Goal: Task Accomplishment & Management: Use online tool/utility

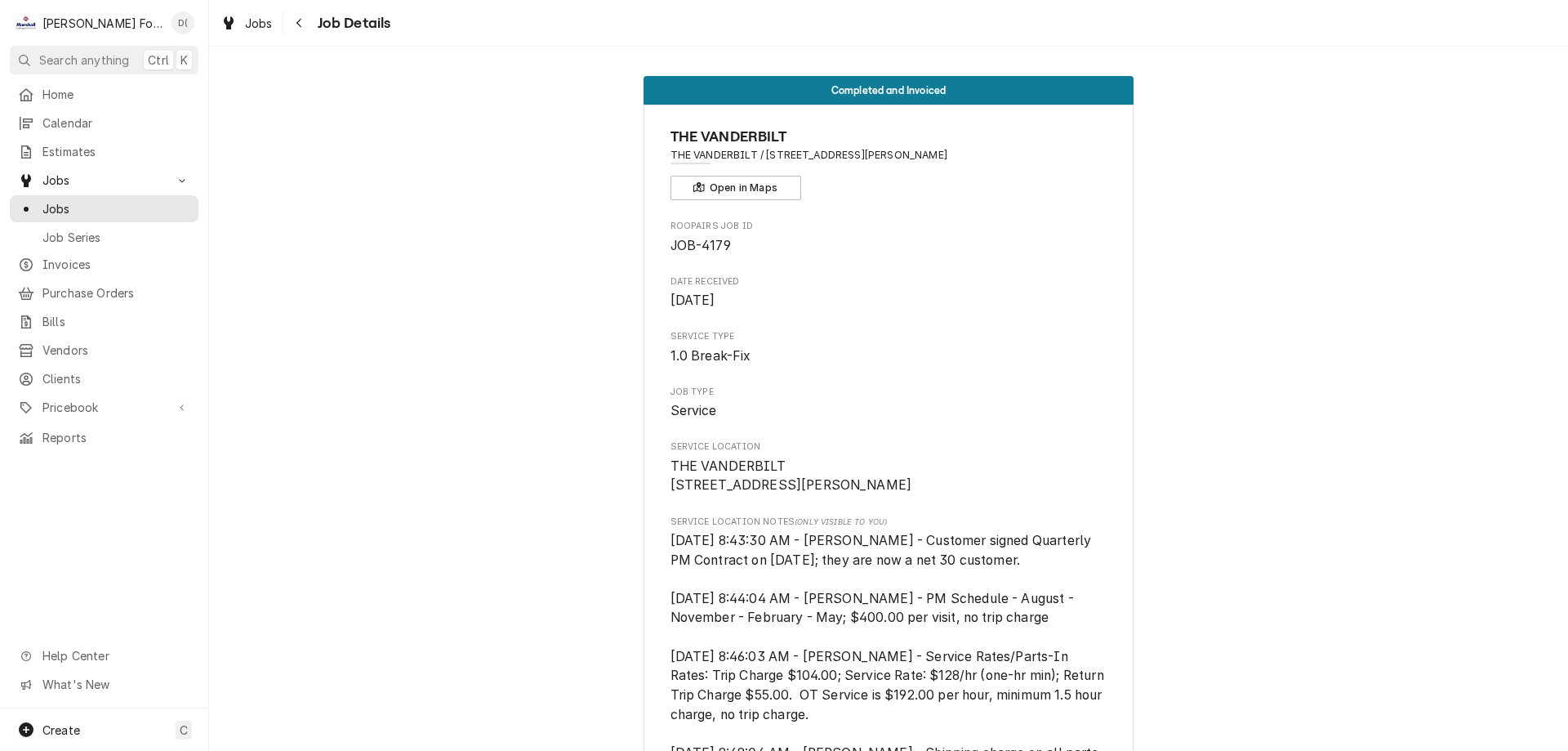
scroll to position [2940, 0]
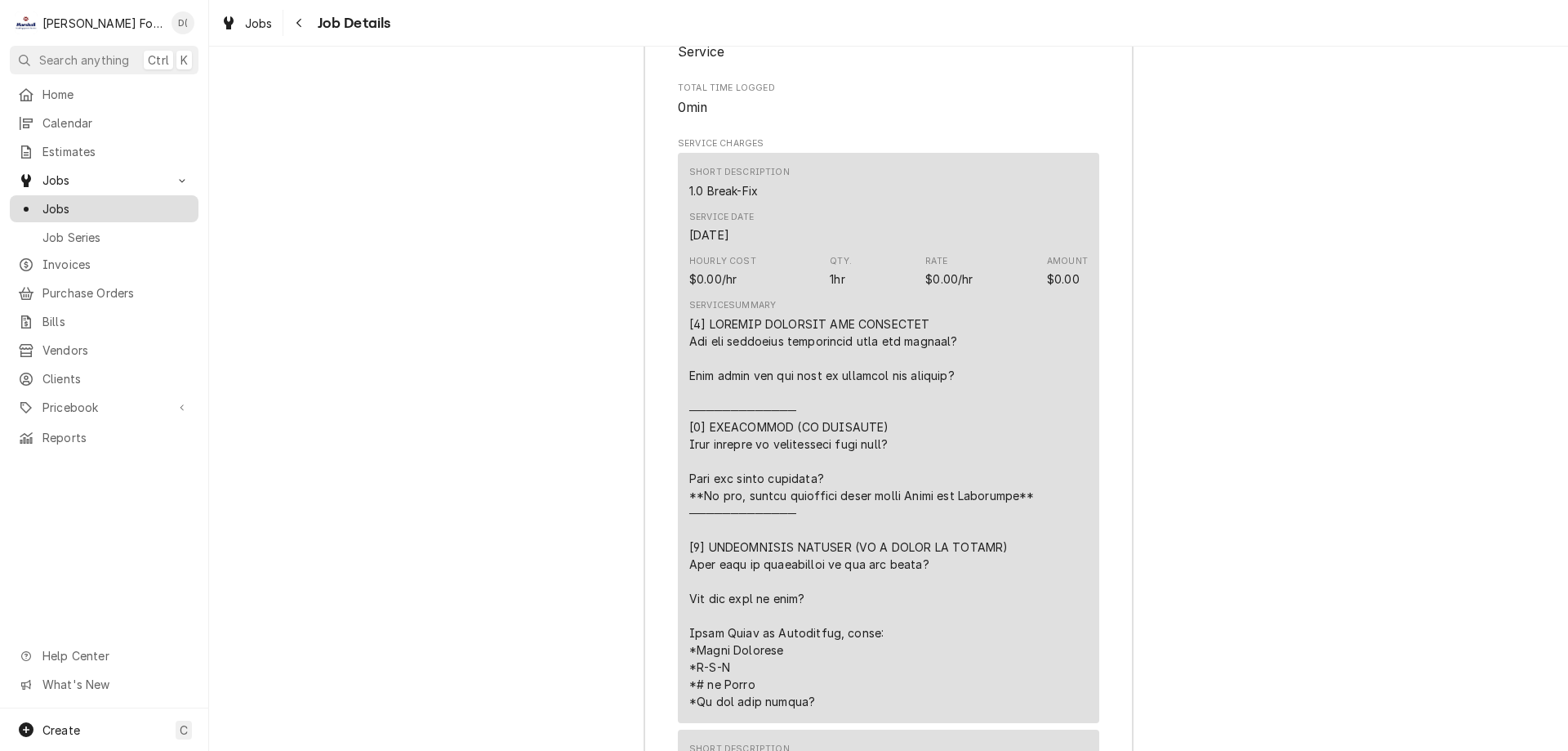
click at [117, 204] on span "Jobs" at bounding box center [116, 209] width 147 height 17
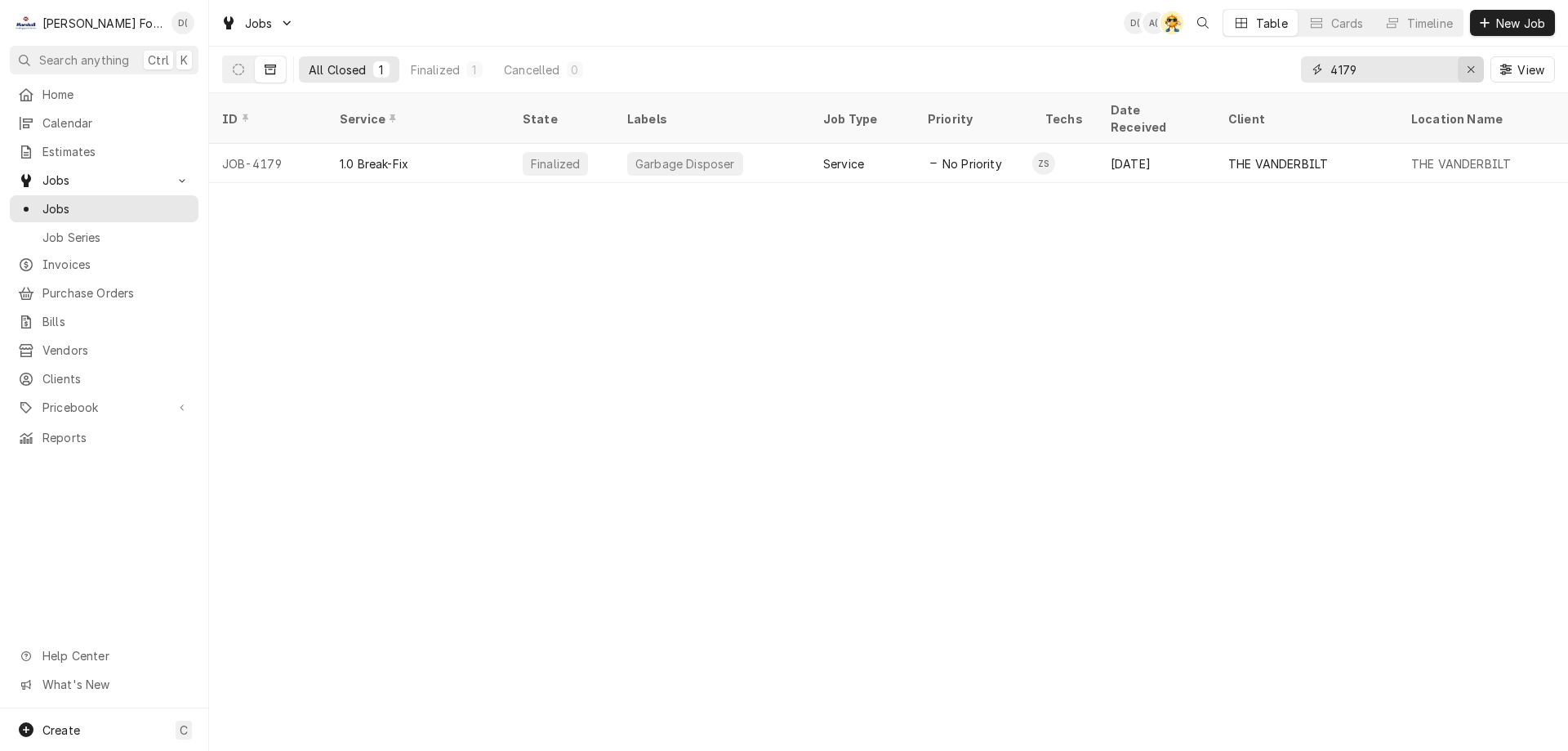
click at [1463, 67] on div "Erase input" at bounding box center [1471, 69] width 16 height 16
click at [1451, 67] on input "Dynamic Content Wrapper" at bounding box center [1406, 68] width 153 height 26
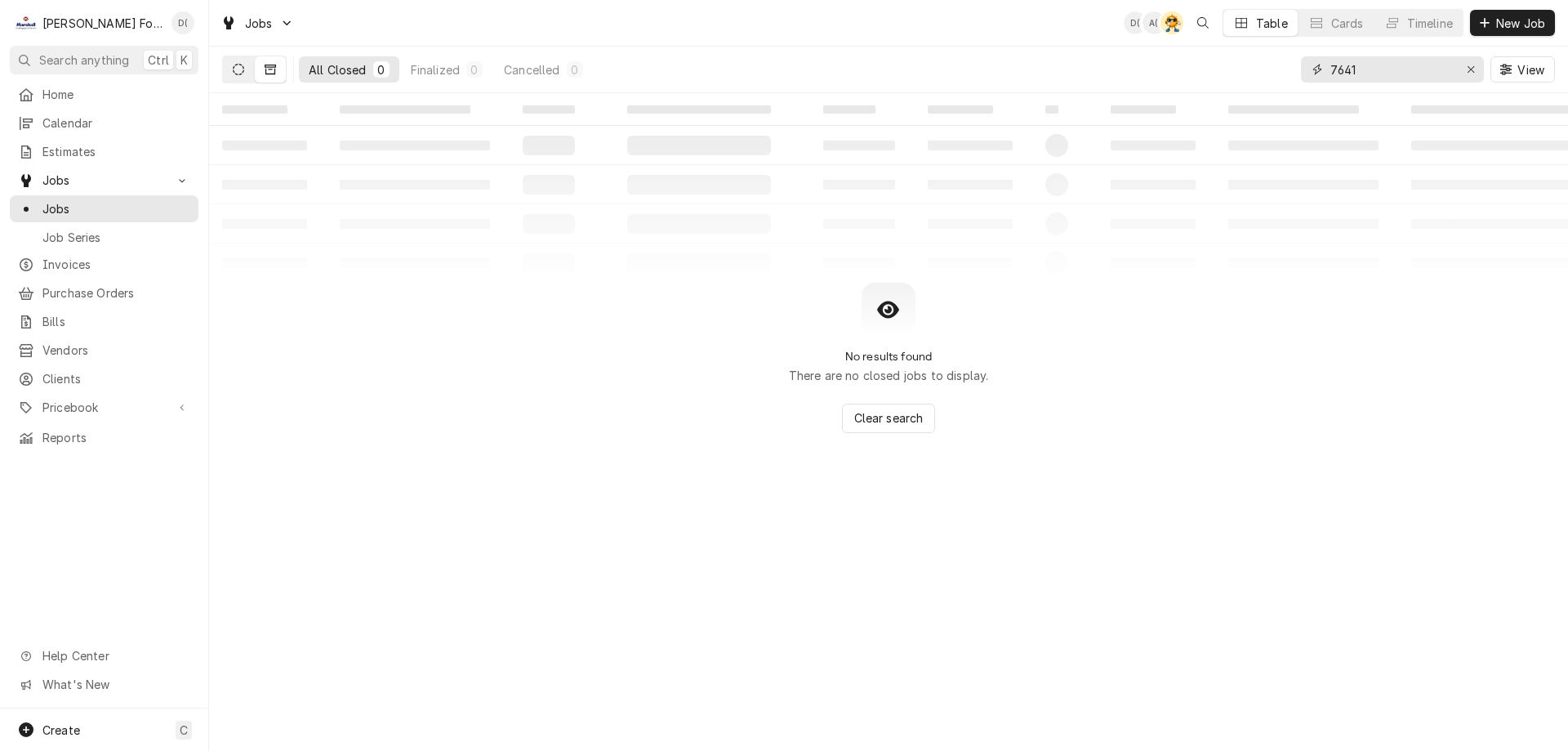
type input "7641"
drag, startPoint x: 237, startPoint y: 68, endPoint x: 222, endPoint y: 62, distance: 16.2
click at [236, 68] on icon "Dynamic Content Wrapper" at bounding box center [239, 69] width 12 height 12
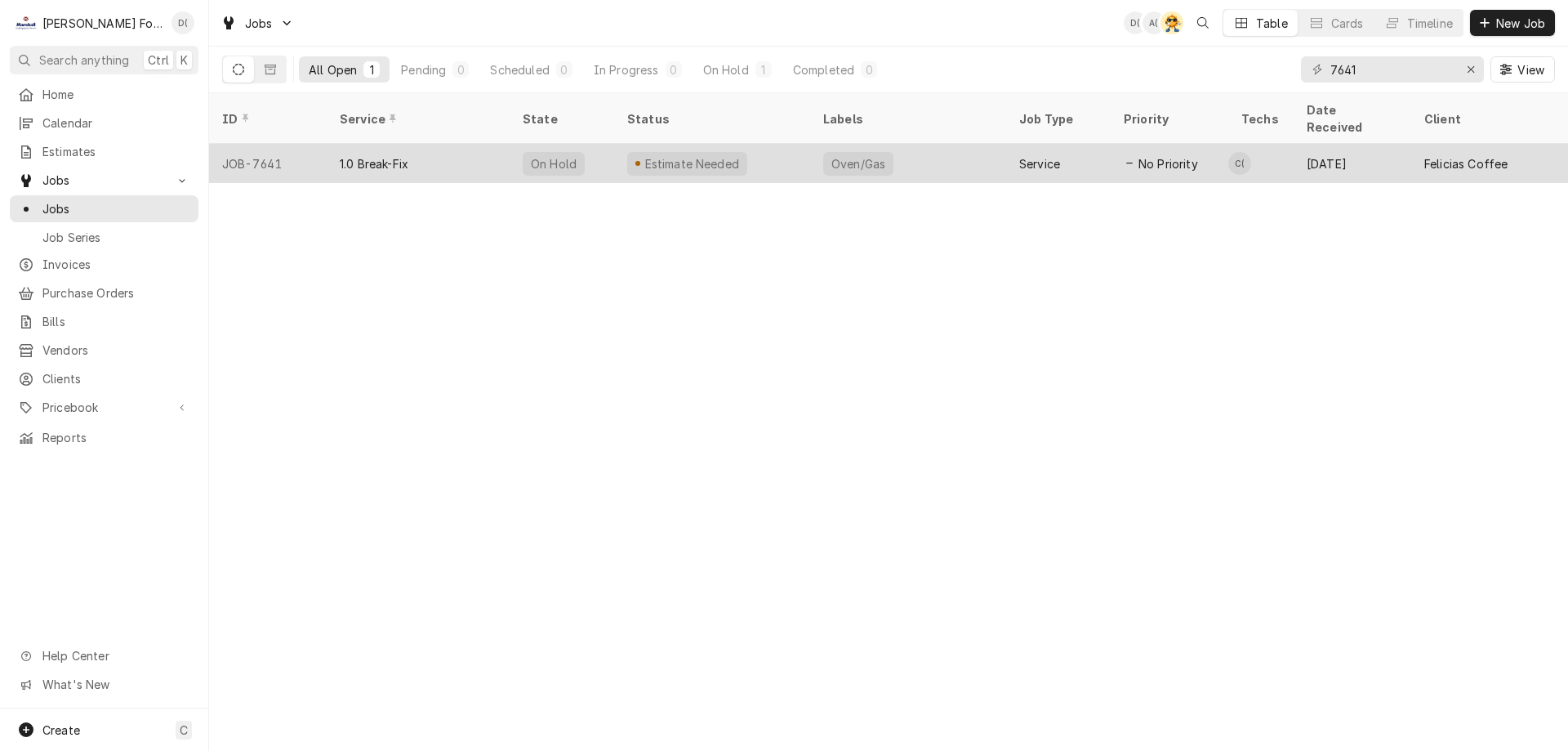
click at [447, 152] on div "1.0 Break-Fix" at bounding box center [418, 163] width 183 height 40
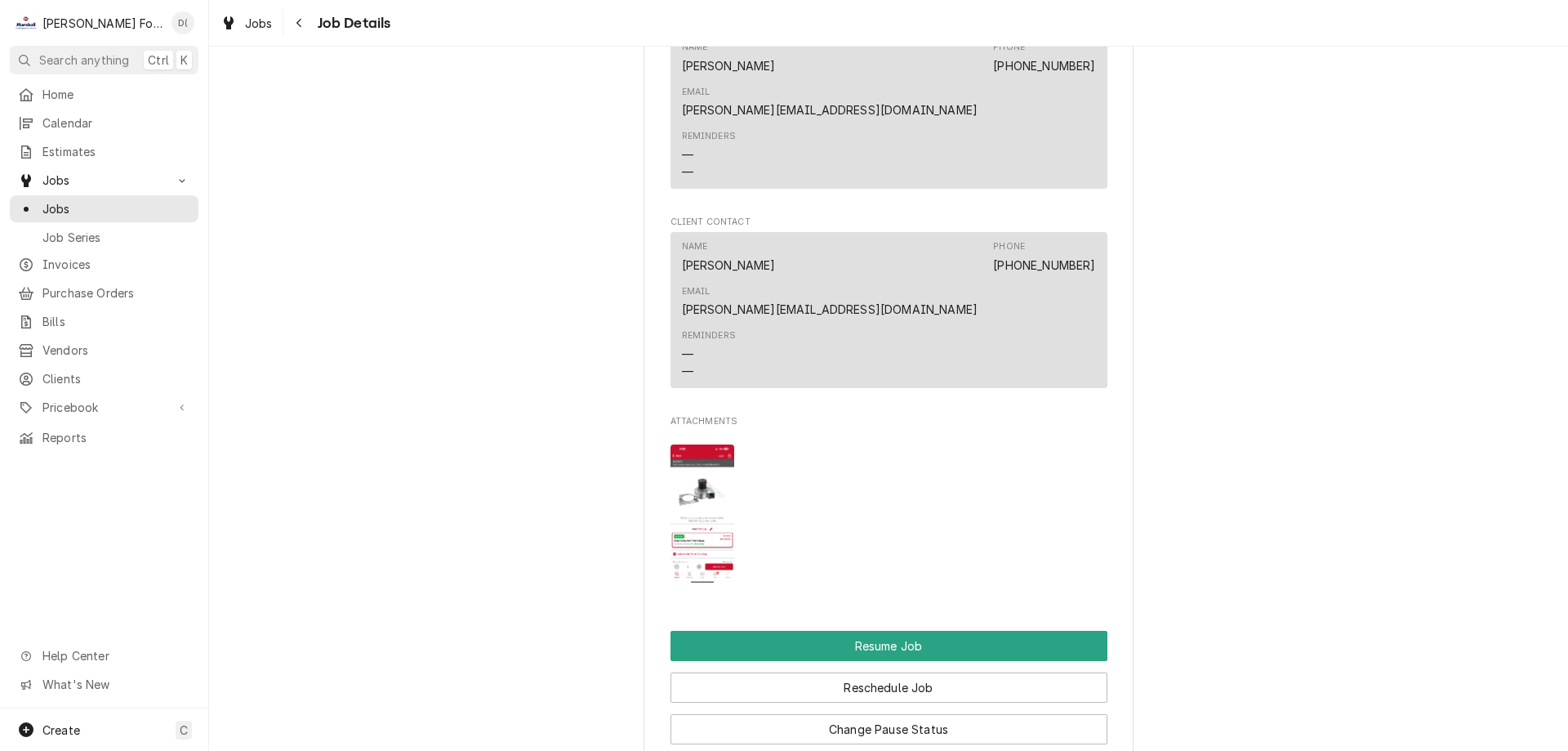
scroll to position [1961, 0]
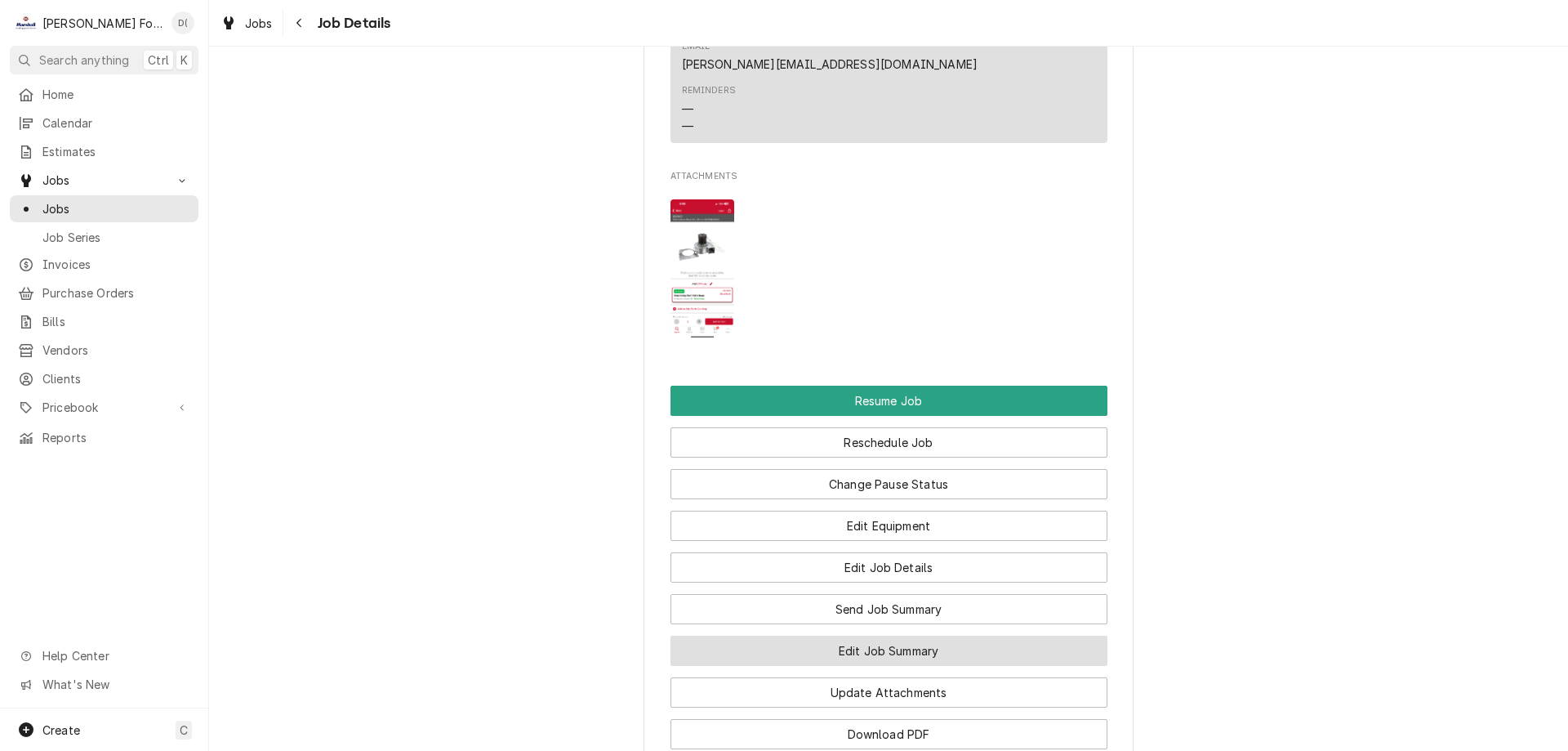
click at [834, 635] on button "Edit Job Summary" at bounding box center [889, 650] width 437 height 30
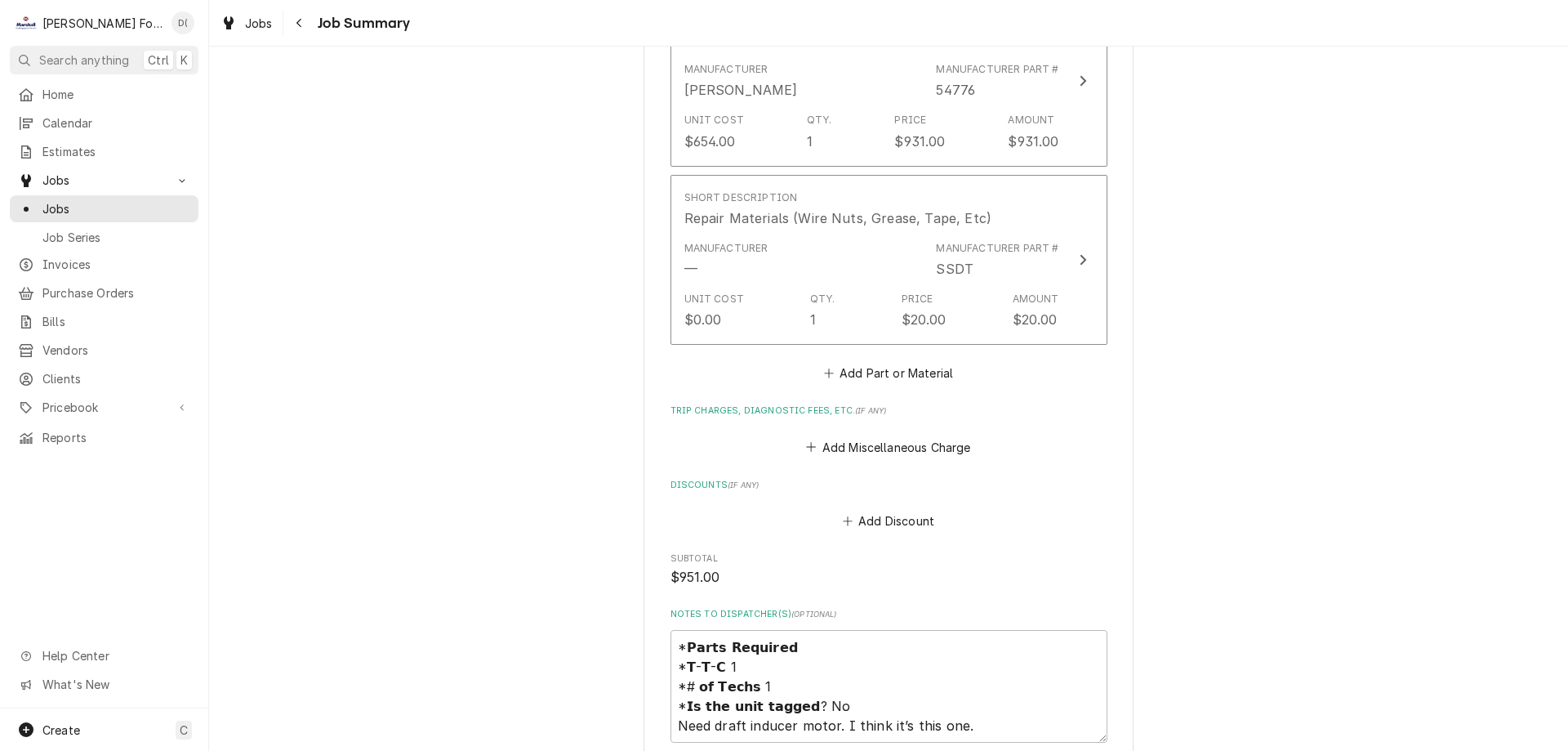
scroll to position [1552, 0]
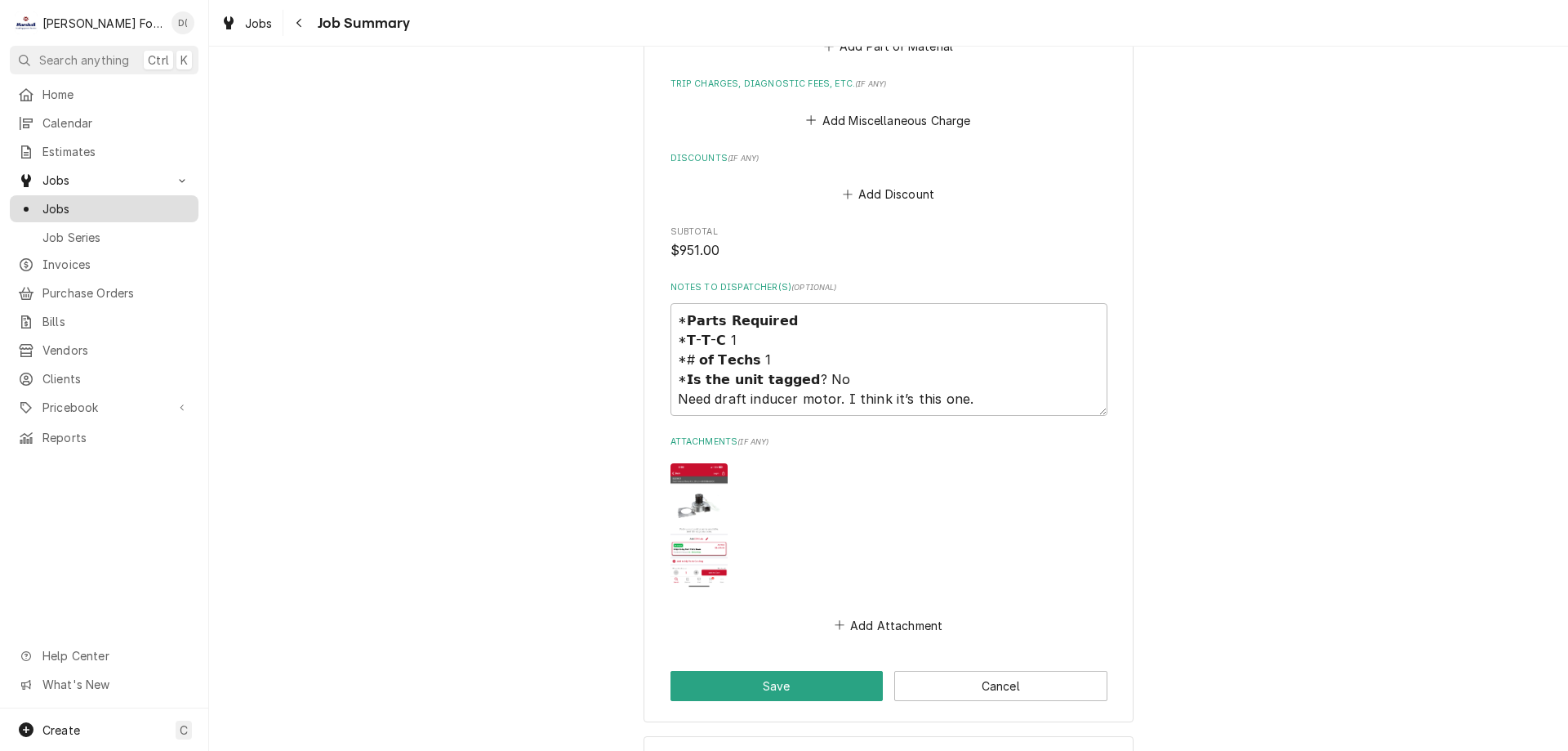
click at [145, 203] on span "Jobs" at bounding box center [116, 209] width 147 height 17
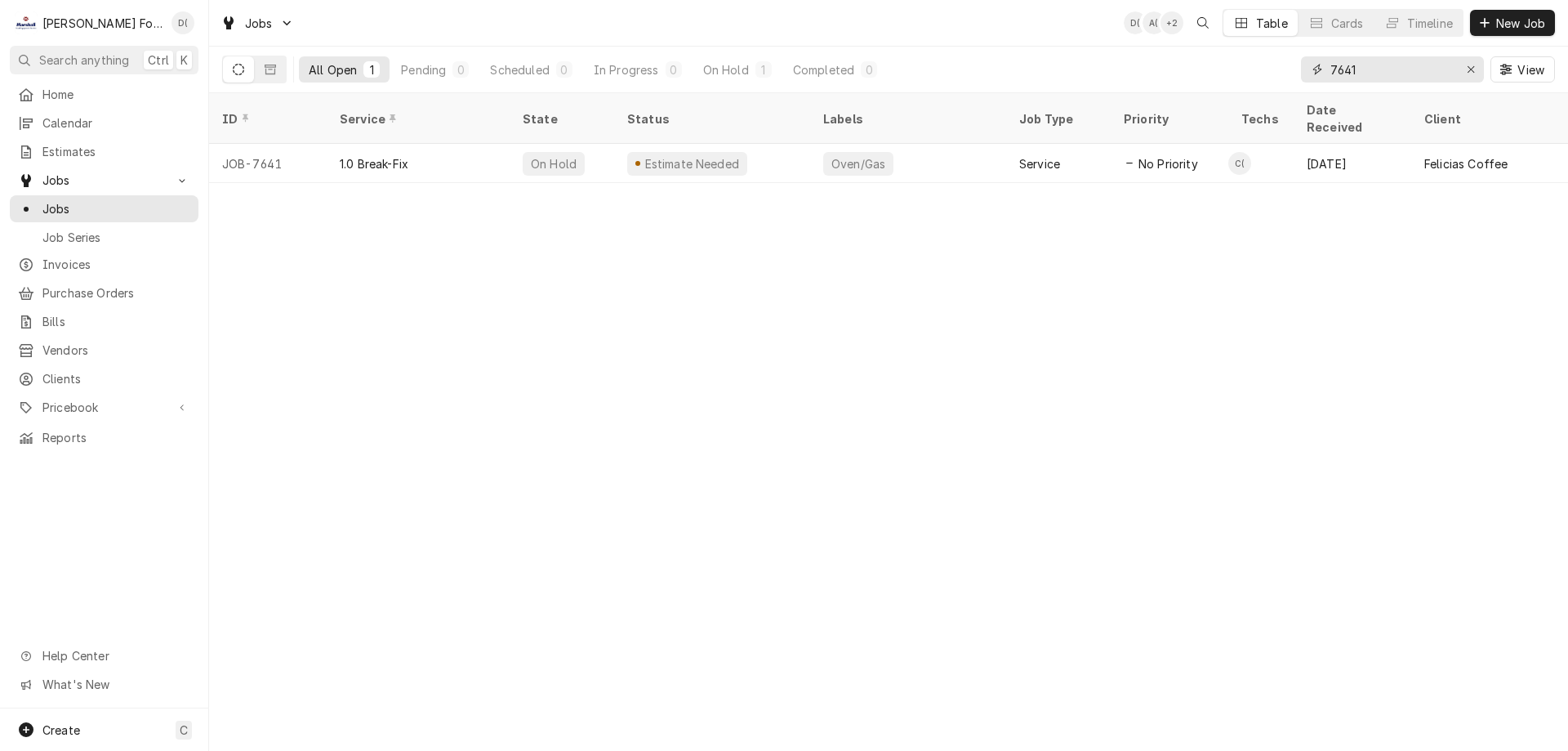
click at [1370, 76] on input "7641" at bounding box center [1391, 68] width 122 height 26
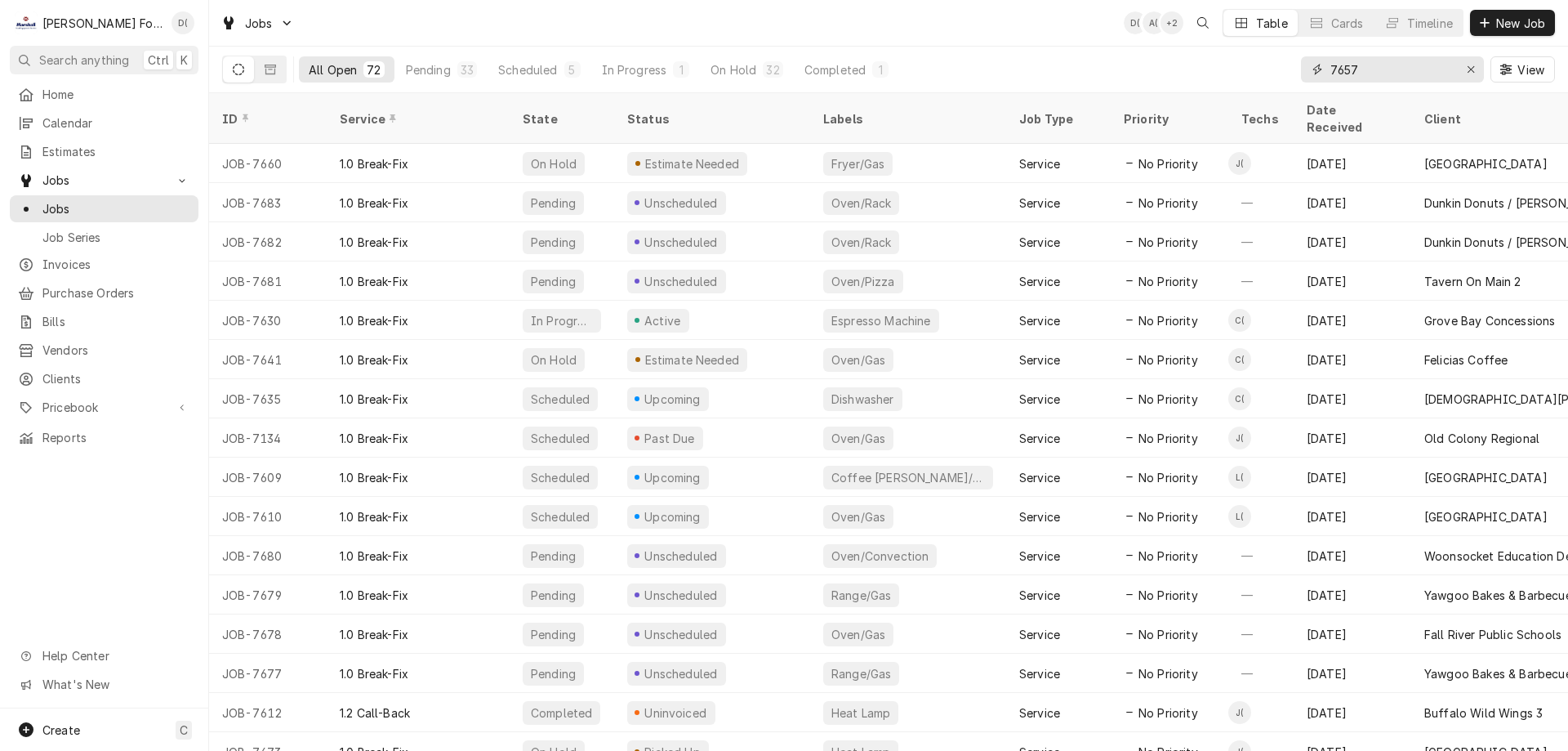
type input "7657"
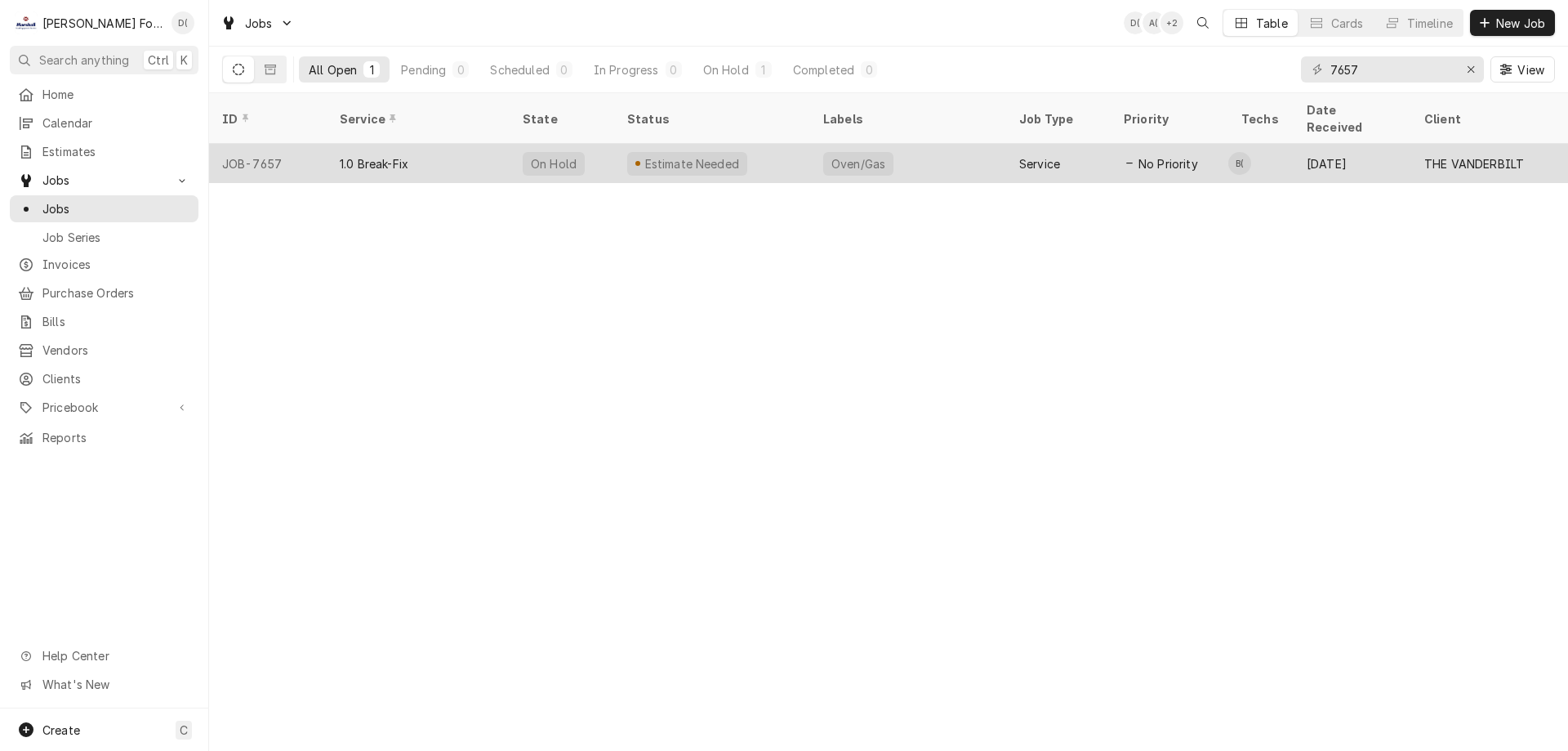
click at [776, 144] on div "Estimate Needed" at bounding box center [711, 163] width 196 height 40
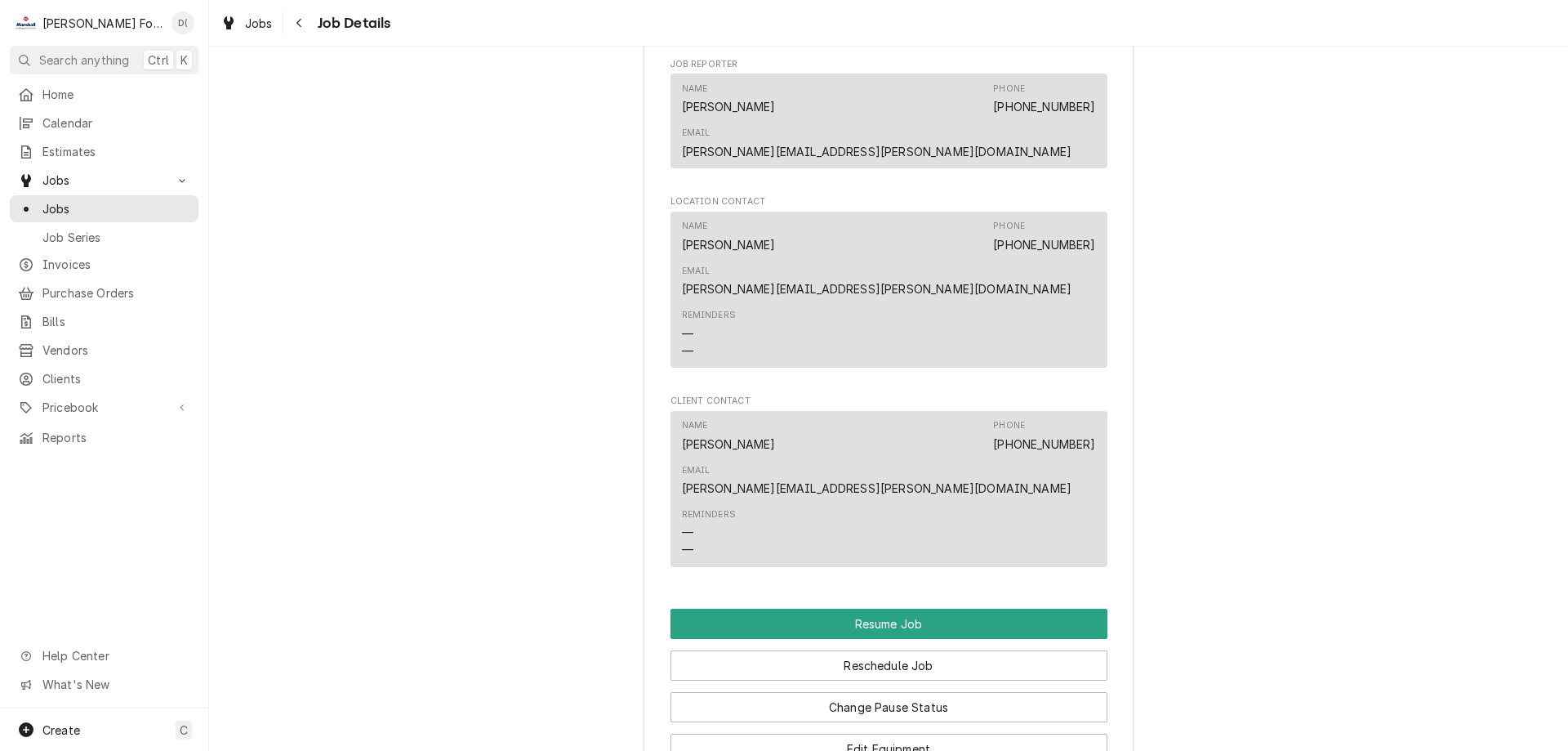
scroll to position [2206, 0]
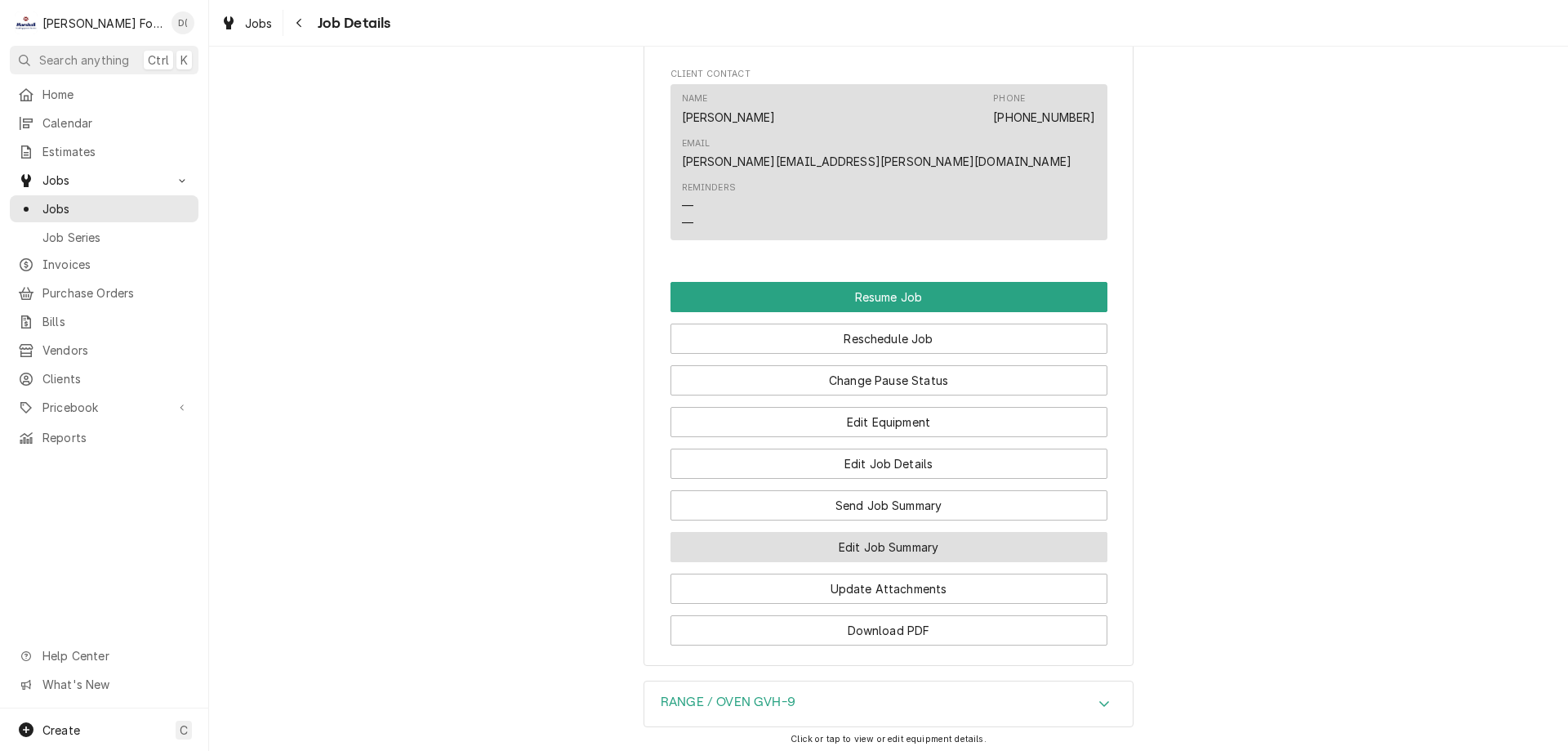
click at [881, 532] on button "Edit Job Summary" at bounding box center [889, 547] width 437 height 30
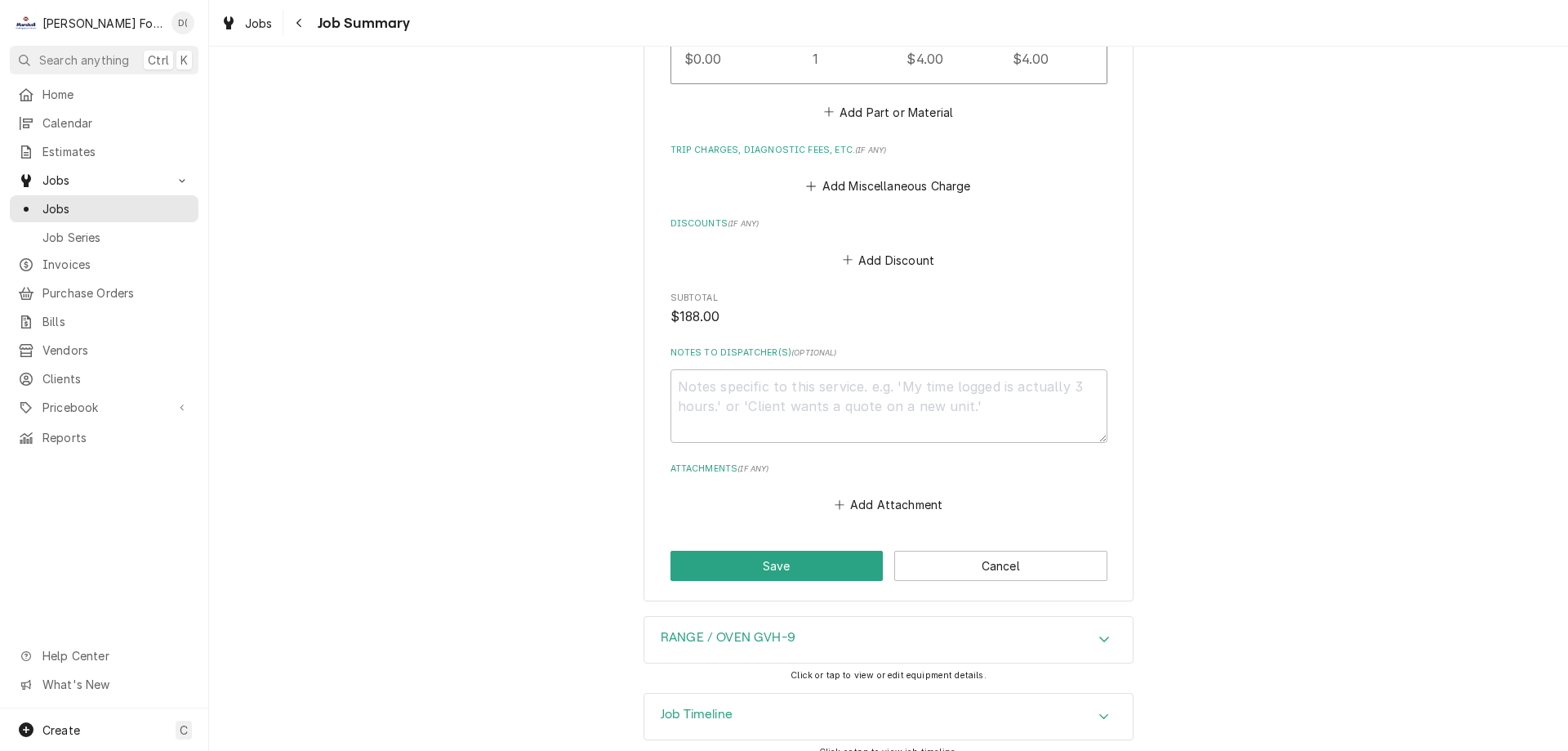
scroll to position [1357, 0]
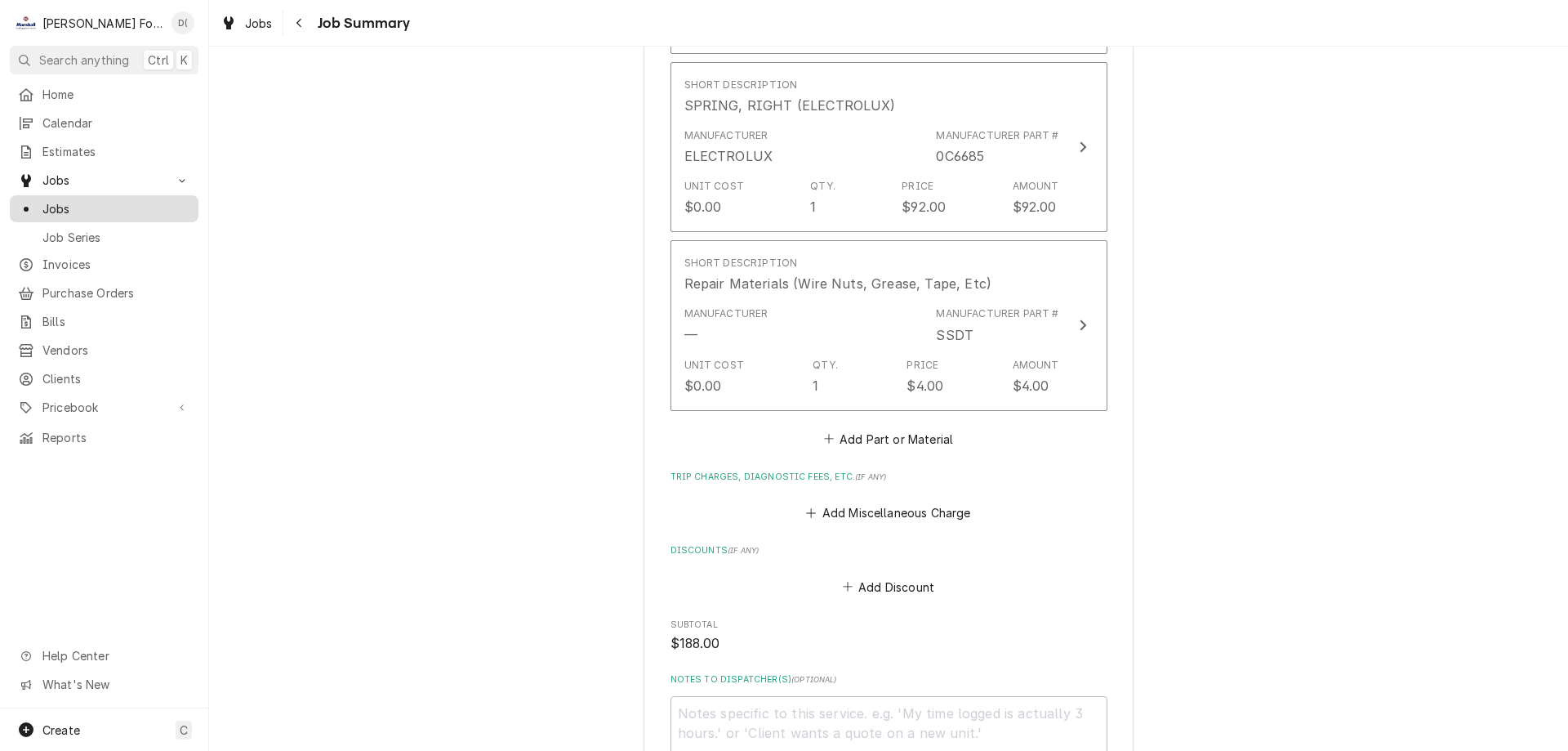
click at [126, 208] on span "Jobs" at bounding box center [116, 209] width 147 height 17
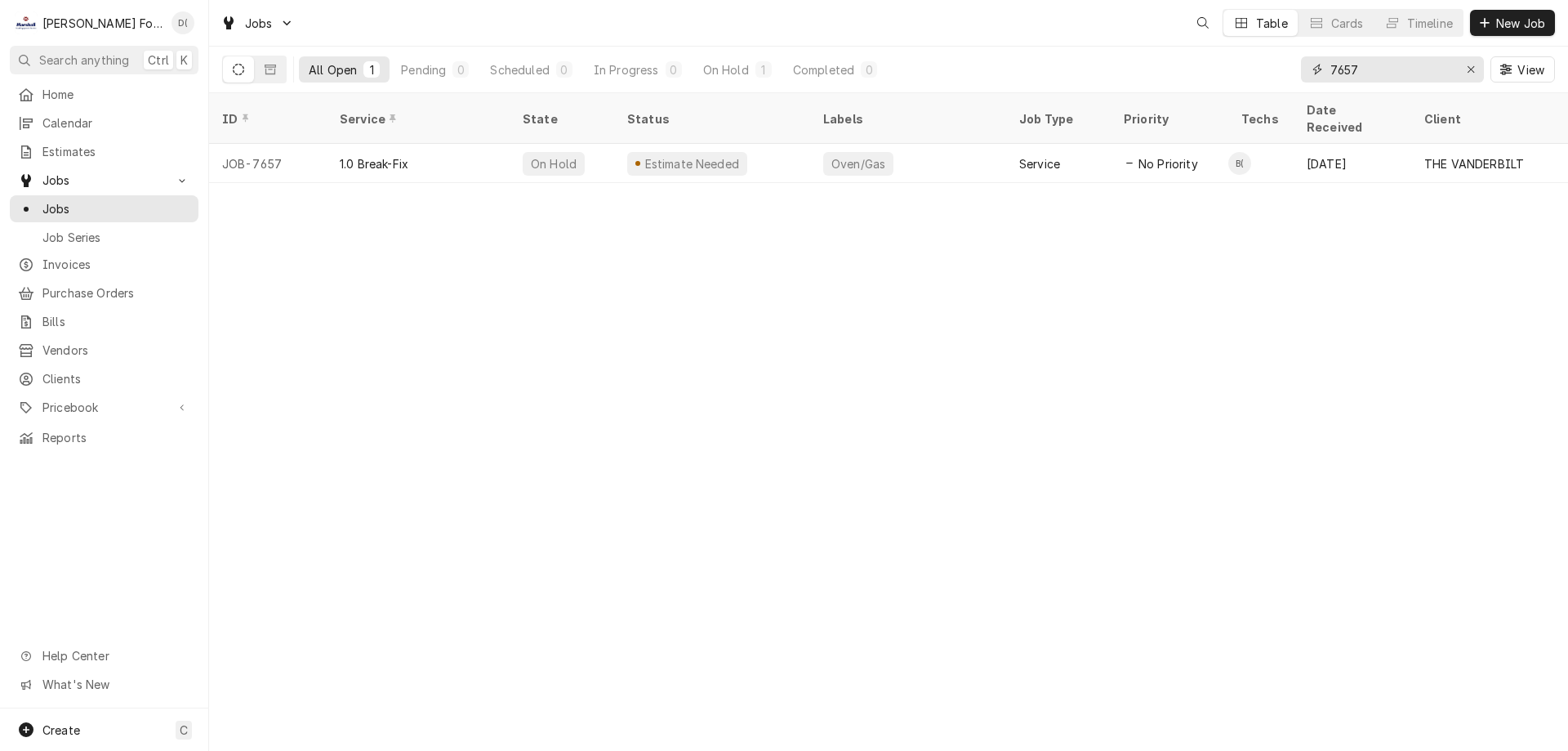
click at [1395, 78] on input "7657" at bounding box center [1391, 68] width 122 height 26
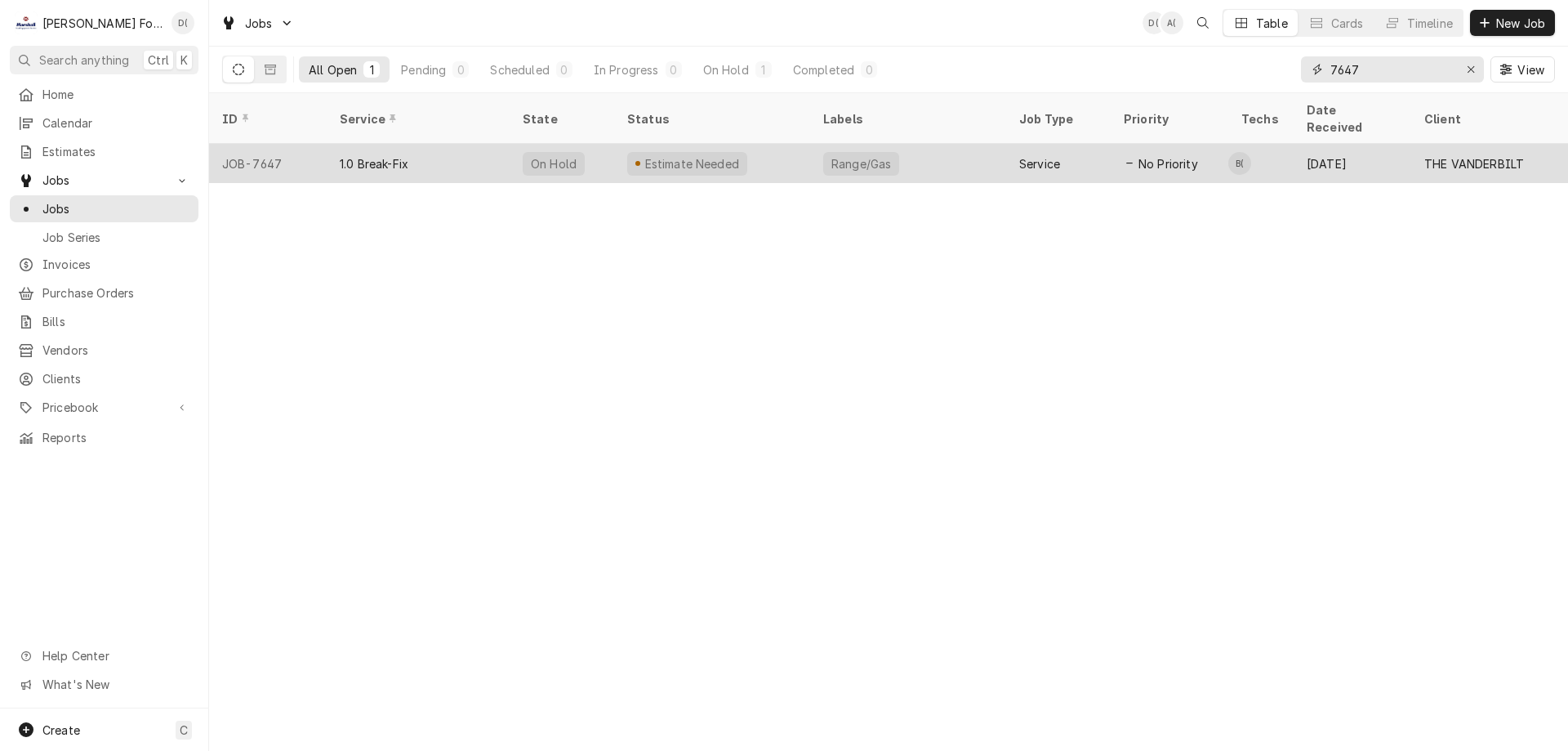
type input "7647"
click at [774, 144] on div "Estimate Needed" at bounding box center [711, 163] width 196 height 40
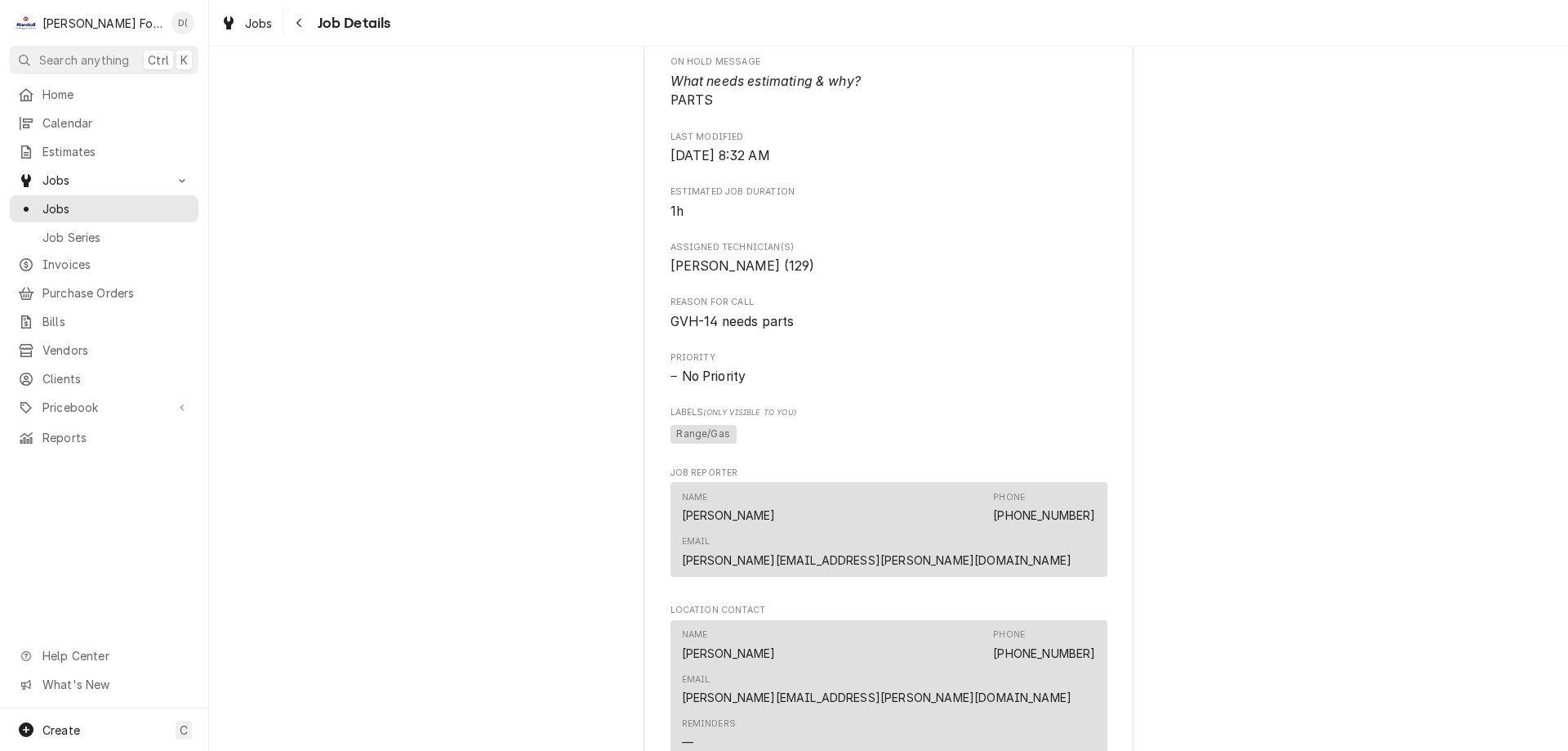
scroll to position [1716, 0]
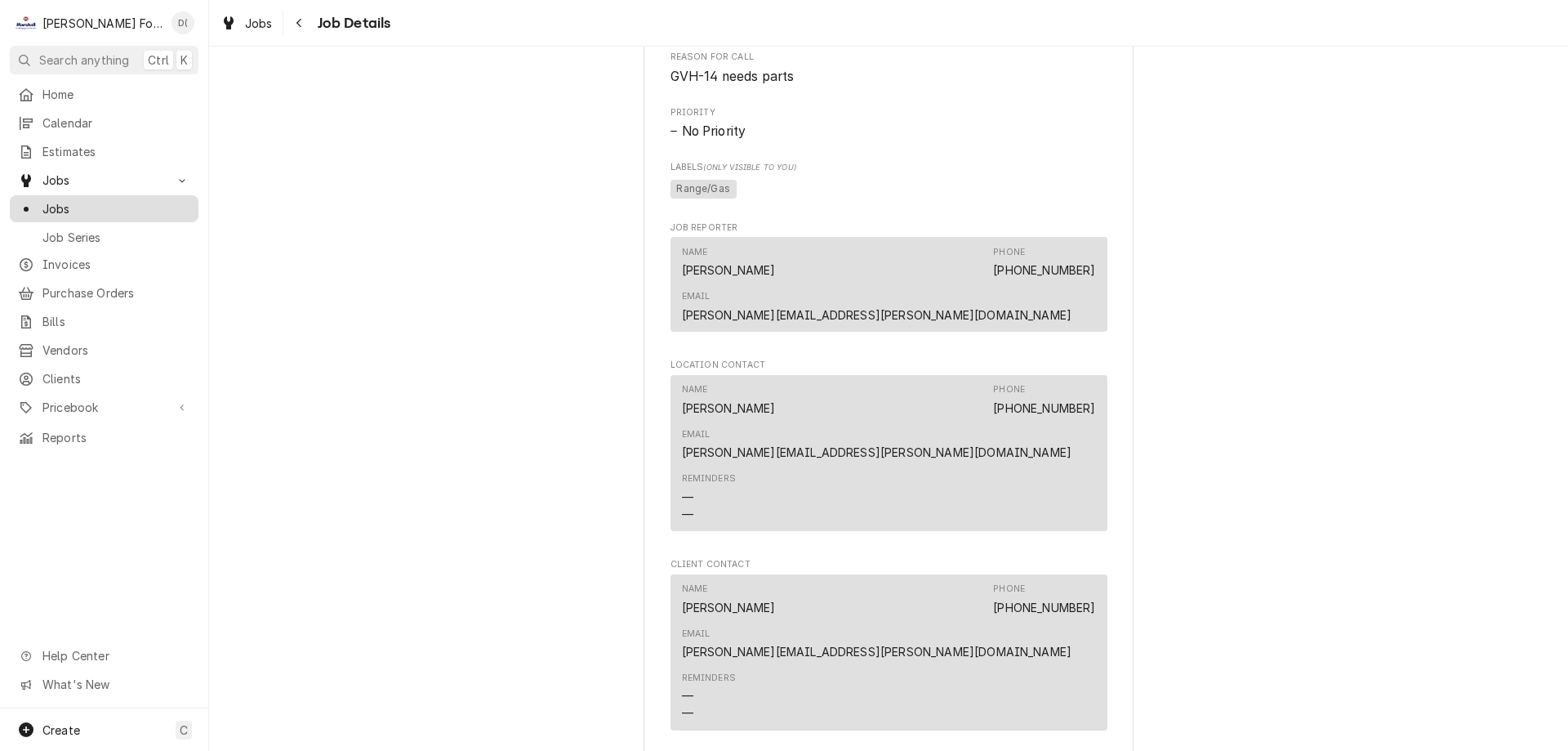
click at [120, 210] on span "Jobs" at bounding box center [116, 209] width 147 height 17
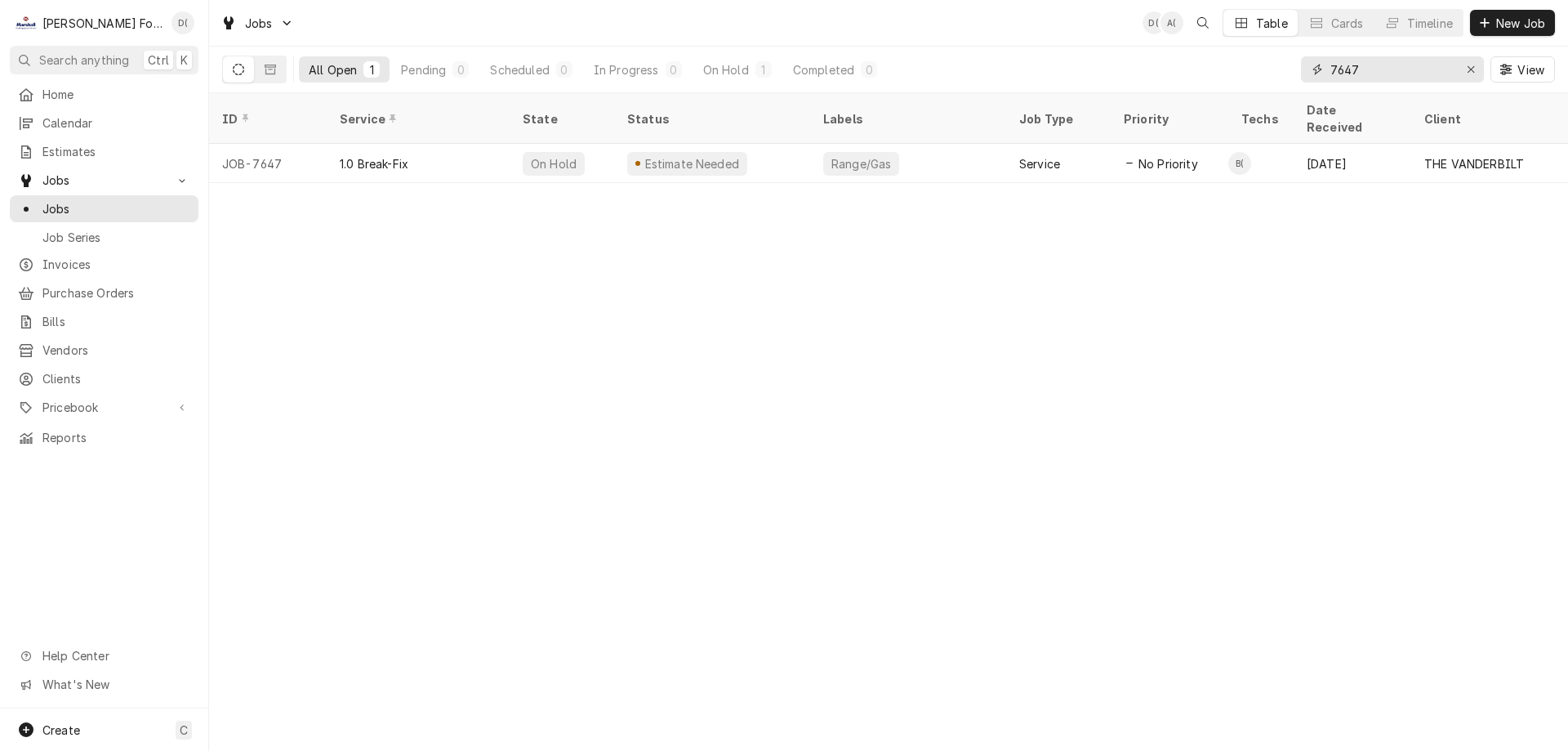
click at [1386, 79] on input "7647" at bounding box center [1391, 68] width 122 height 26
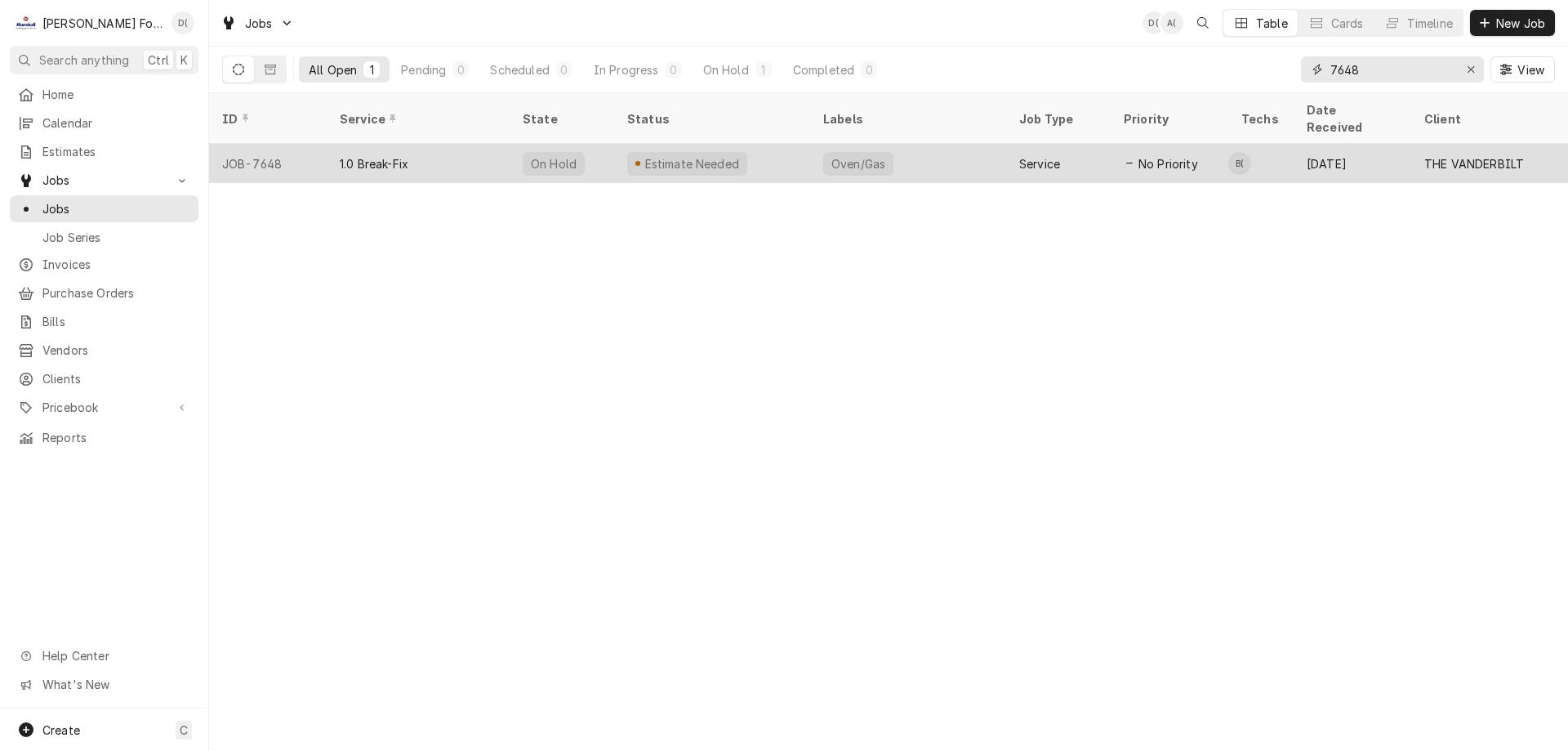
type input "7648"
click at [763, 148] on div "Estimate Needed" at bounding box center [711, 163] width 196 height 40
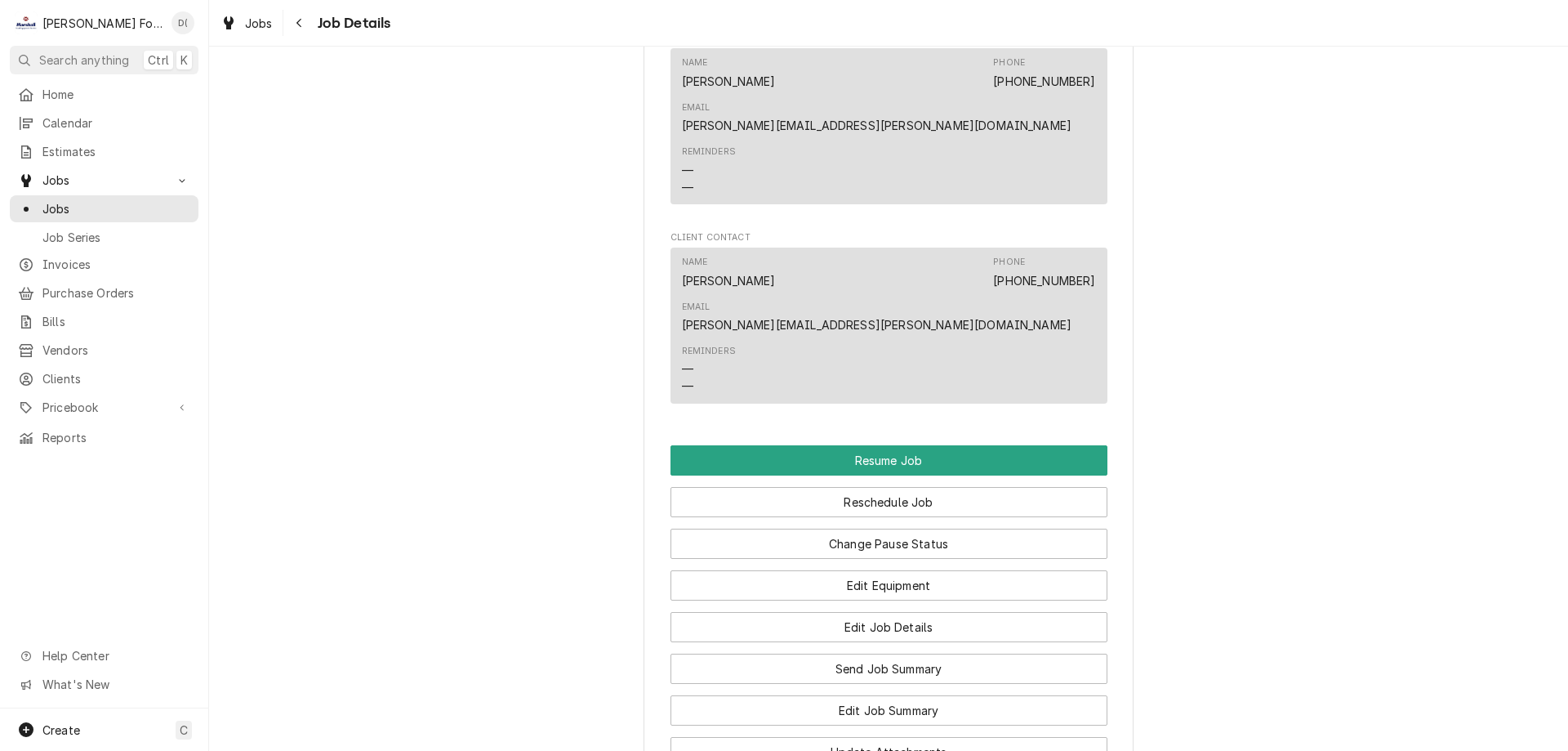
scroll to position [2206, 0]
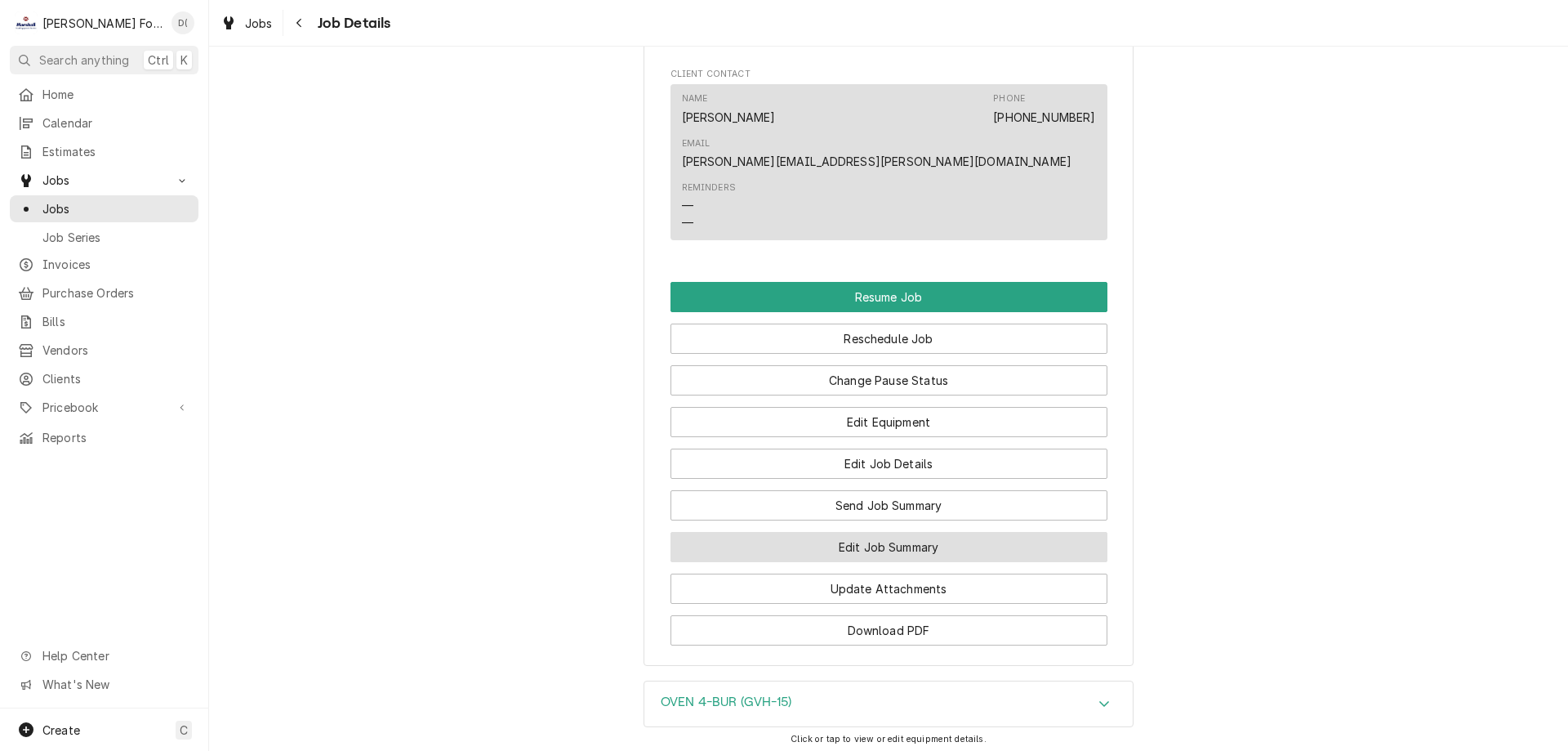
click at [854, 532] on button "Edit Job Summary" at bounding box center [889, 547] width 437 height 30
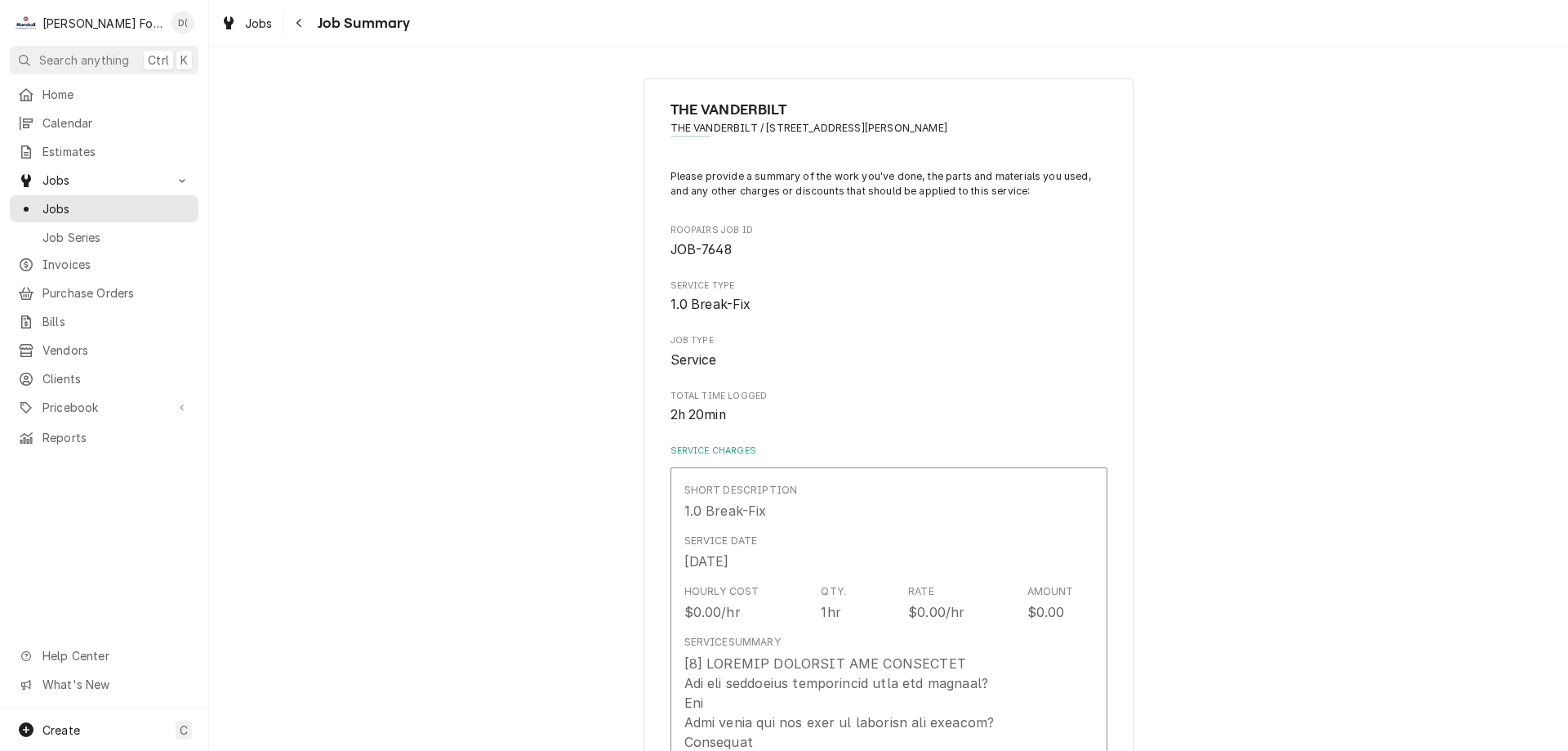
type textarea "x"
click at [128, 204] on span "Jobs" at bounding box center [116, 209] width 147 height 17
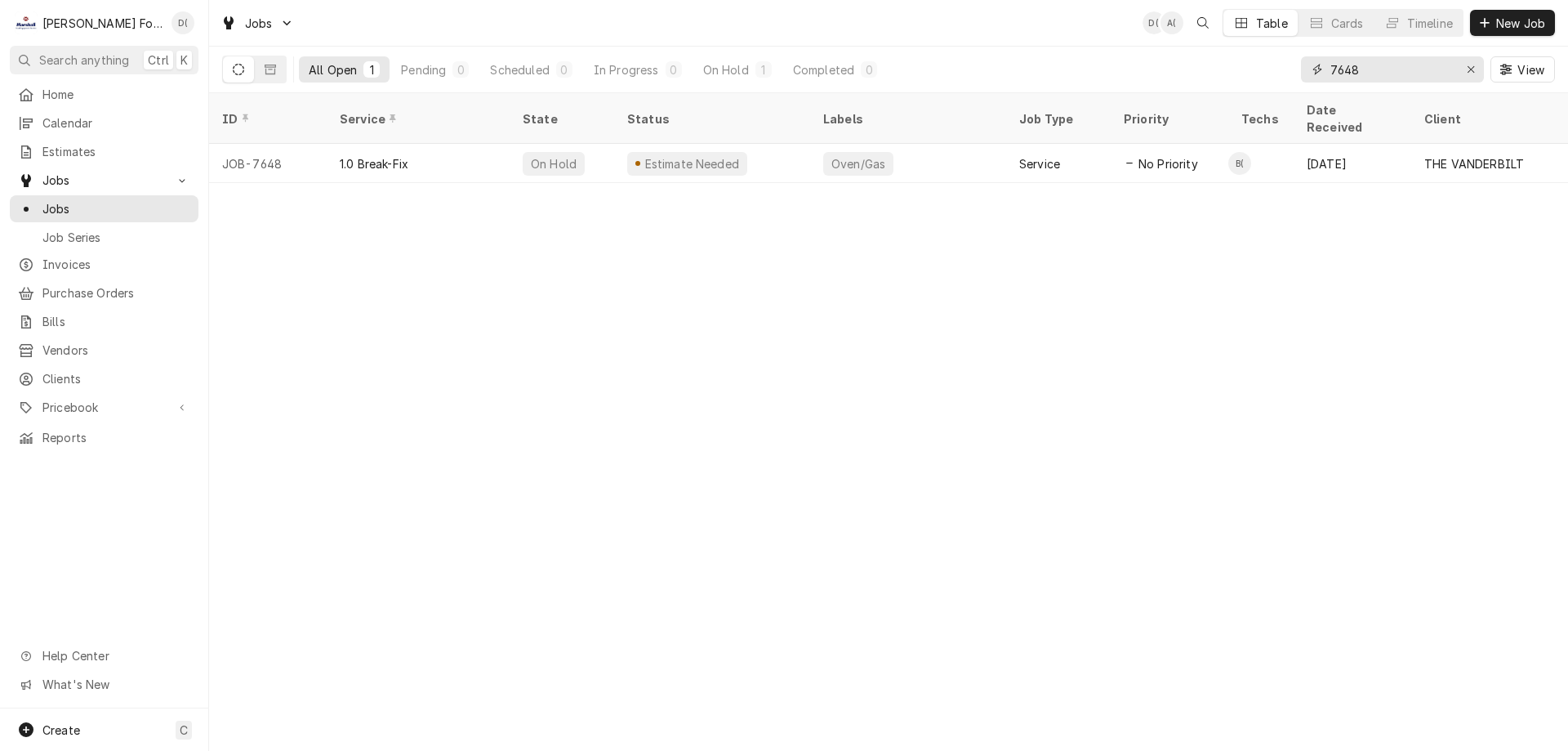
click at [1380, 79] on input "7648" at bounding box center [1391, 68] width 122 height 26
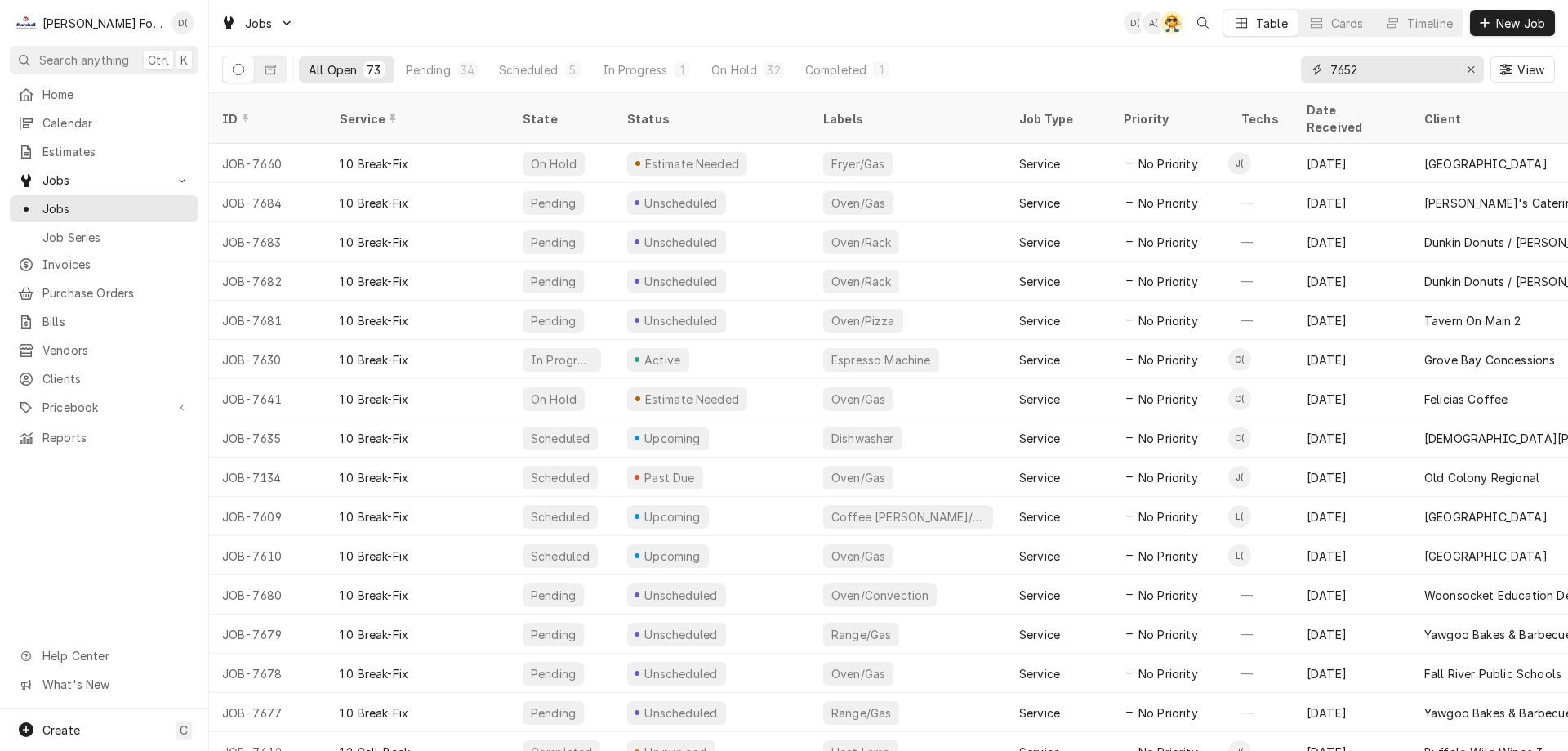
type input "7652"
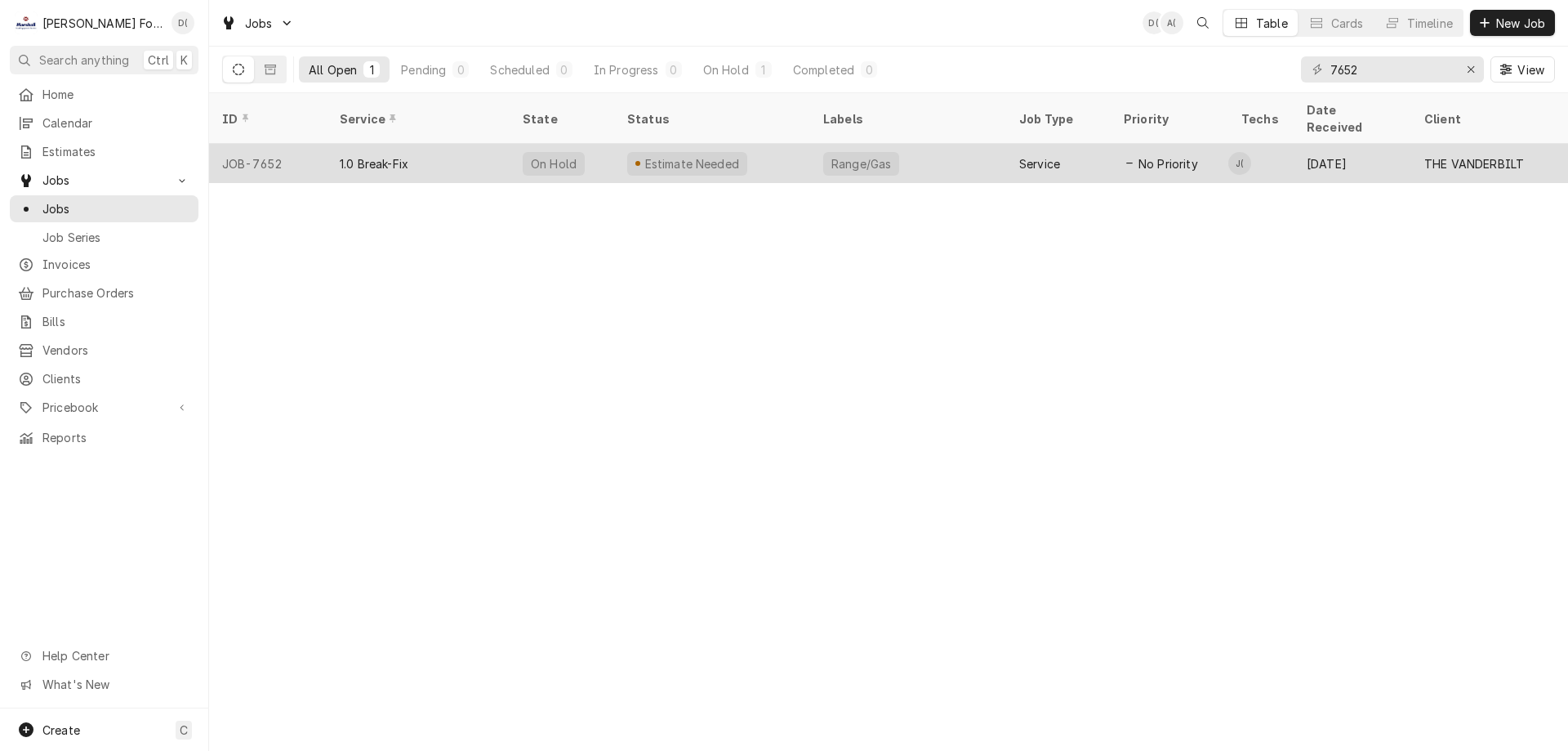
click at [745, 150] on div "Estimate Needed" at bounding box center [711, 163] width 196 height 40
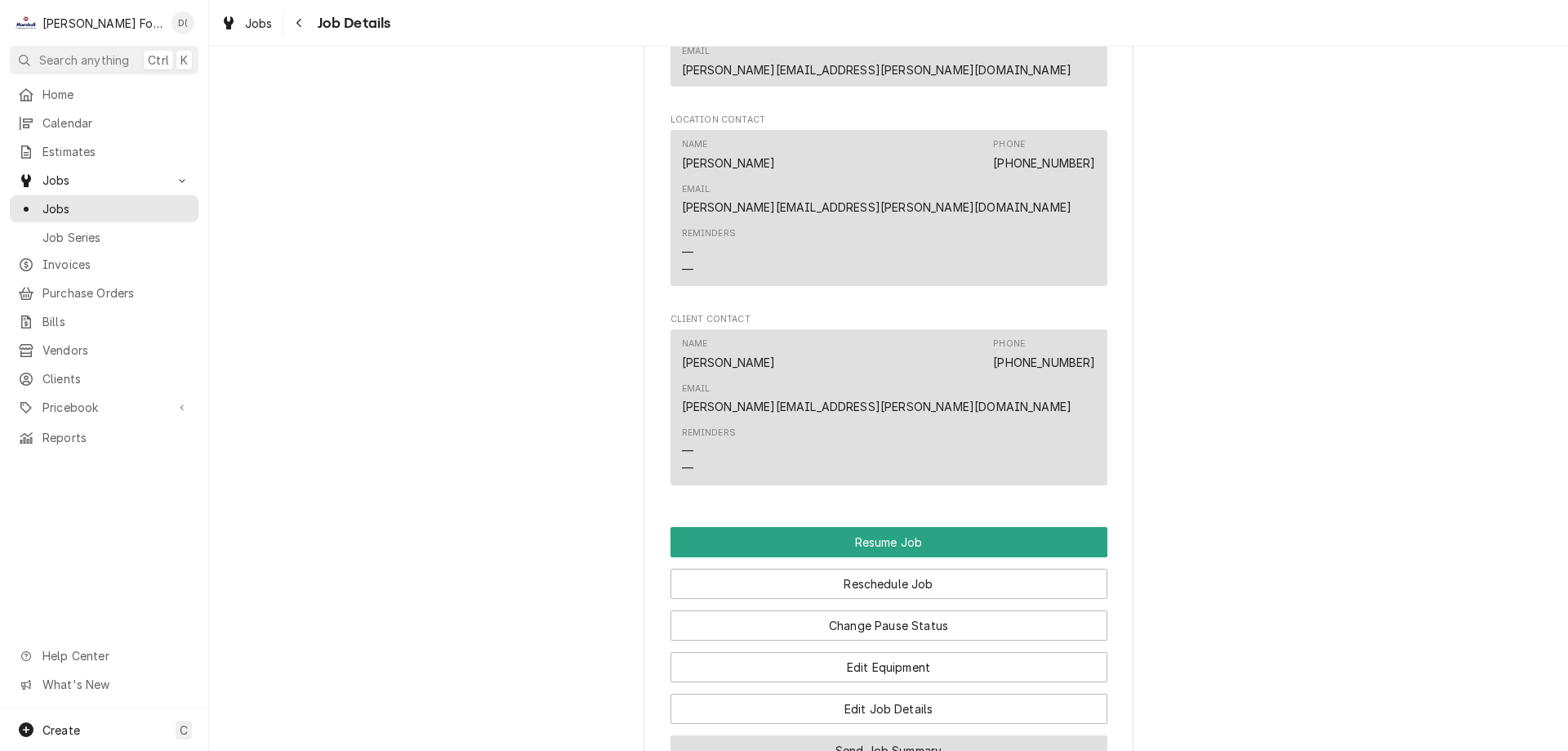
scroll to position [2206, 0]
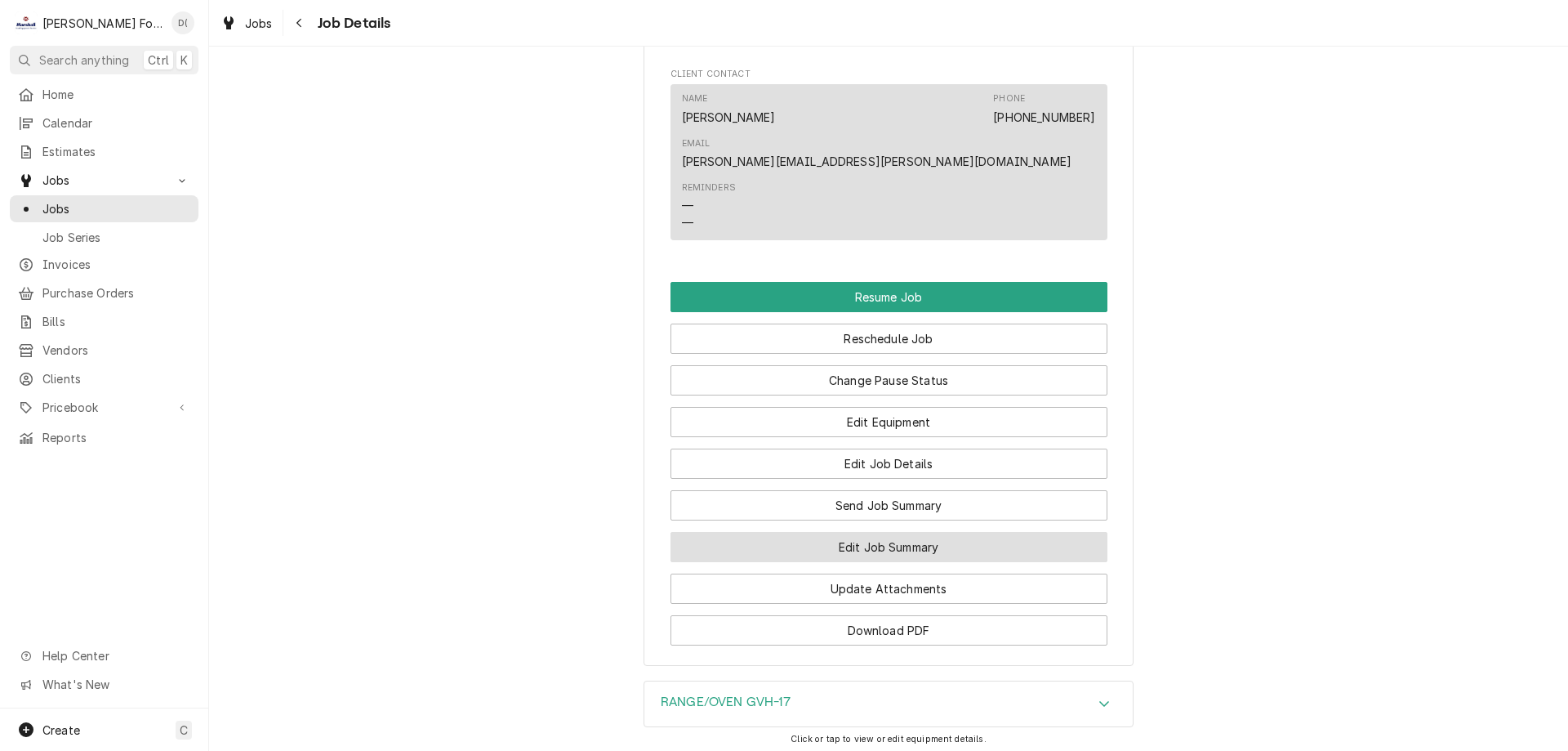
click at [865, 532] on button "Edit Job Summary" at bounding box center [889, 547] width 437 height 30
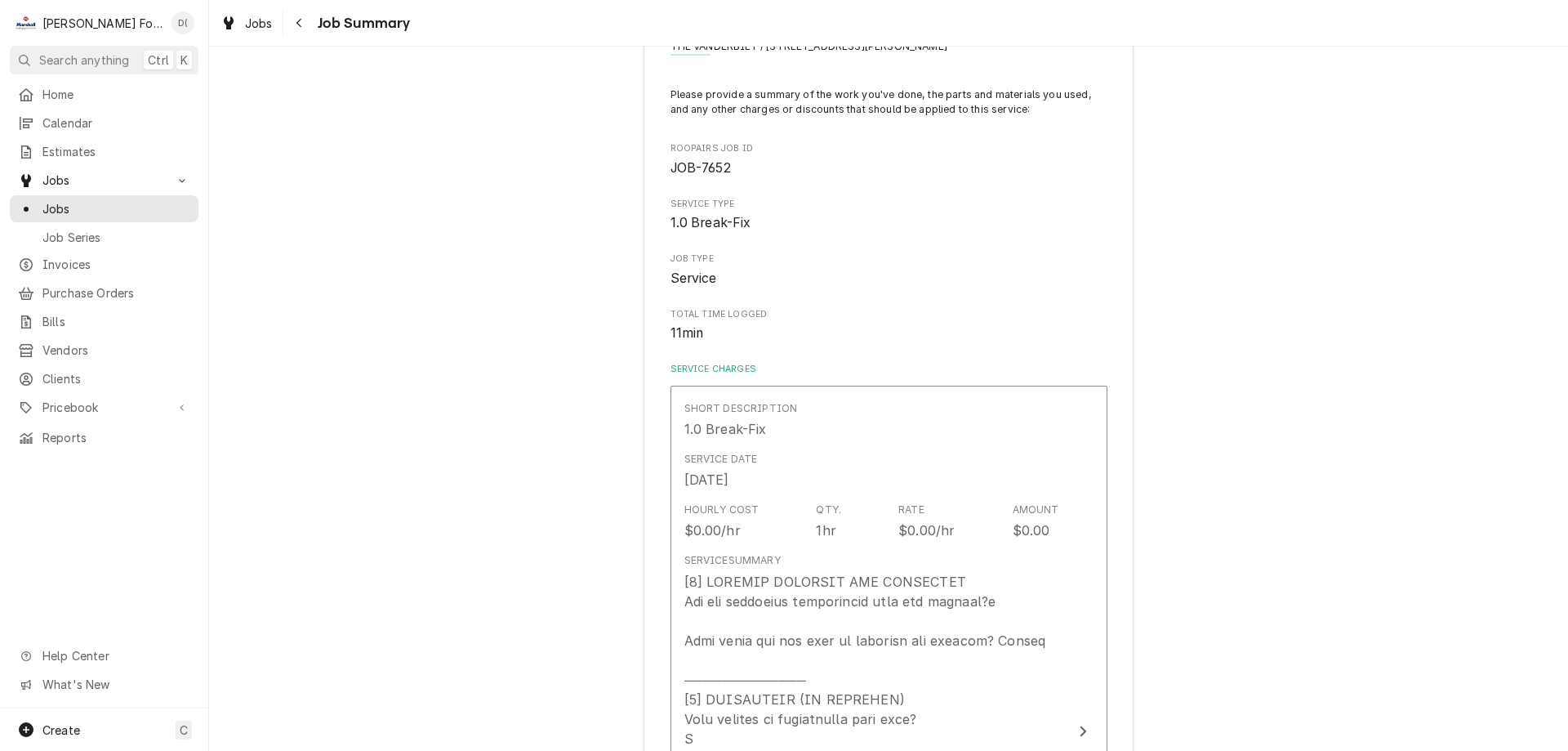
scroll to position [163, 0]
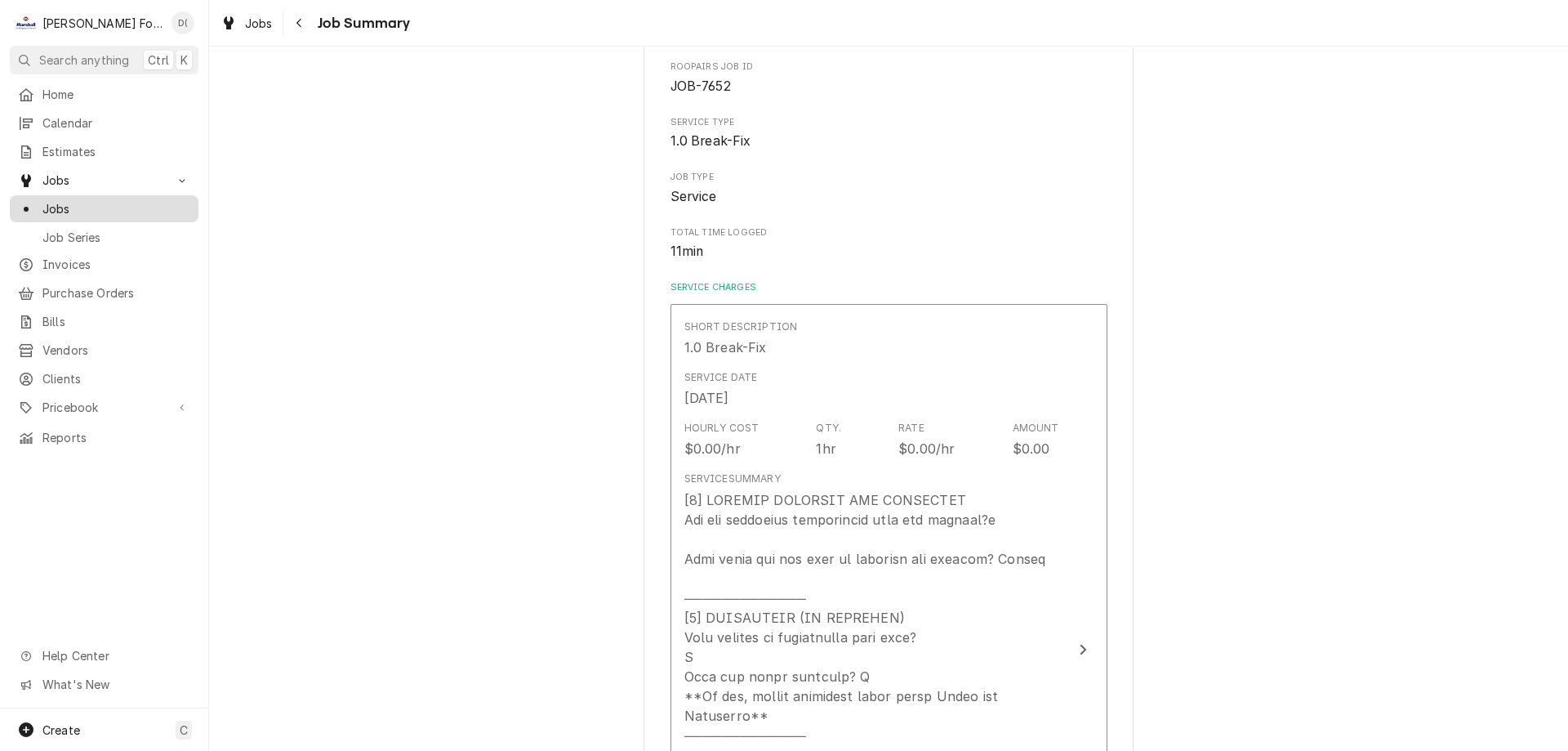
click at [120, 201] on span "Jobs" at bounding box center [116, 209] width 147 height 17
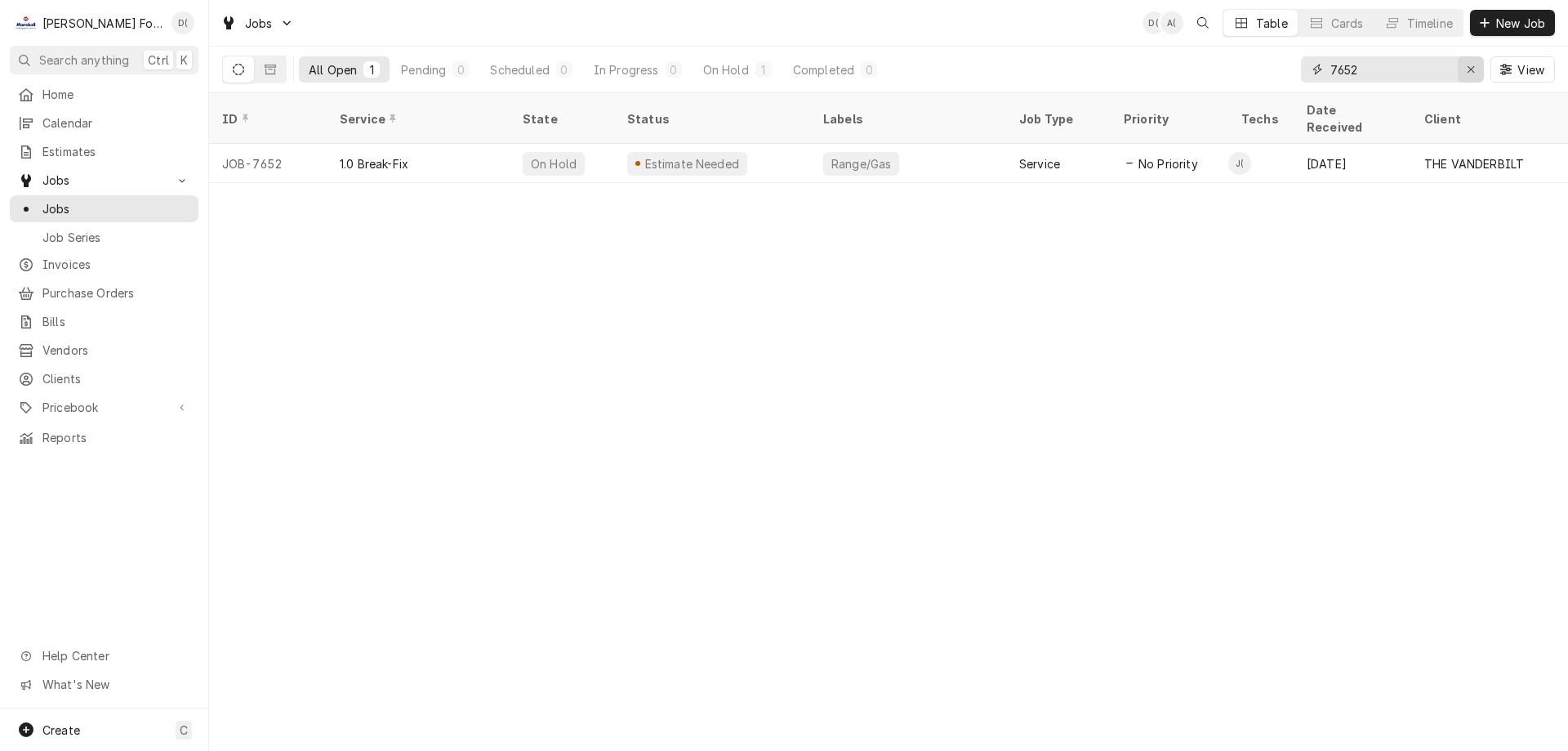
click at [1470, 65] on icon "Erase input" at bounding box center [1471, 69] width 9 height 12
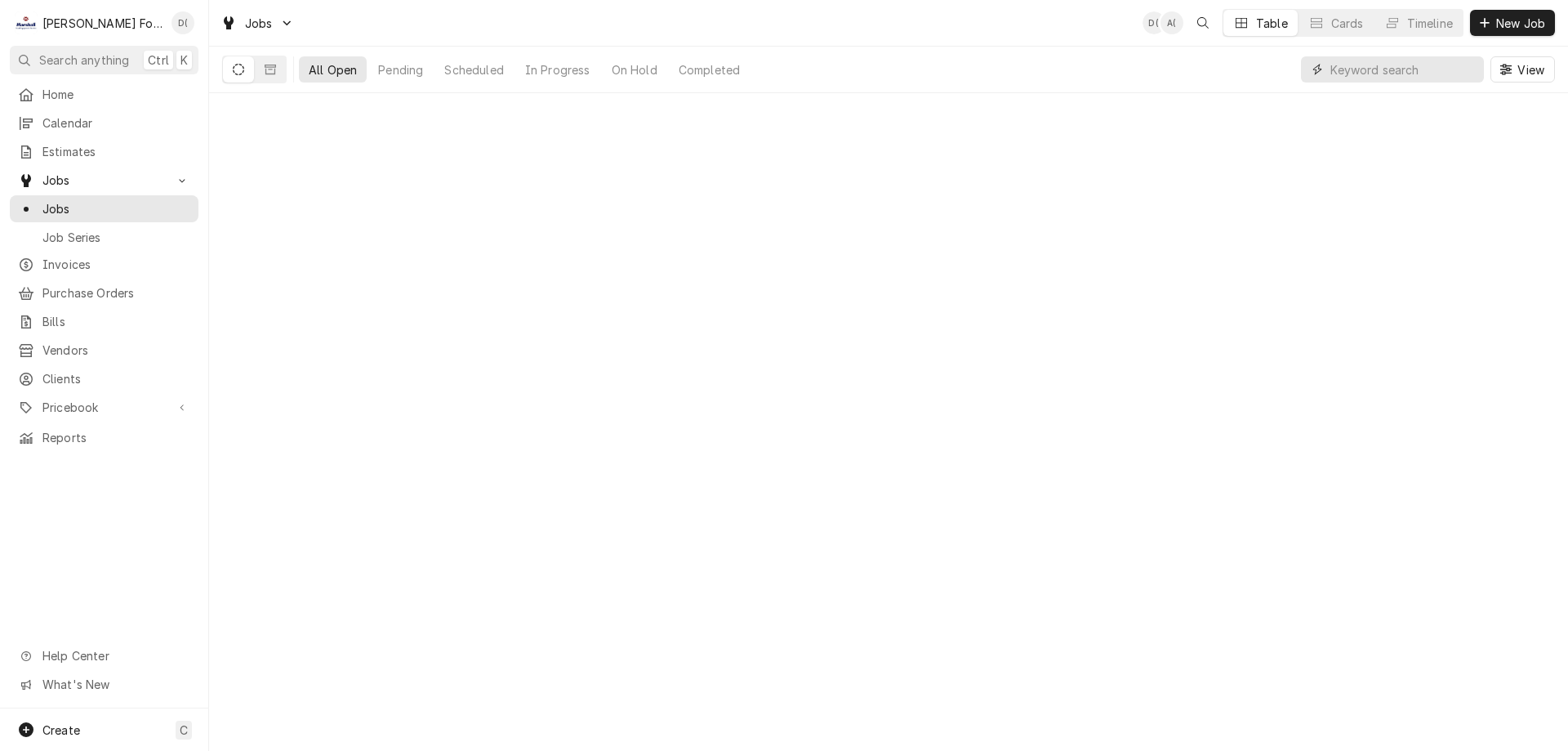
click at [1423, 72] on input "Dynamic Content Wrapper" at bounding box center [1402, 68] width 146 height 26
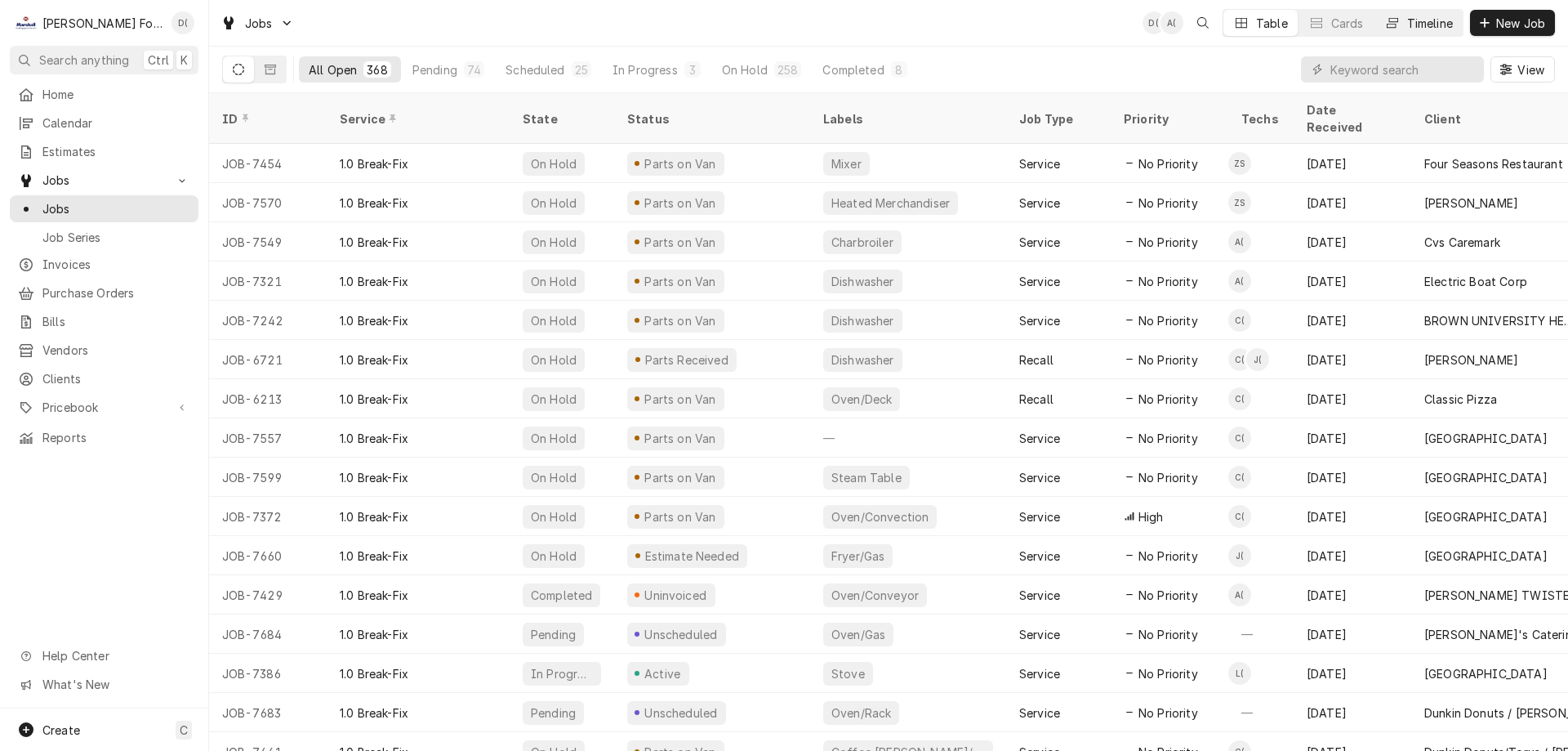
click at [1415, 26] on div "Timeline" at bounding box center [1429, 23] width 45 height 17
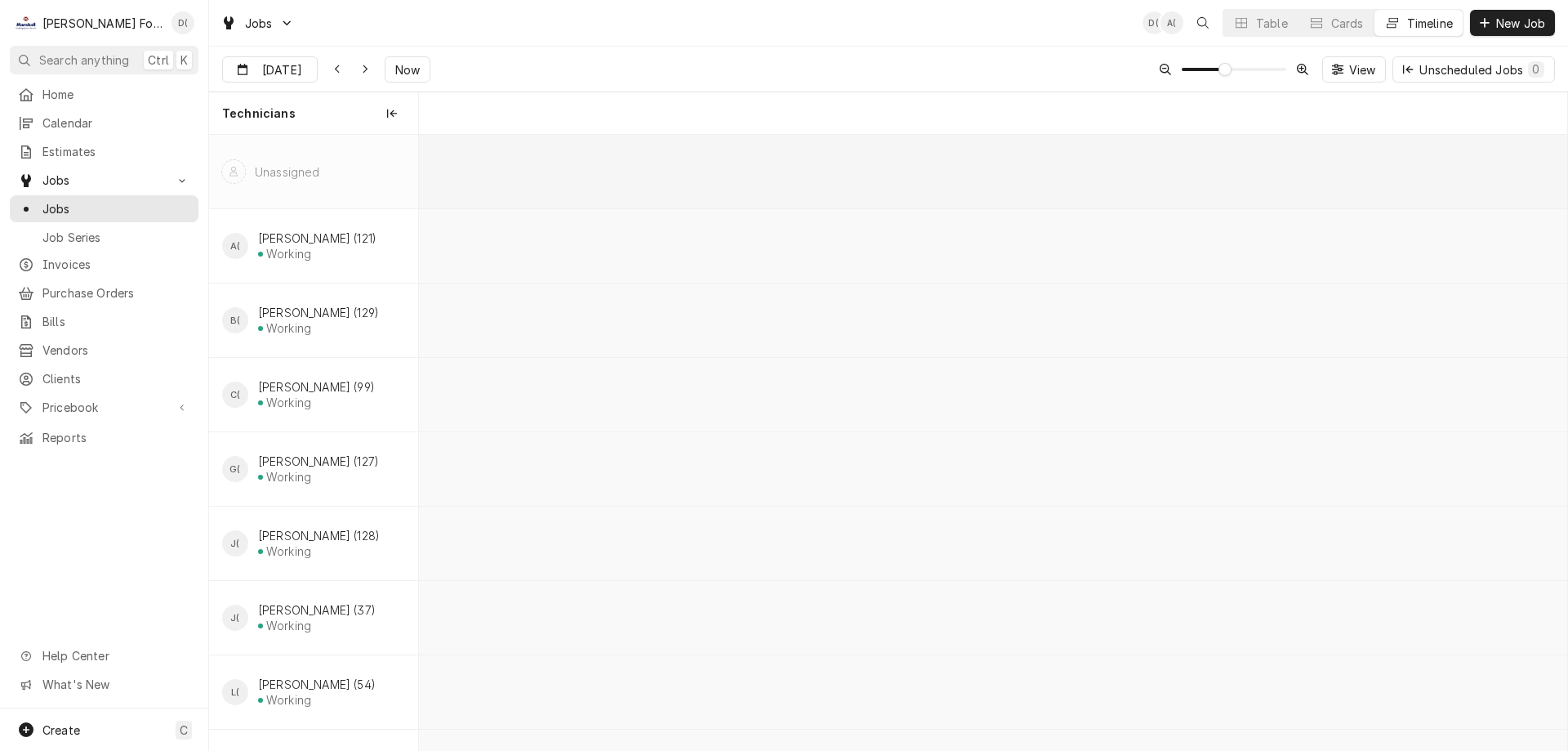
click at [393, 67] on span "Now" at bounding box center [408, 70] width 31 height 17
type input "Oct 3"
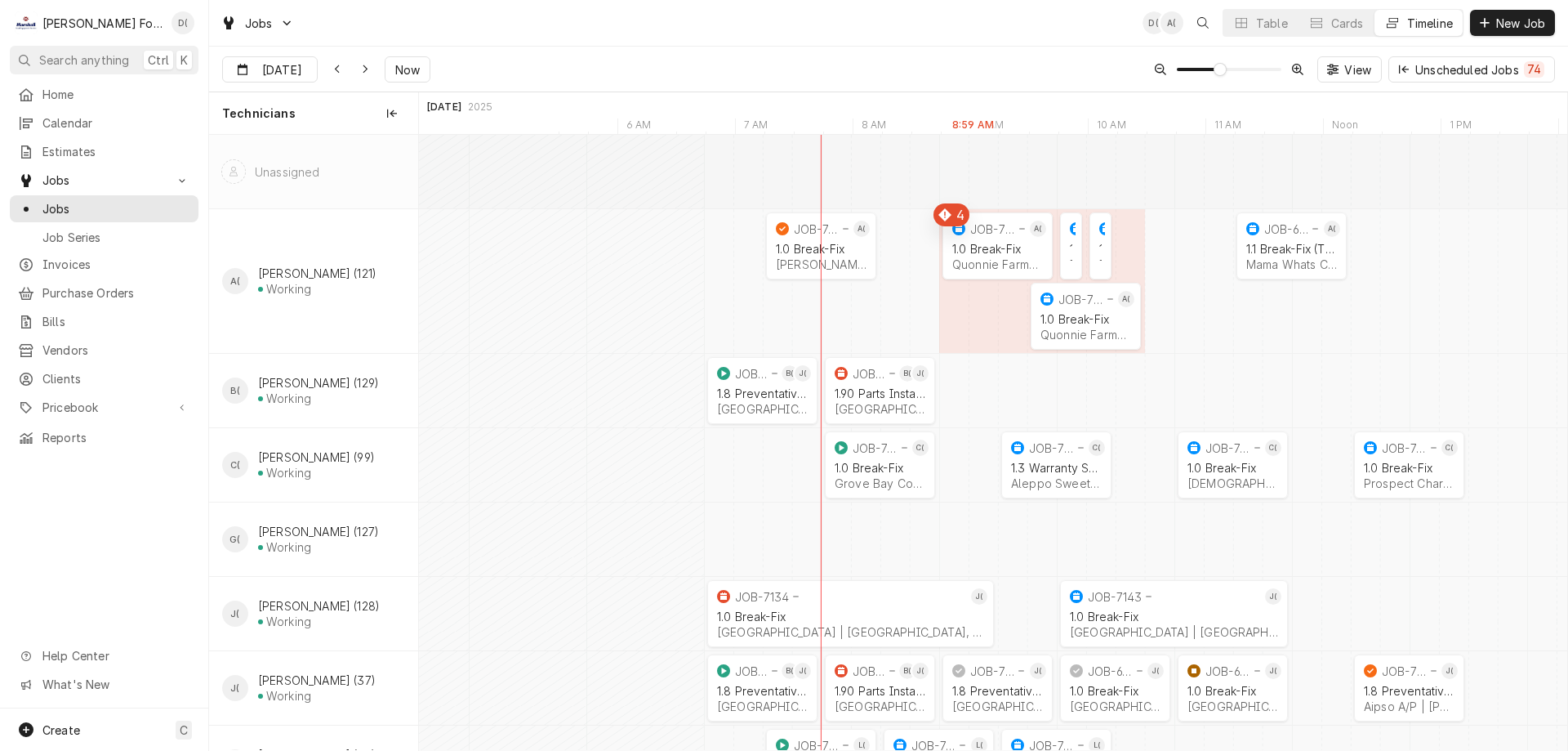
scroll to position [0, 25088]
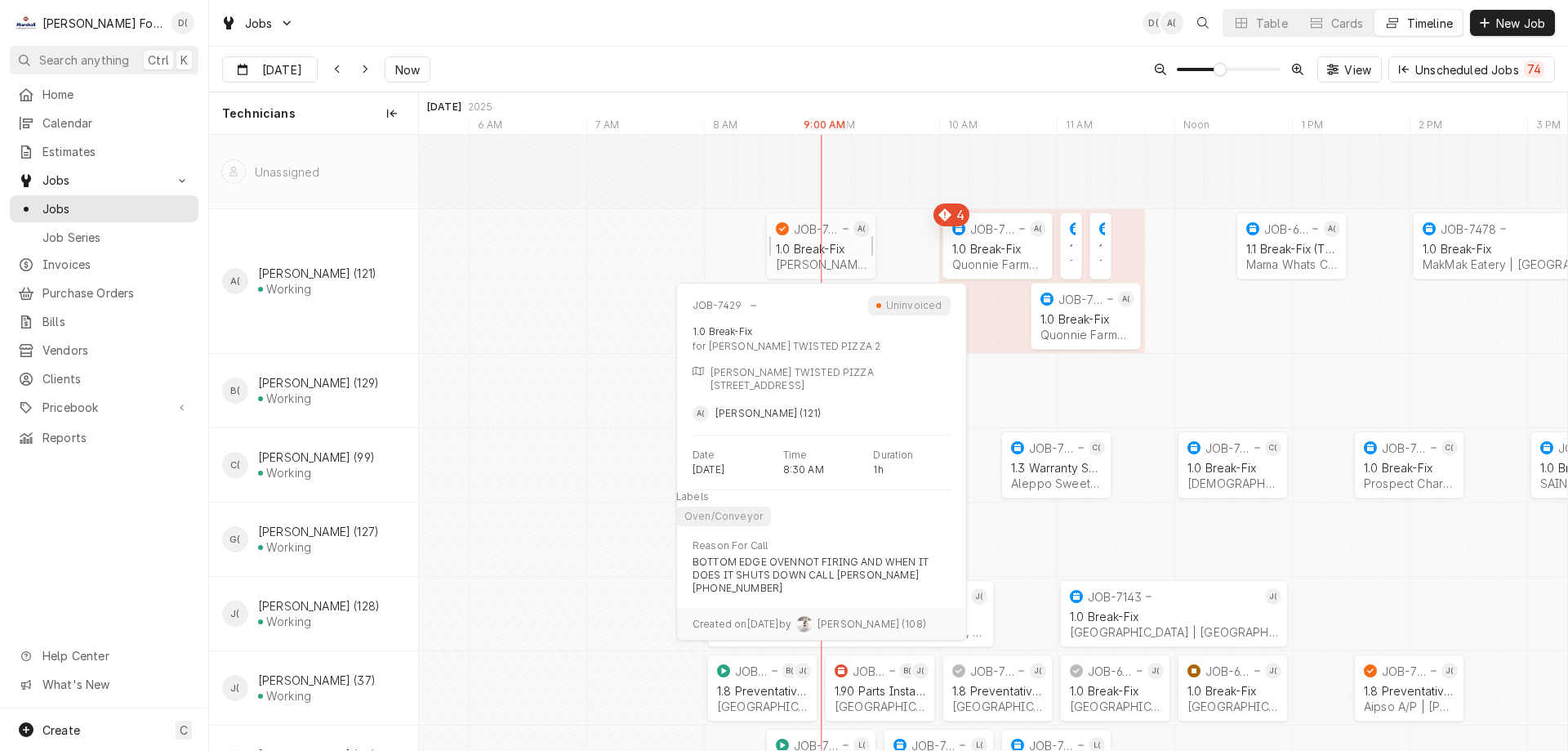
click at [831, 248] on div "1.0 Break-Fix" at bounding box center [821, 249] width 91 height 13
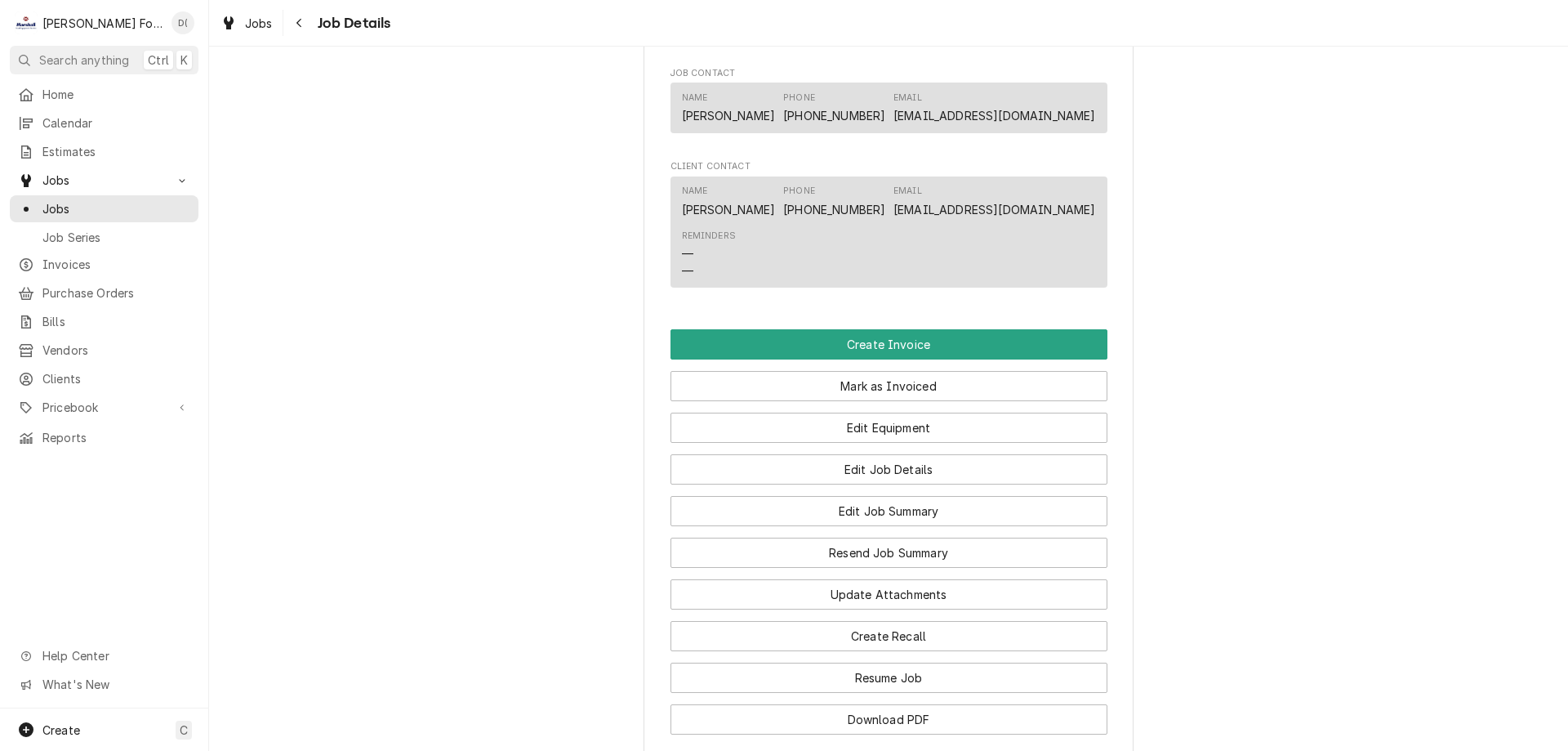
scroll to position [1307, 0]
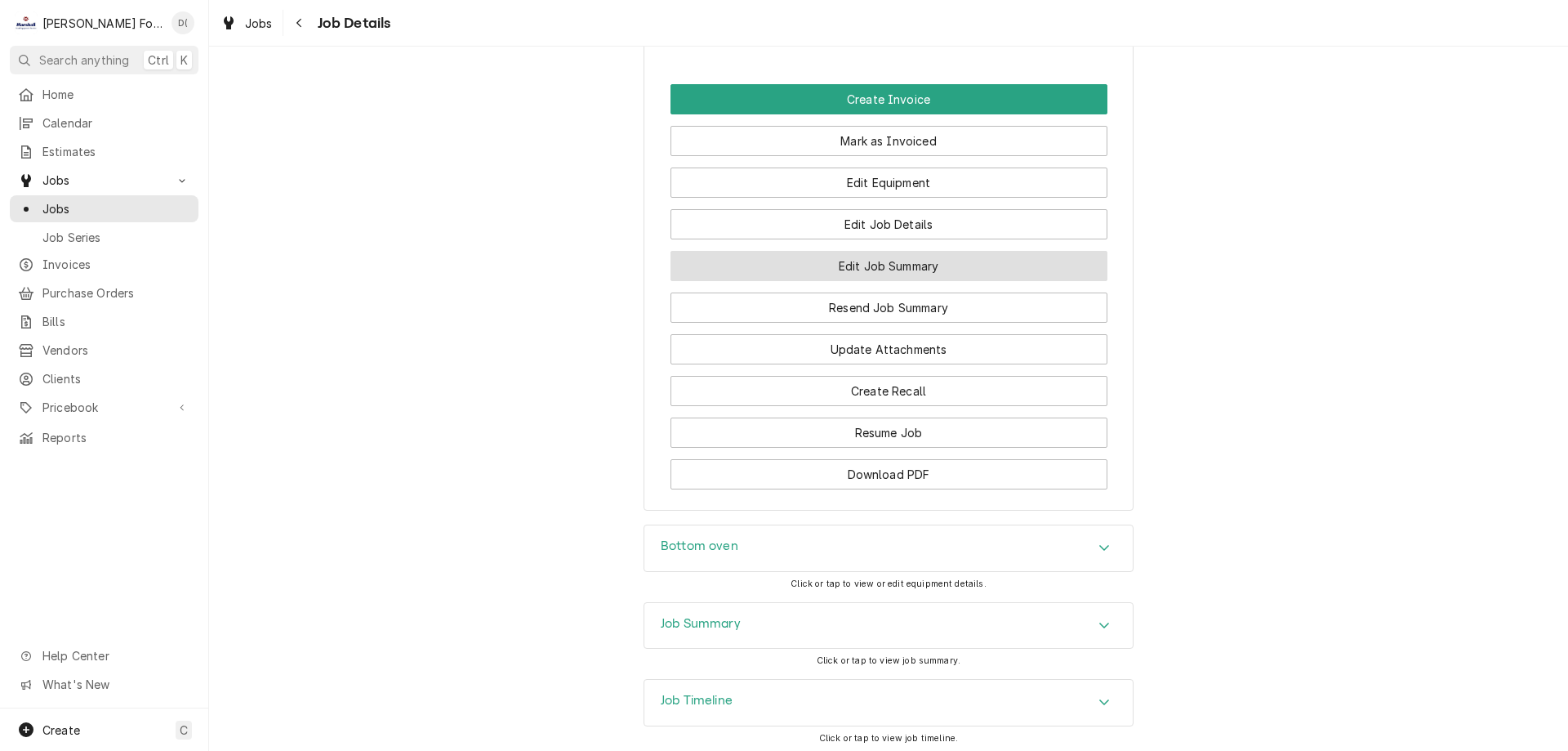
click at [873, 282] on button "Edit Job Summary" at bounding box center [889, 265] width 437 height 30
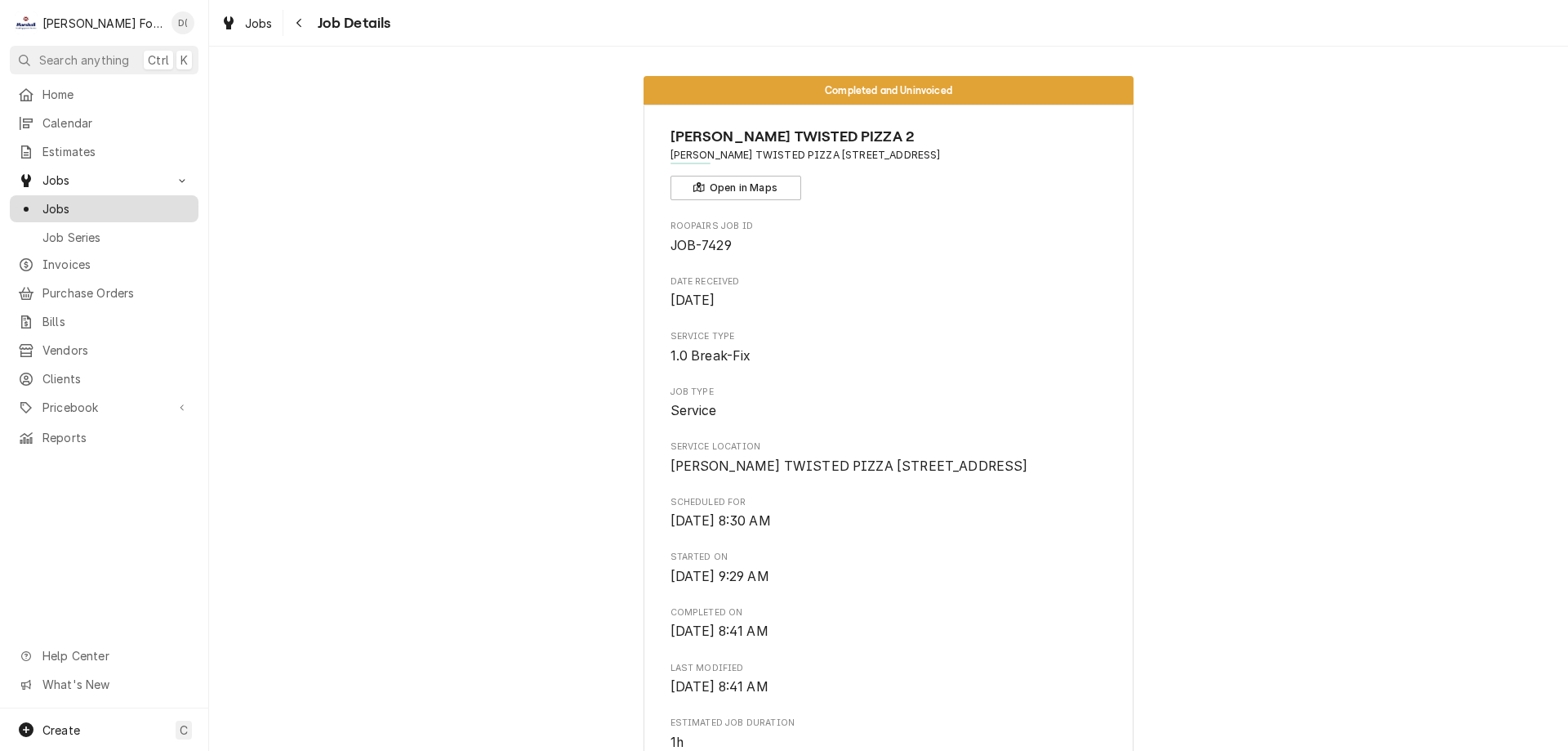
click at [76, 201] on span "Jobs" at bounding box center [116, 209] width 147 height 17
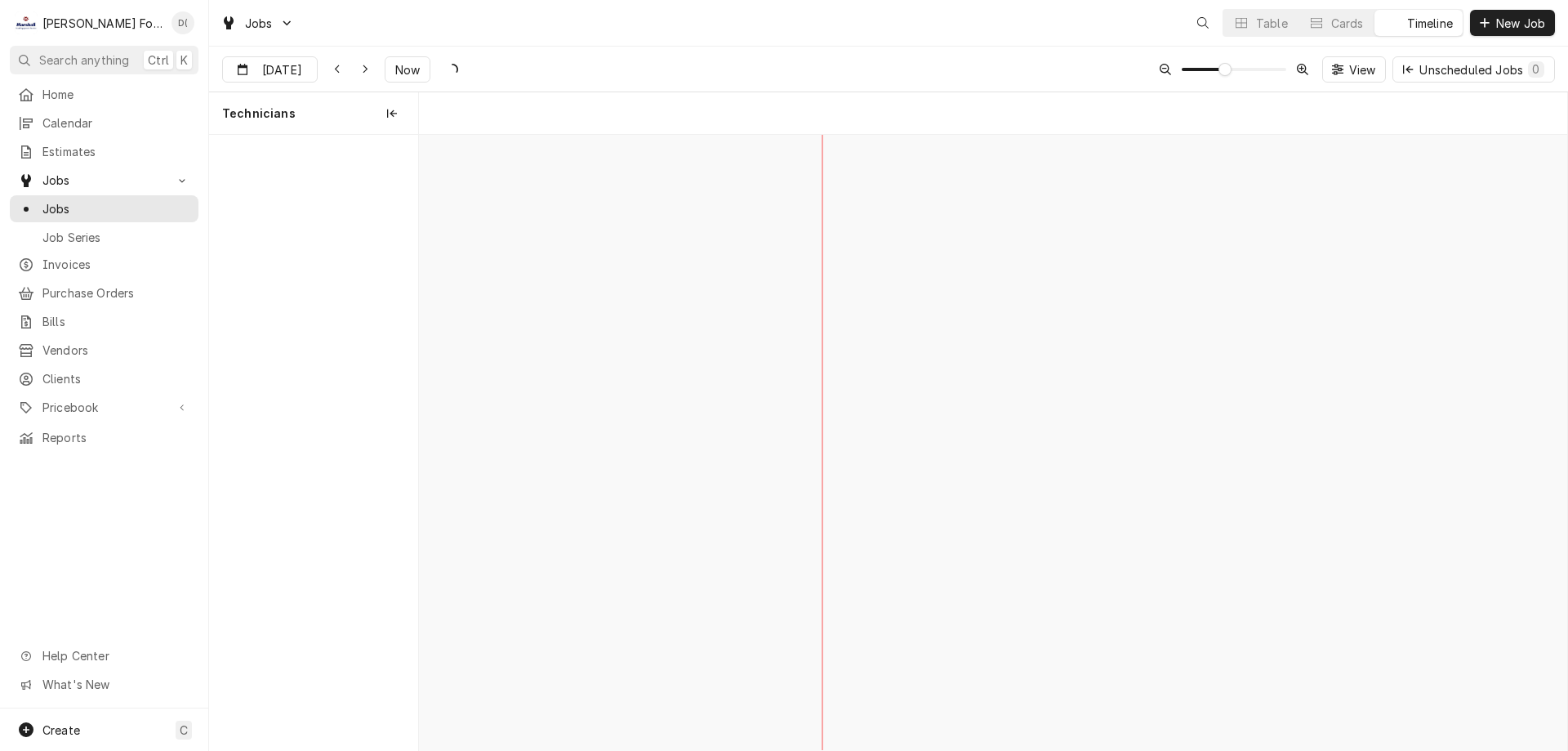
scroll to position [0, 22765]
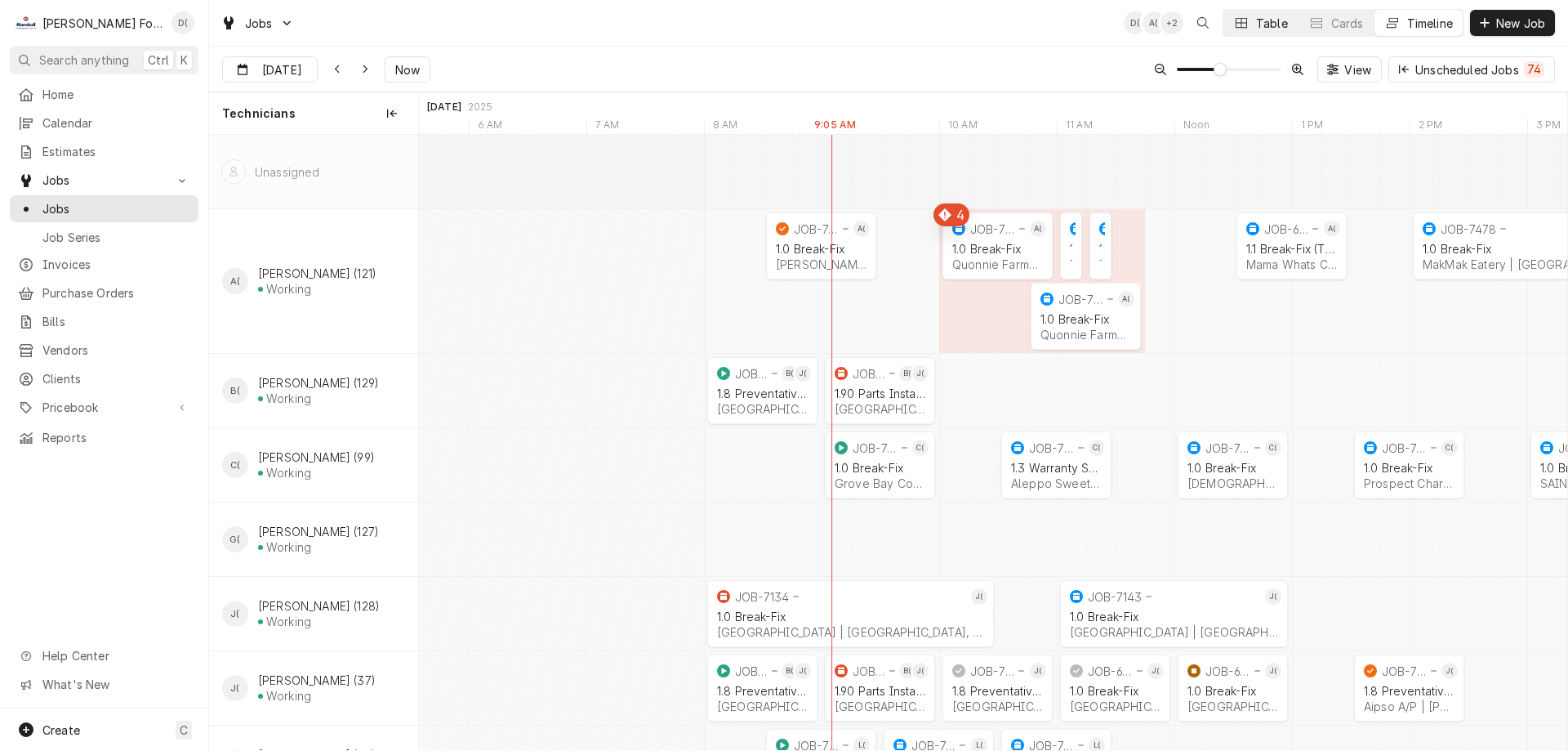
click at [1250, 30] on button "Table" at bounding box center [1260, 22] width 74 height 26
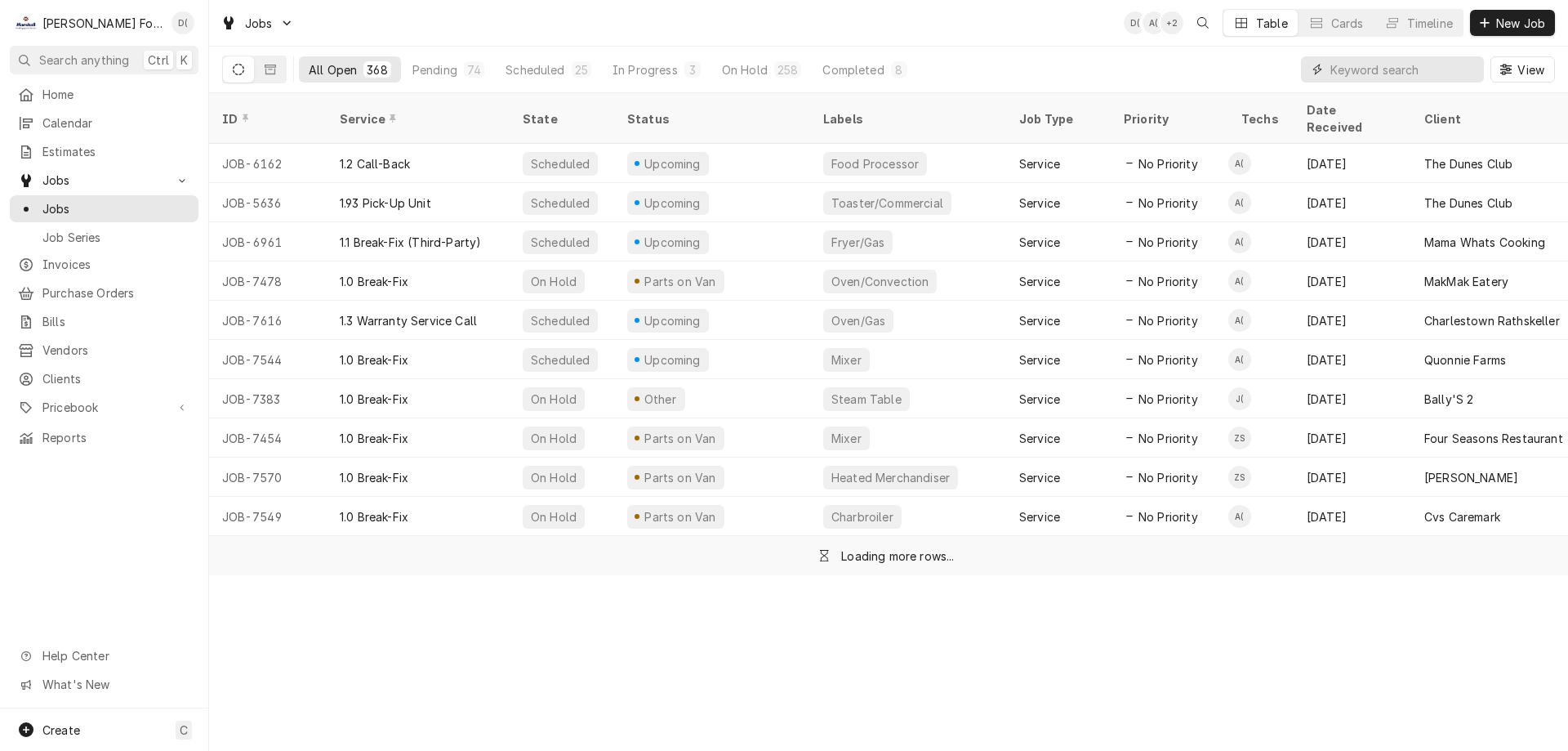
click at [1395, 74] on input "Dynamic Content Wrapper" at bounding box center [1402, 68] width 146 height 26
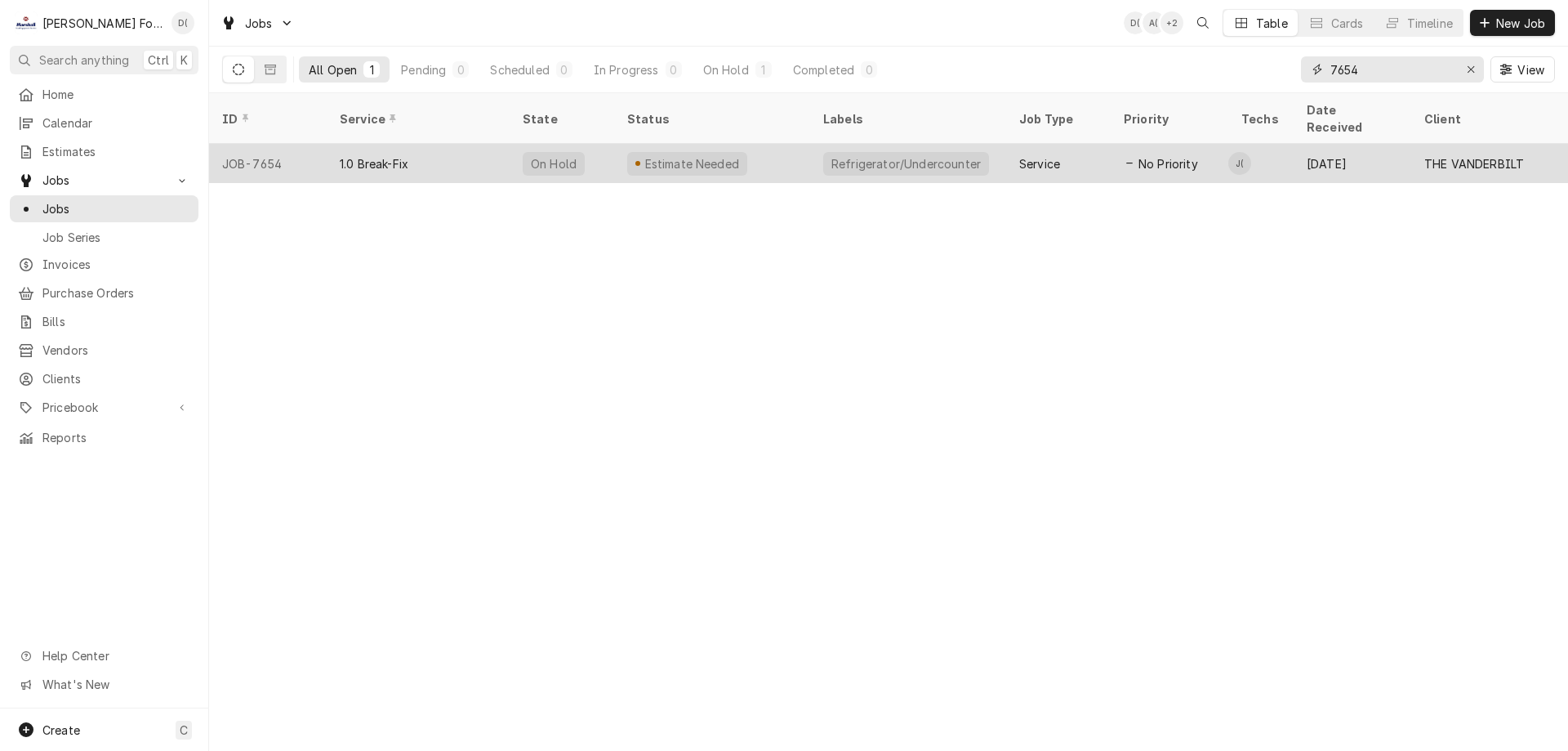
type input "7654"
click at [798, 144] on div "Estimate Needed" at bounding box center [711, 163] width 196 height 40
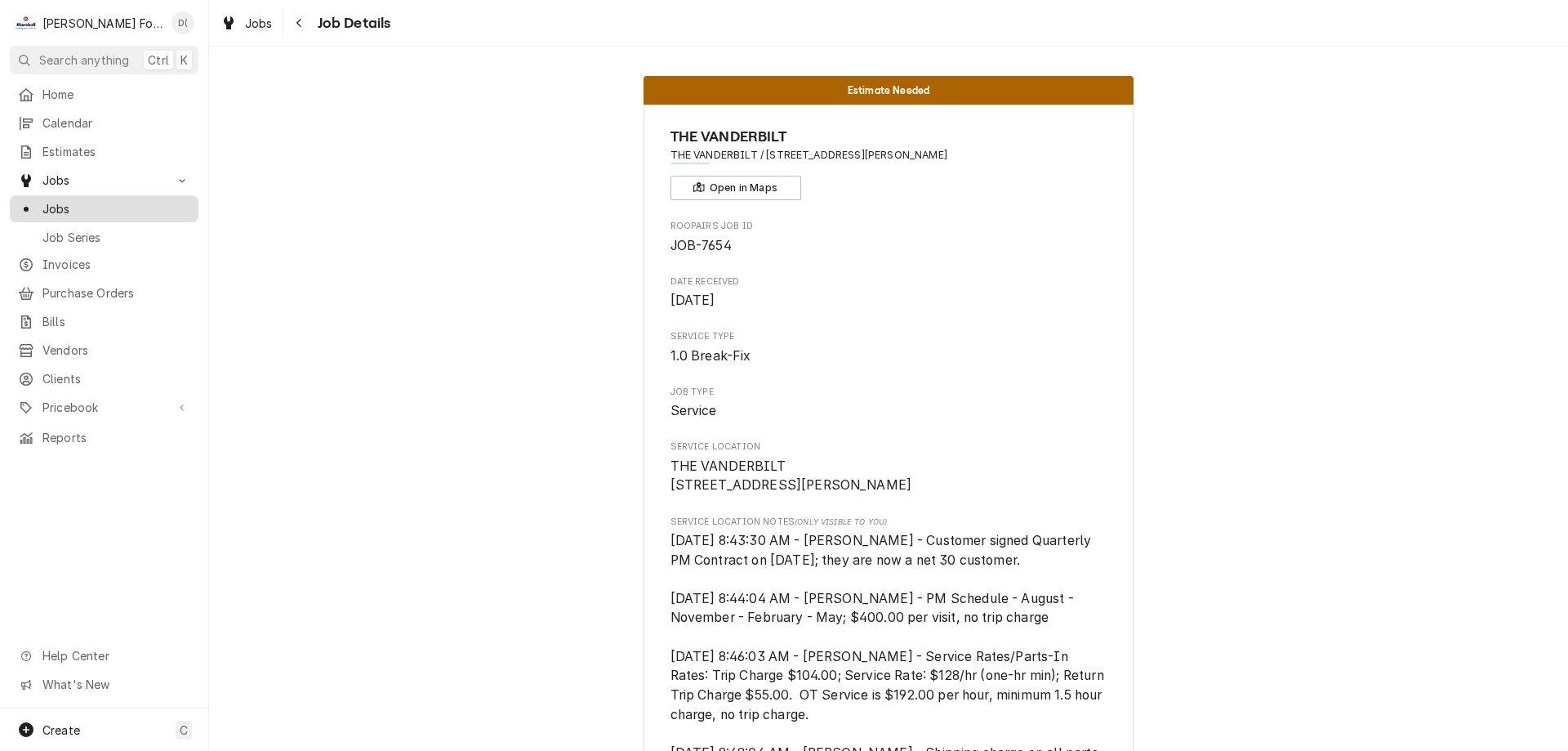
click at [93, 204] on span "Jobs" at bounding box center [116, 209] width 147 height 17
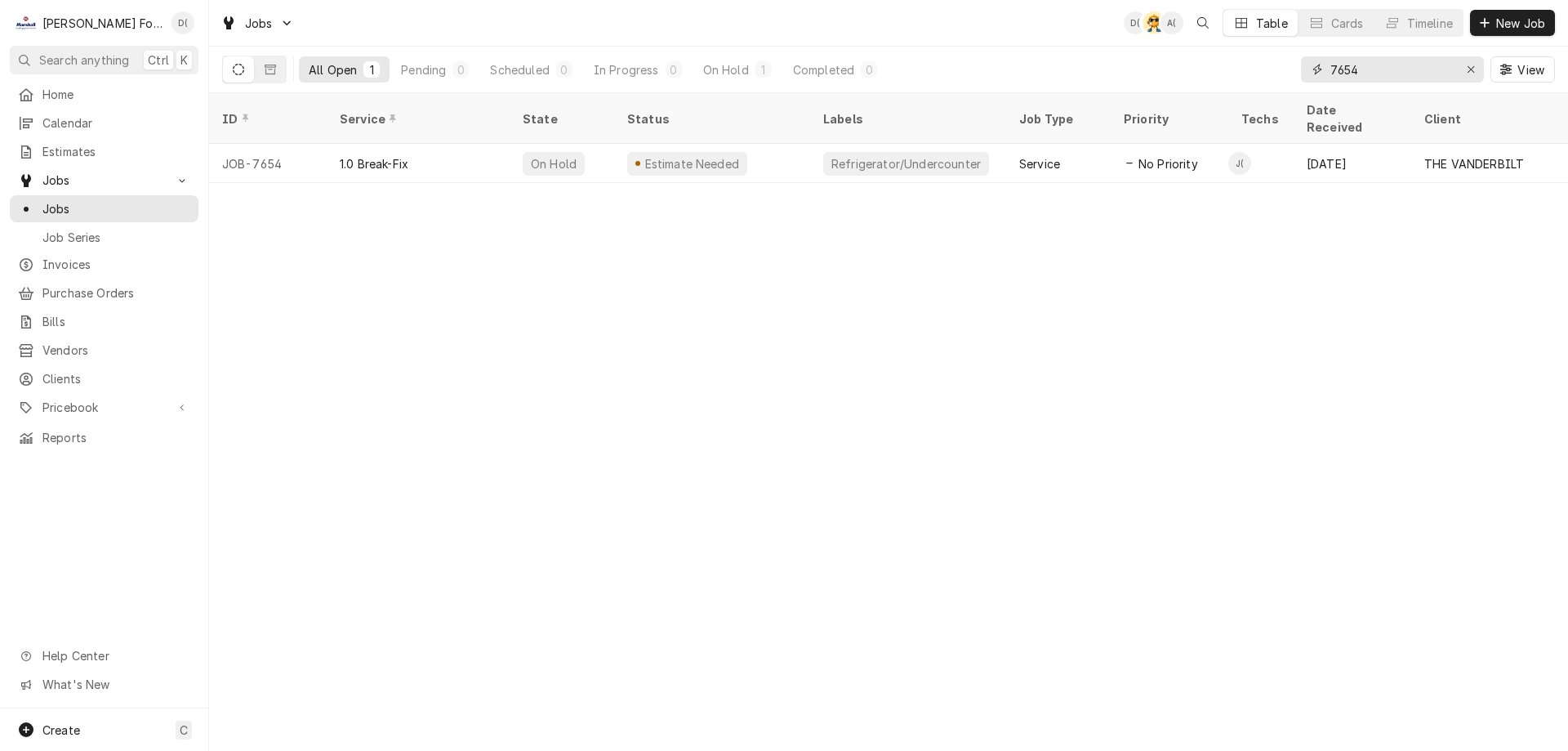
click at [1370, 72] on input "7654" at bounding box center [1391, 68] width 122 height 26
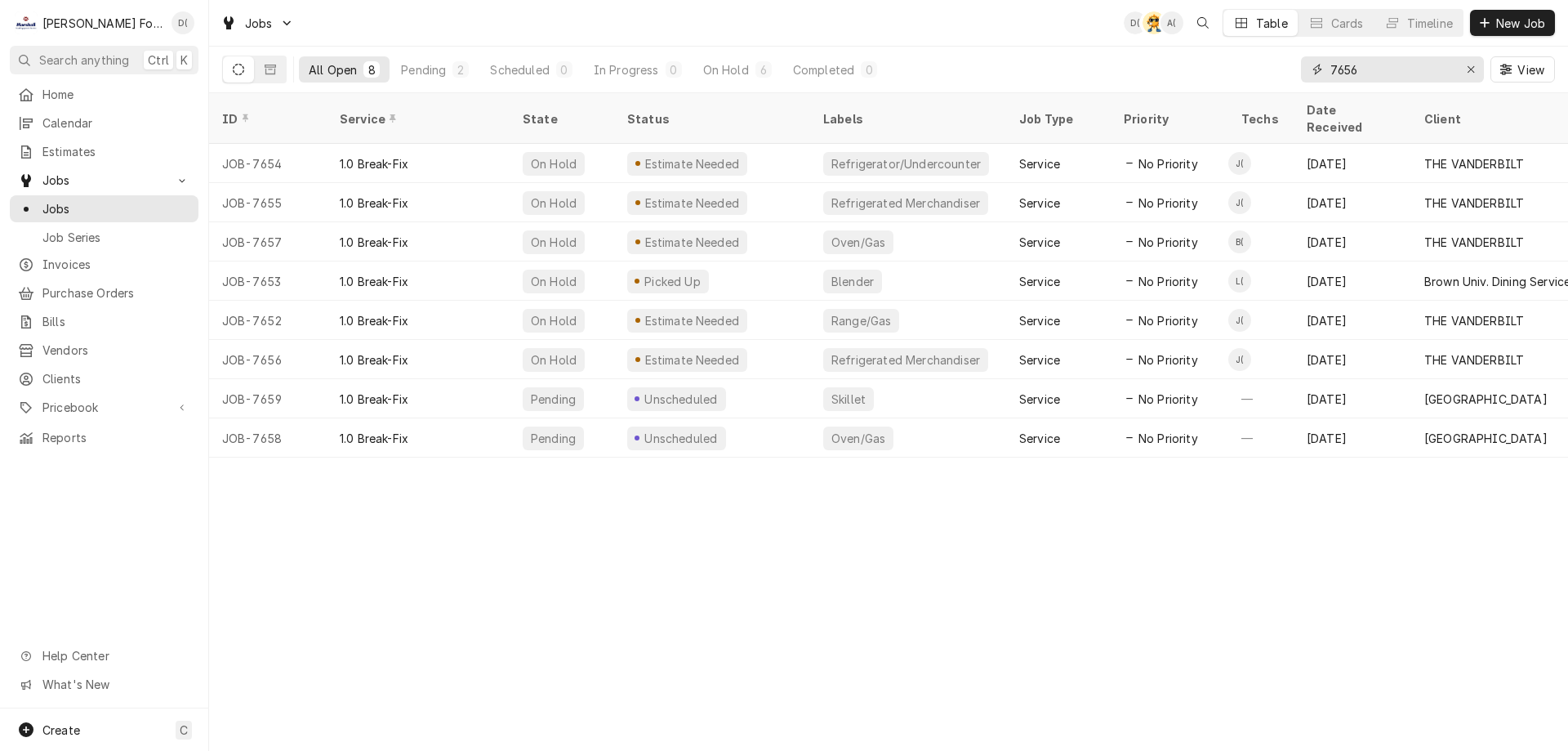
type input "7656"
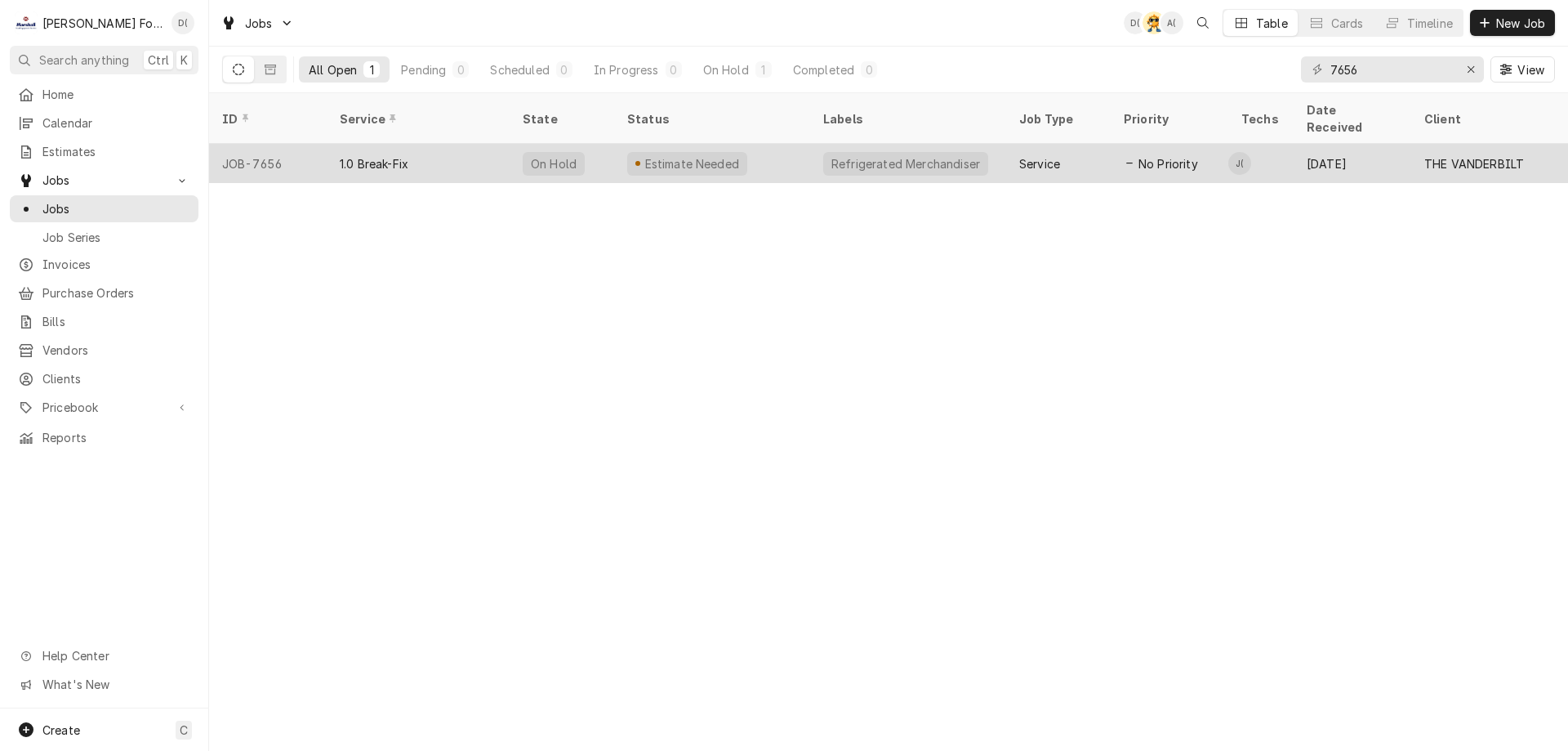
click at [789, 144] on div "Estimate Needed" at bounding box center [711, 163] width 196 height 40
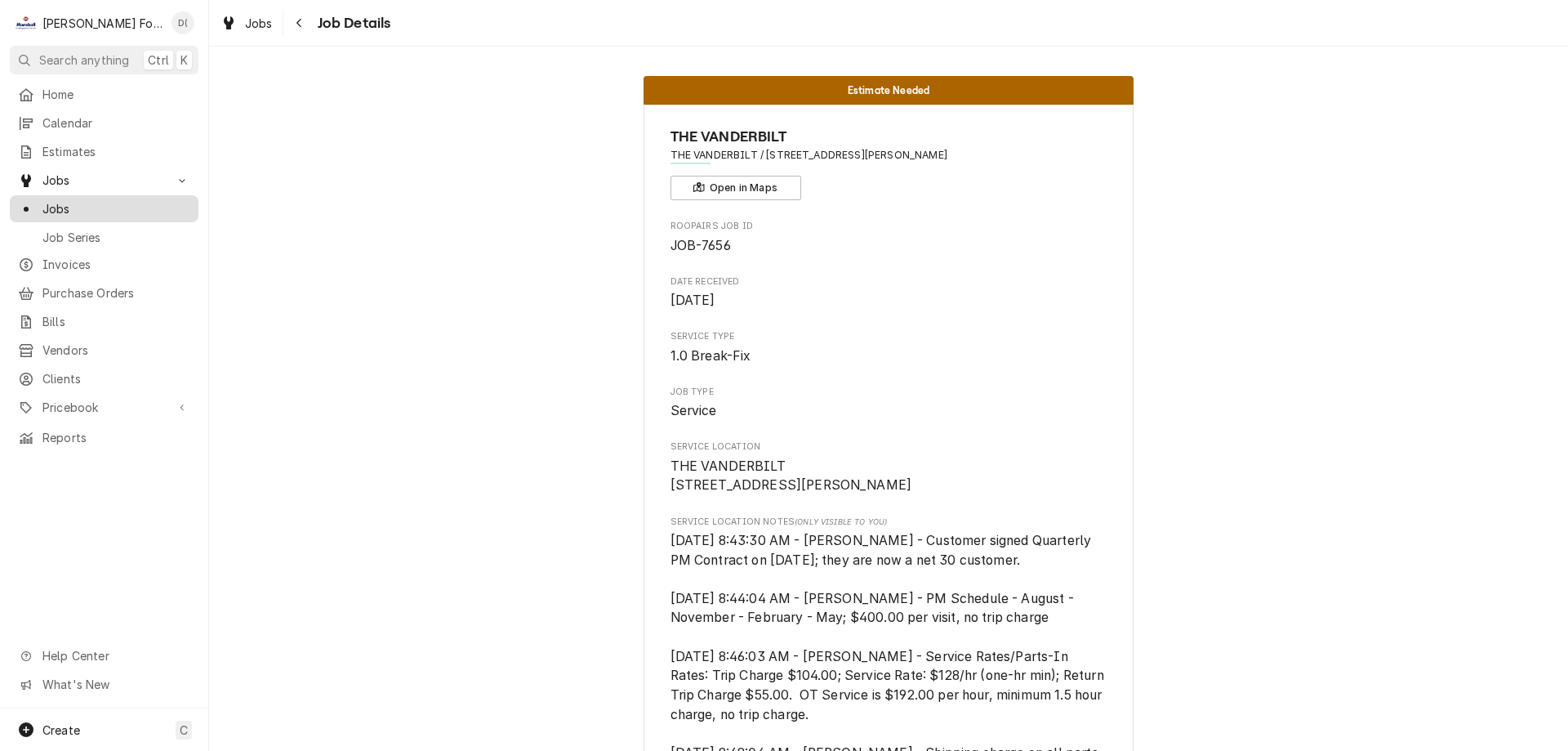
click at [109, 199] on div "Jobs" at bounding box center [104, 208] width 182 height 20
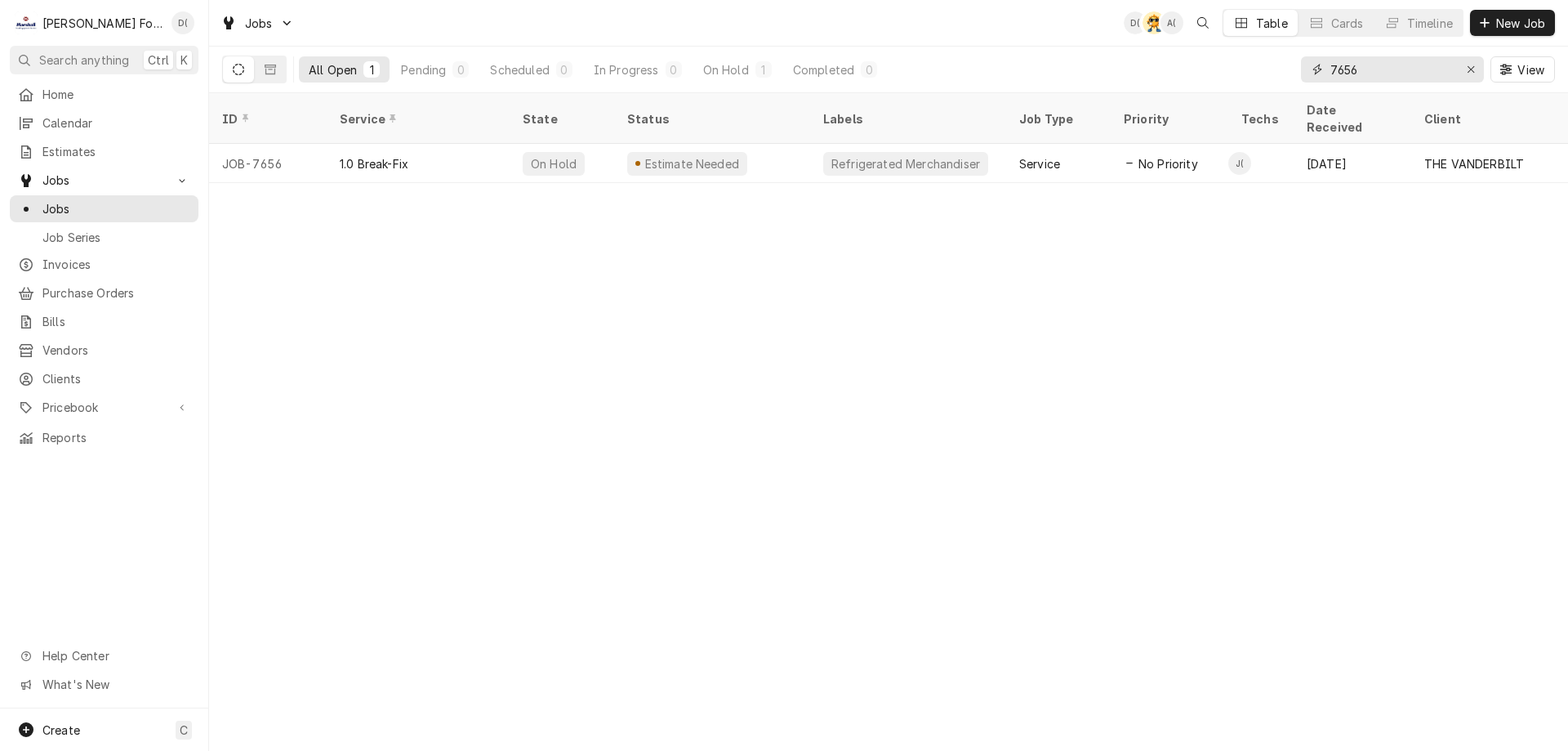
click at [1384, 74] on input "7656" at bounding box center [1391, 68] width 122 height 26
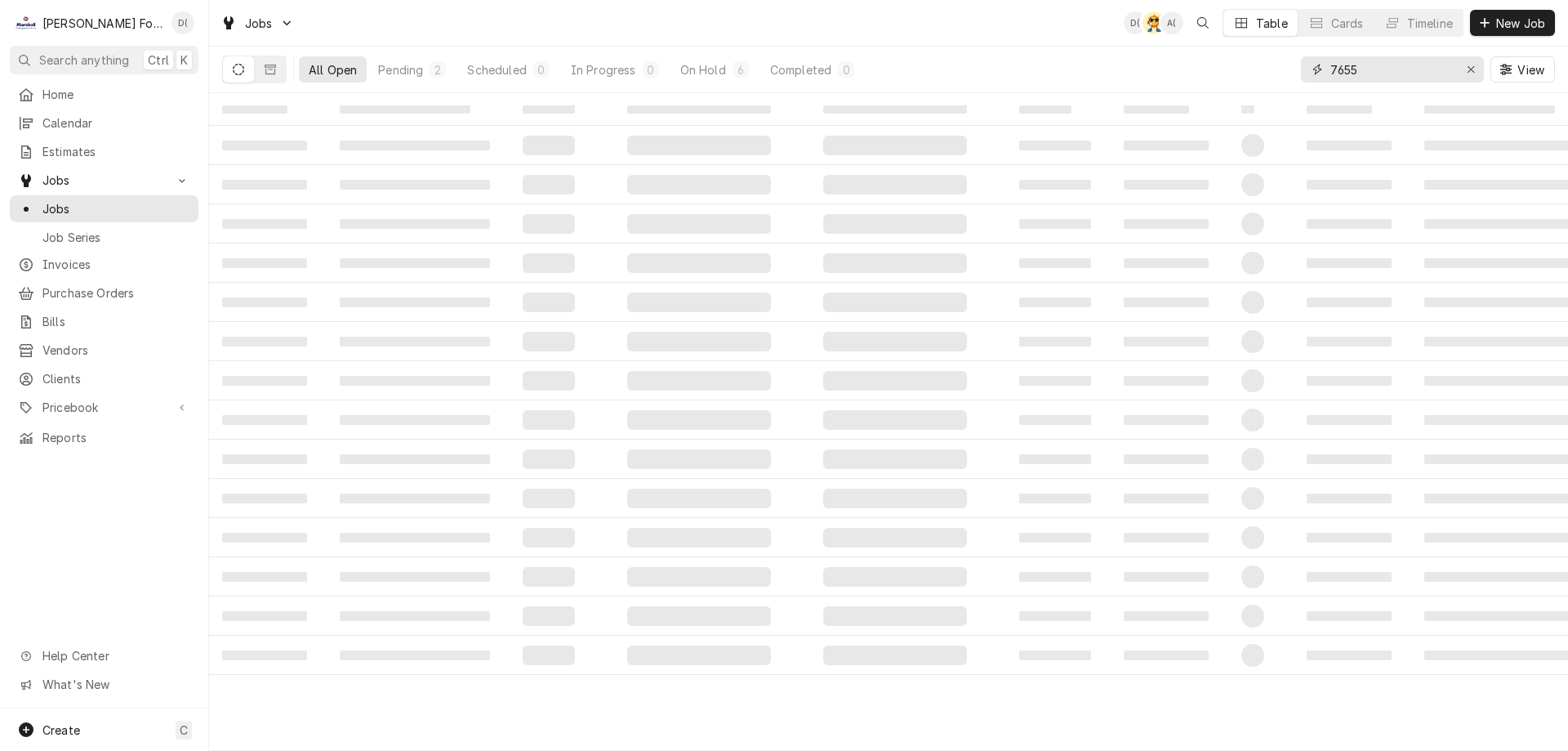
type input "7655"
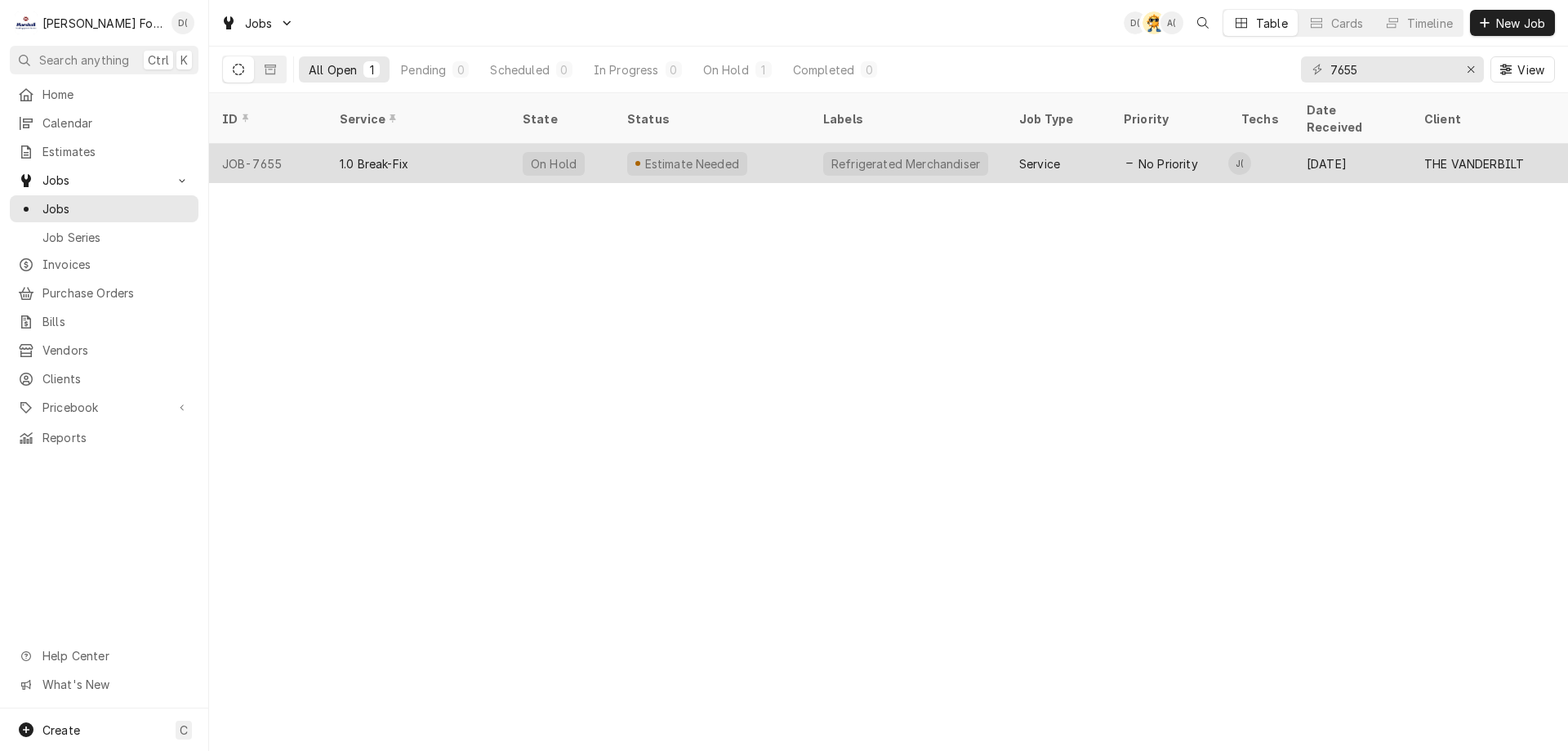
click at [815, 144] on div "Refrigerated Merchandiser" at bounding box center [908, 163] width 196 height 40
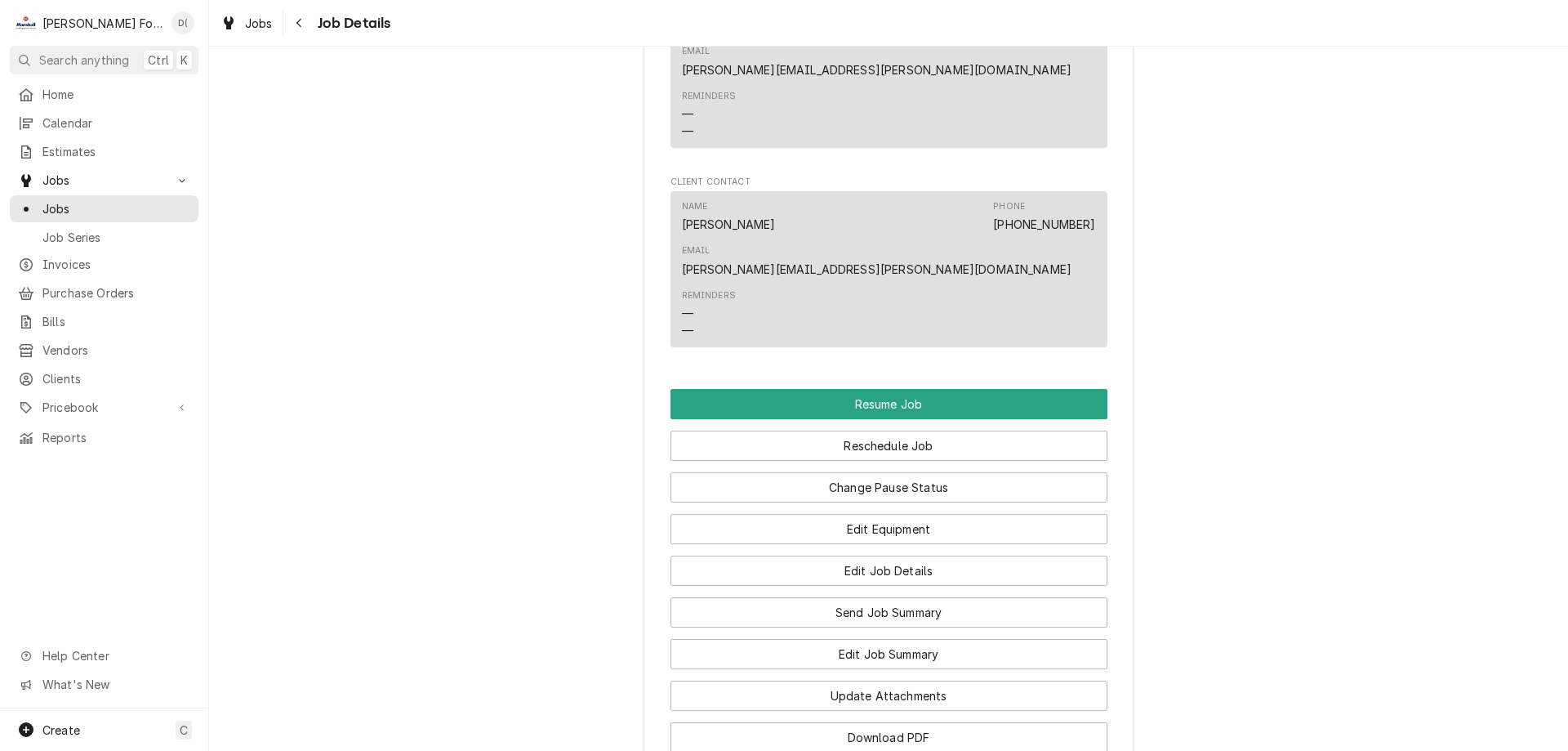
scroll to position [2124, 0]
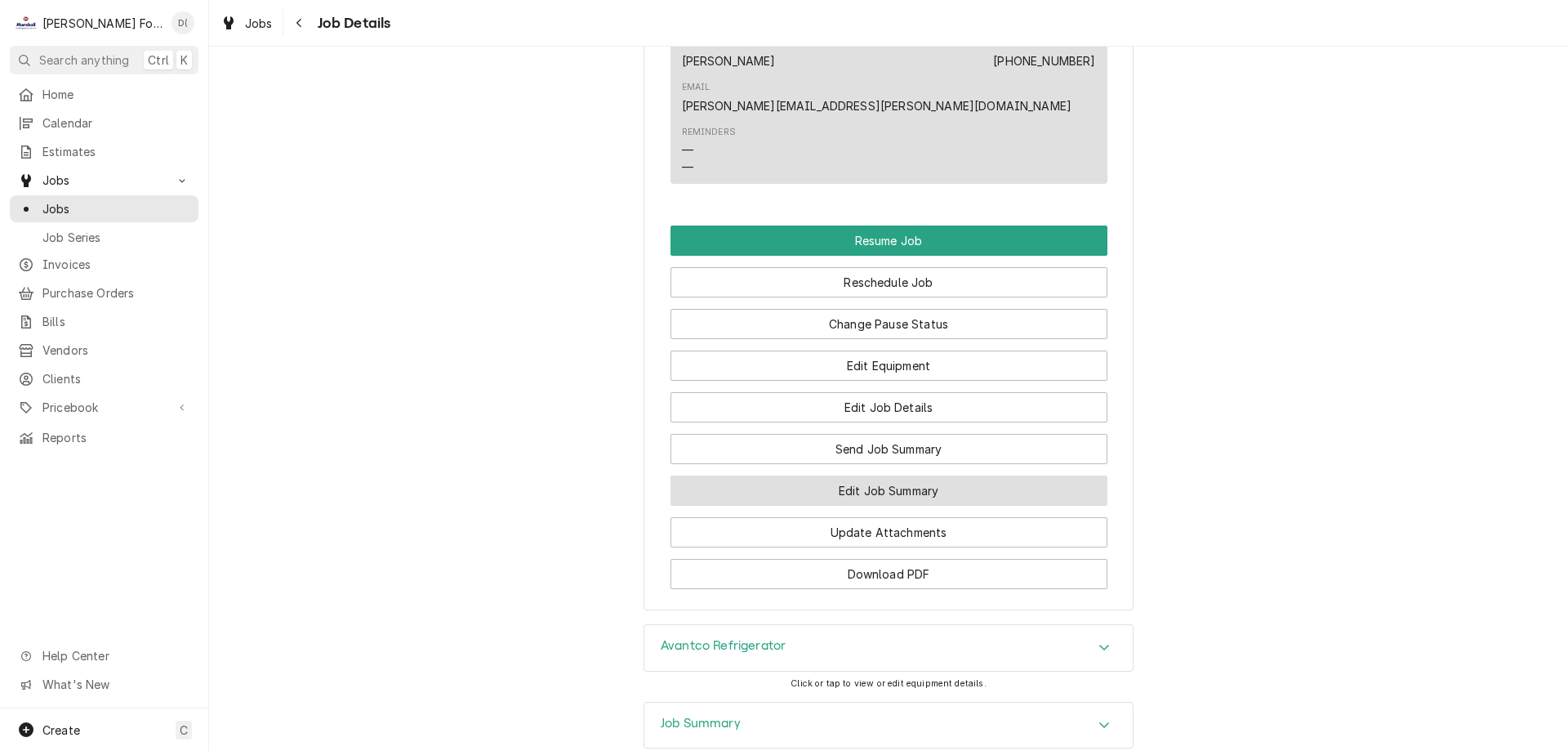
click at [876, 475] on button "Edit Job Summary" at bounding box center [889, 490] width 437 height 30
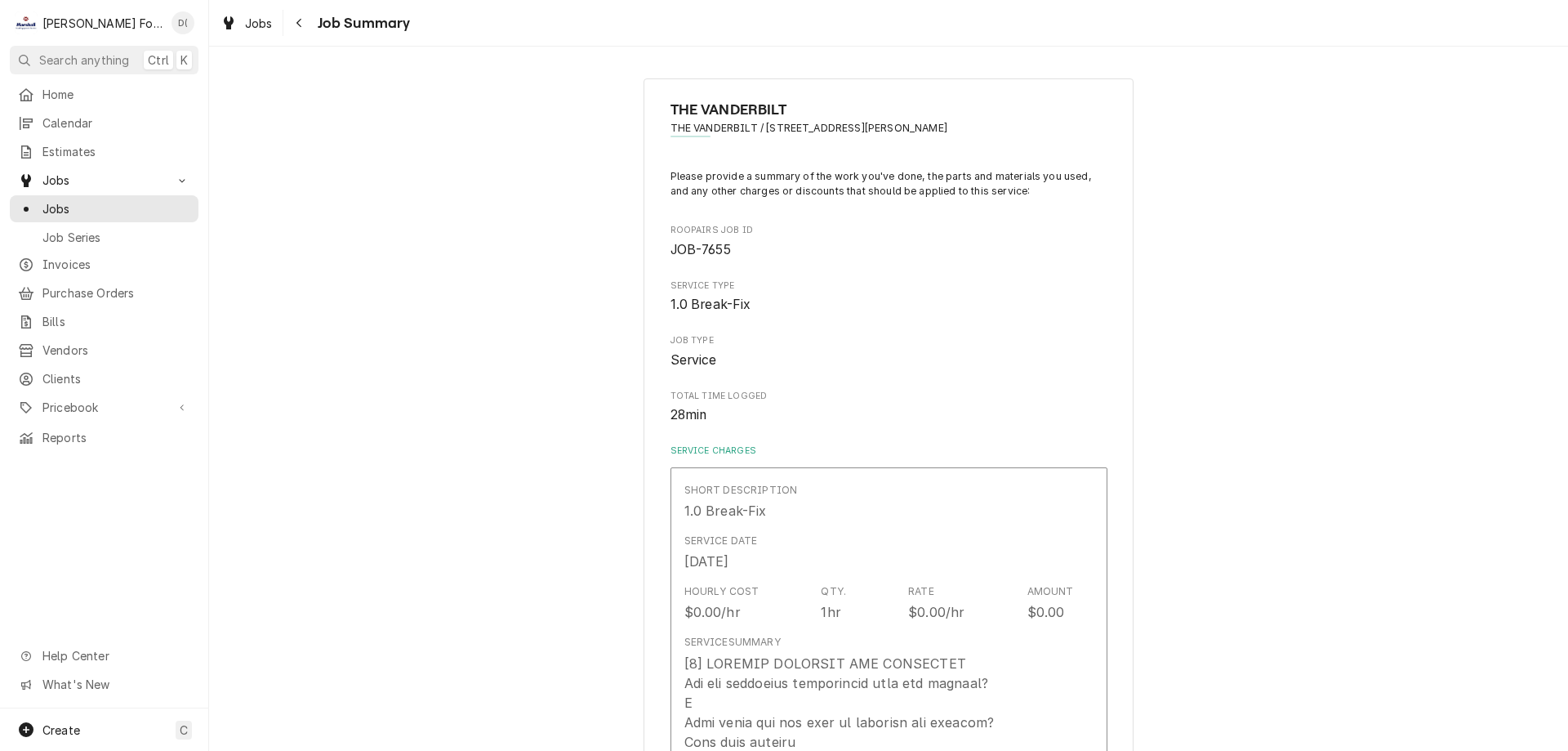
type textarea "x"
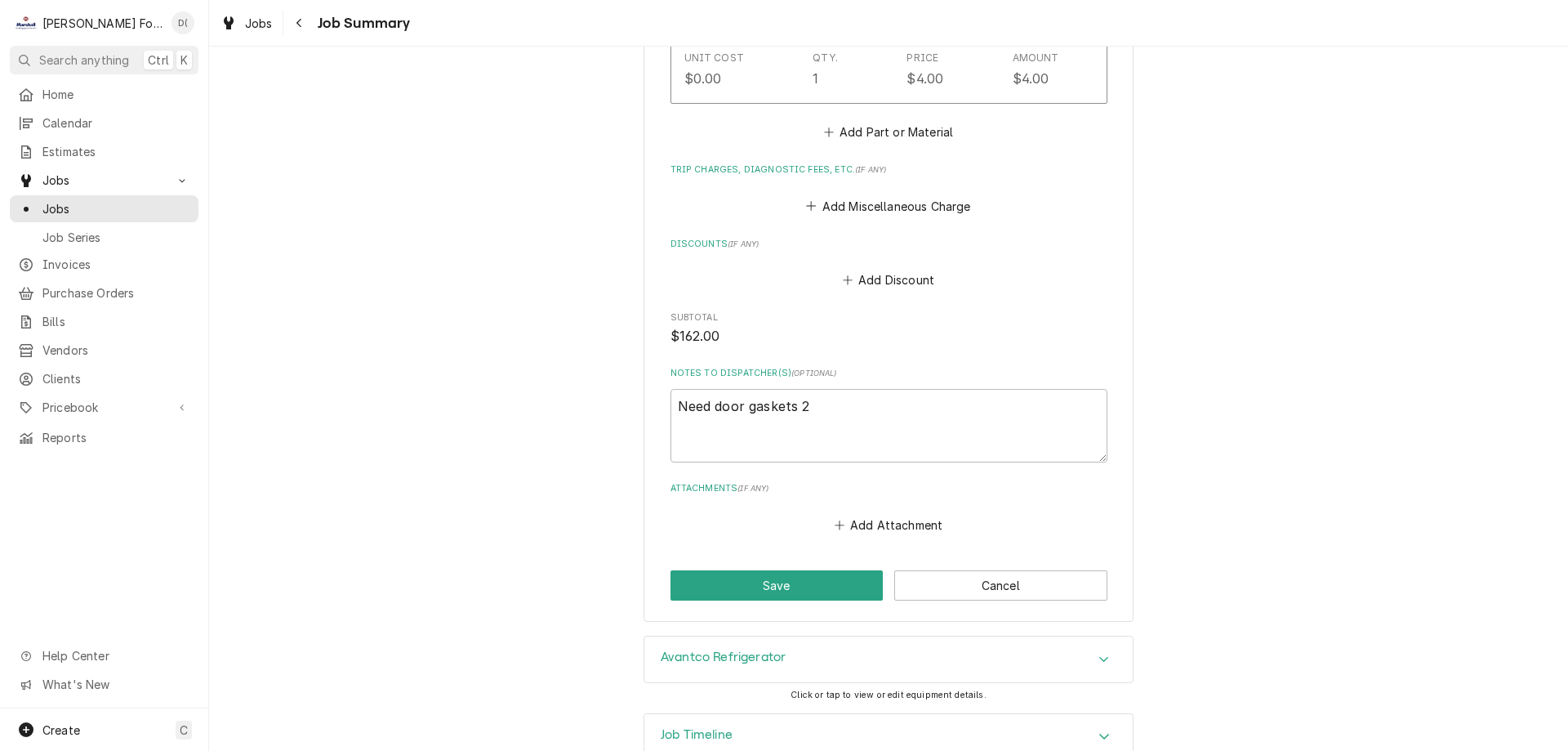
scroll to position [1323, 0]
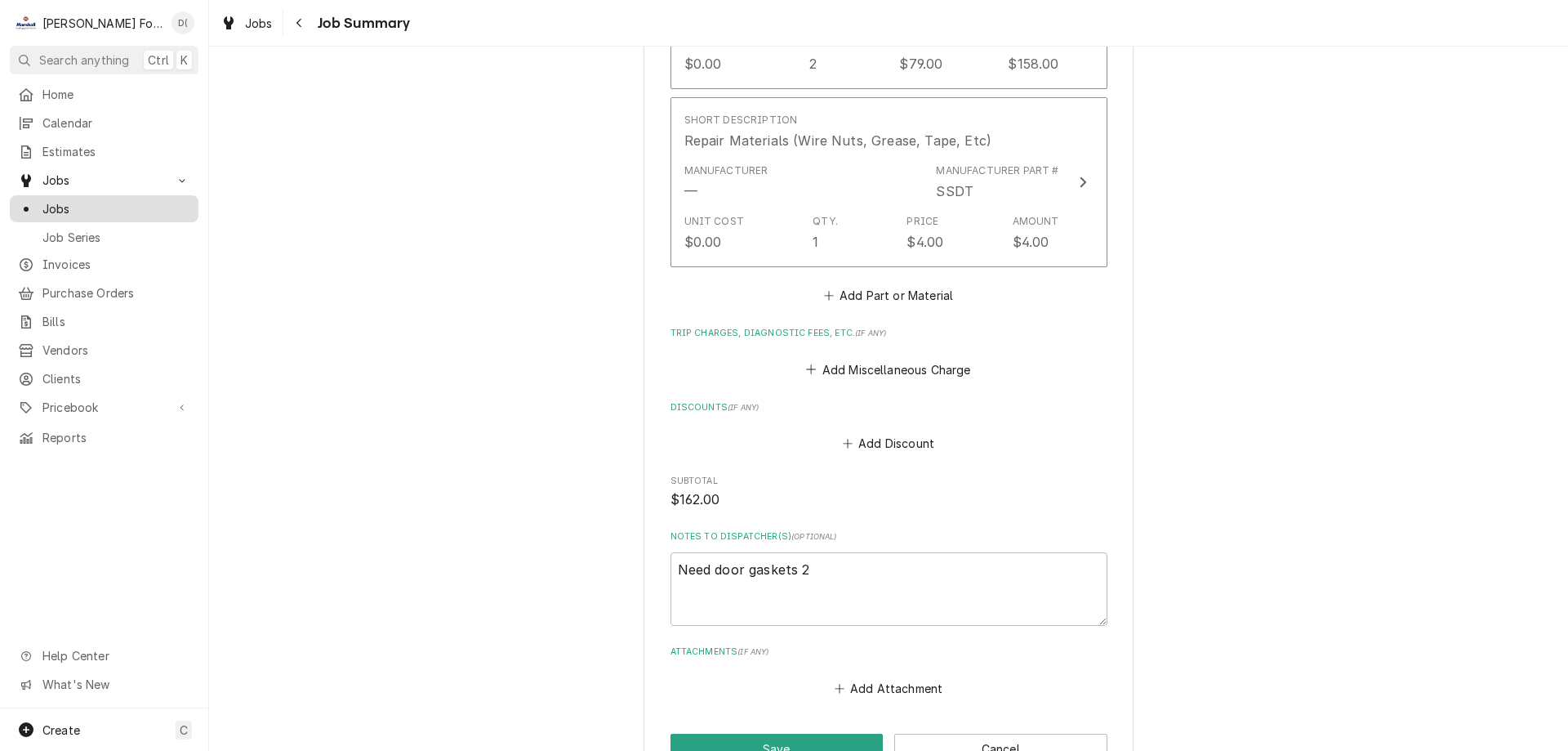
click at [93, 201] on span "Jobs" at bounding box center [116, 209] width 147 height 17
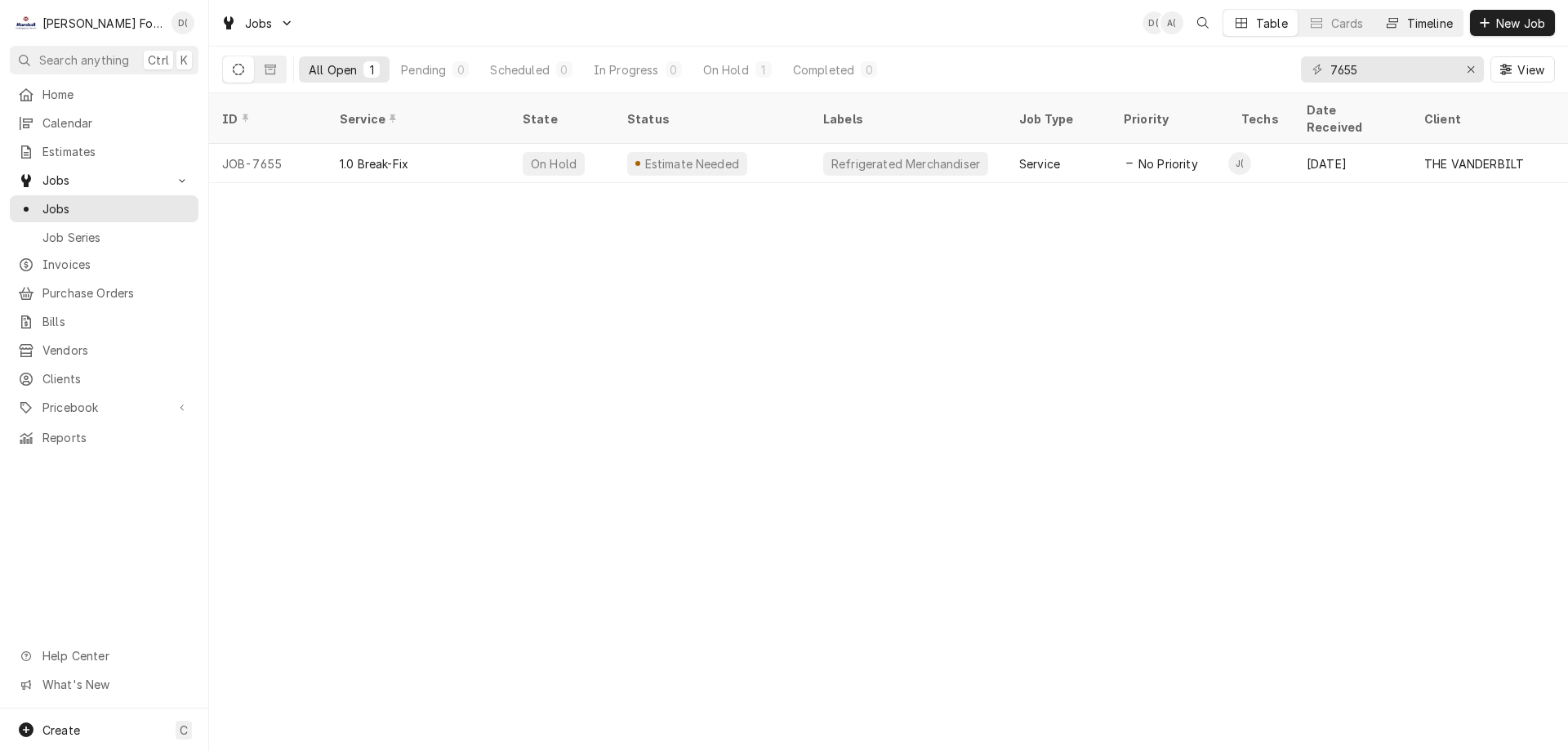
click at [1420, 22] on div "Timeline" at bounding box center [1429, 23] width 45 height 17
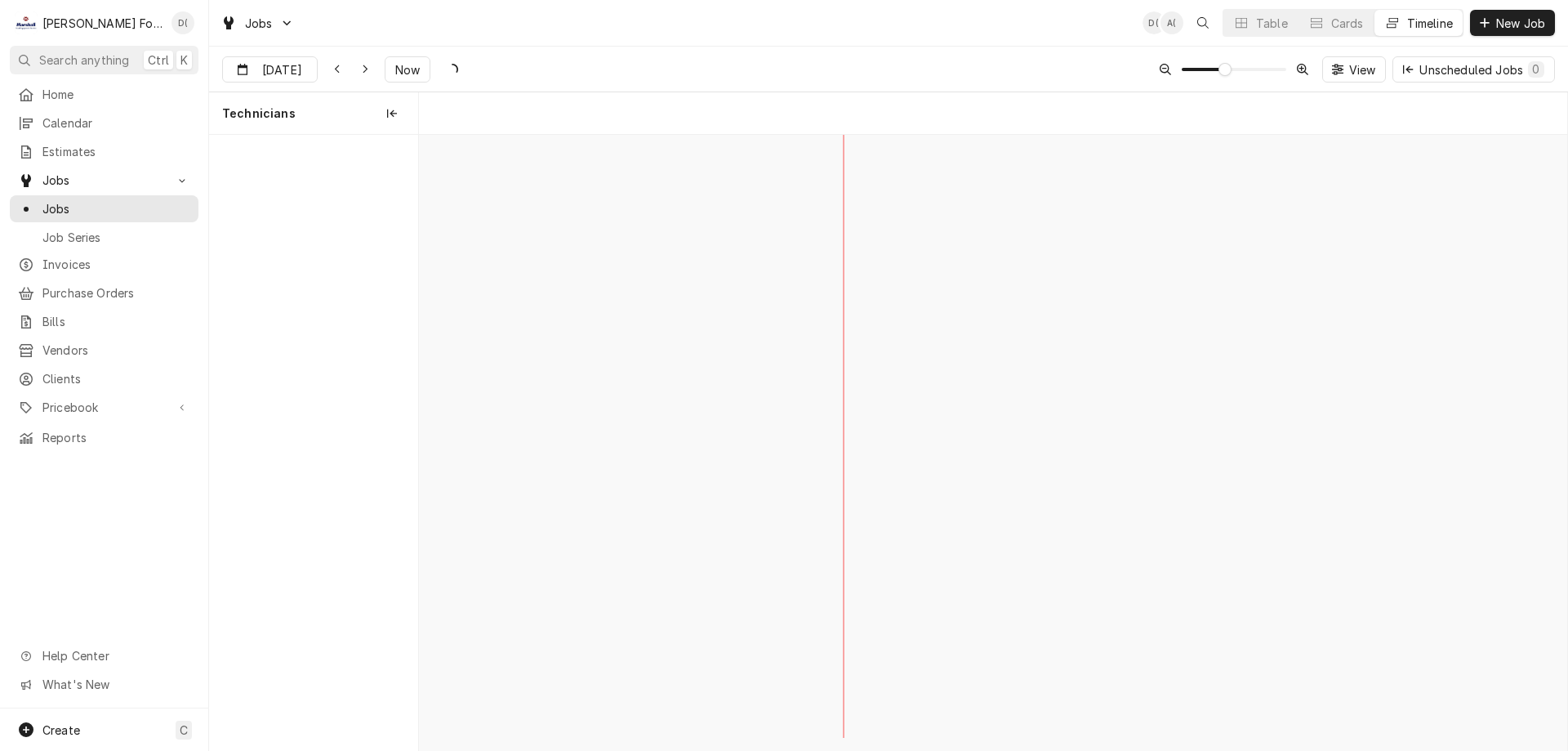
scroll to position [0, 22765]
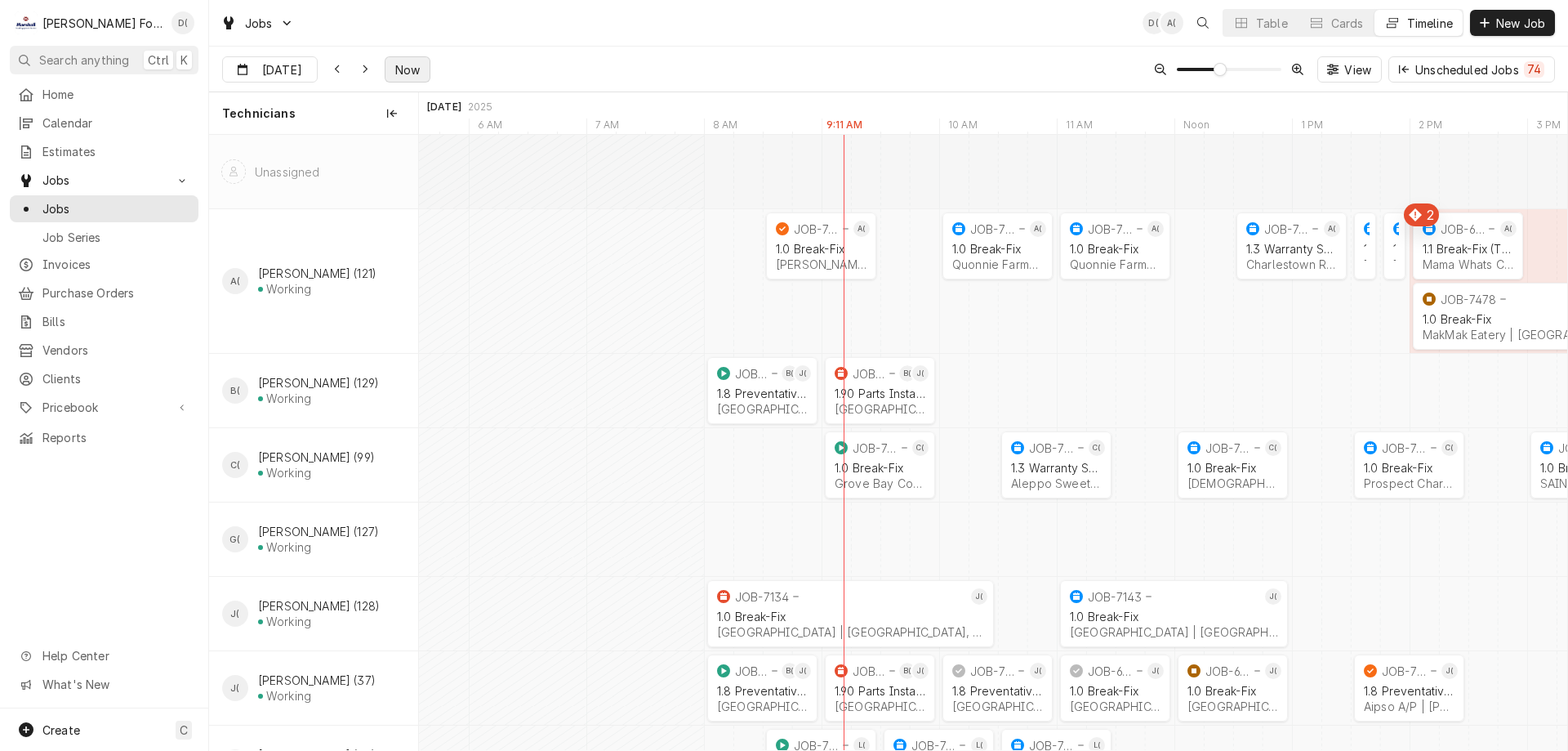
drag, startPoint x: 404, startPoint y: 75, endPoint x: 385, endPoint y: 81, distance: 19.9
click at [404, 75] on span "Now" at bounding box center [408, 70] width 31 height 17
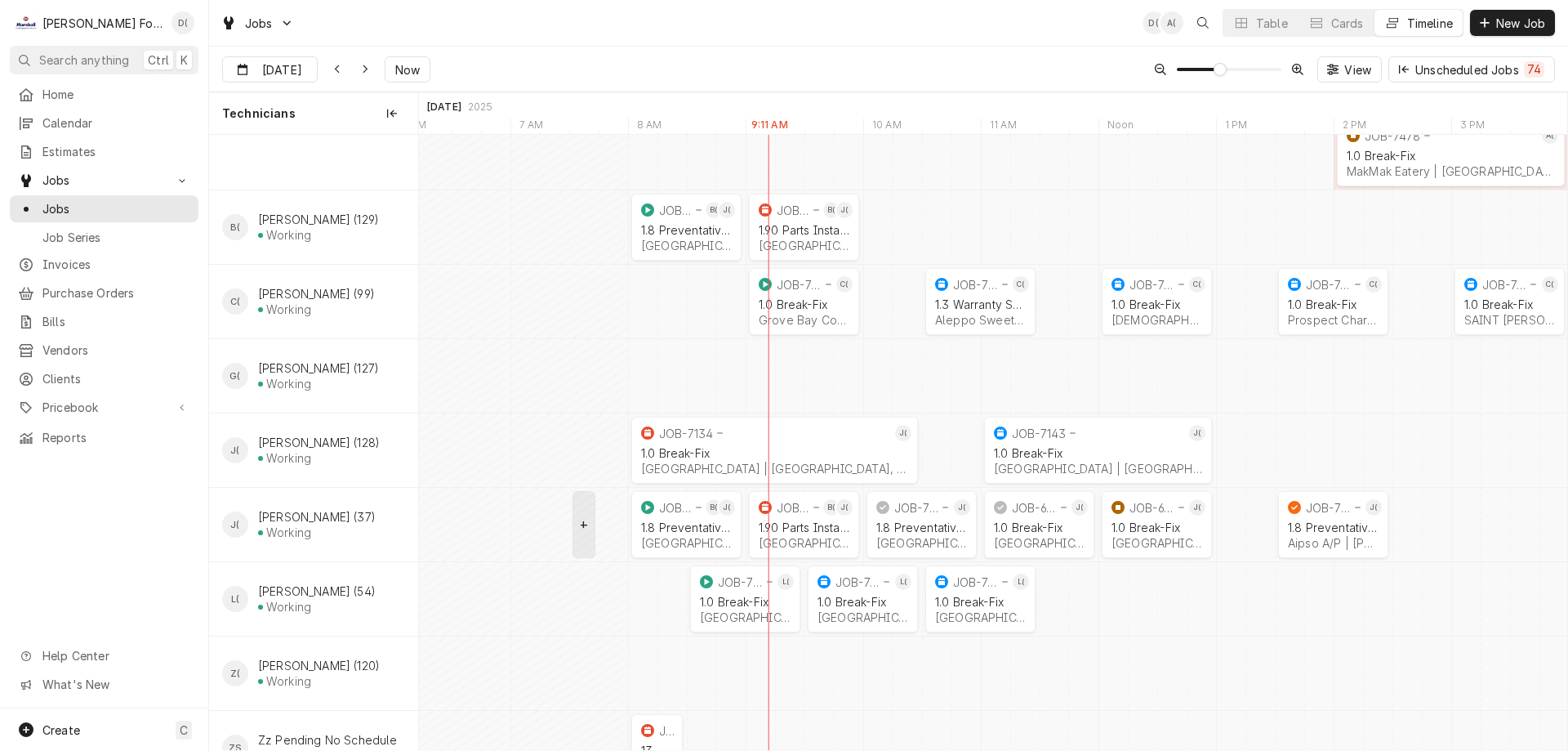
scroll to position [215, 0]
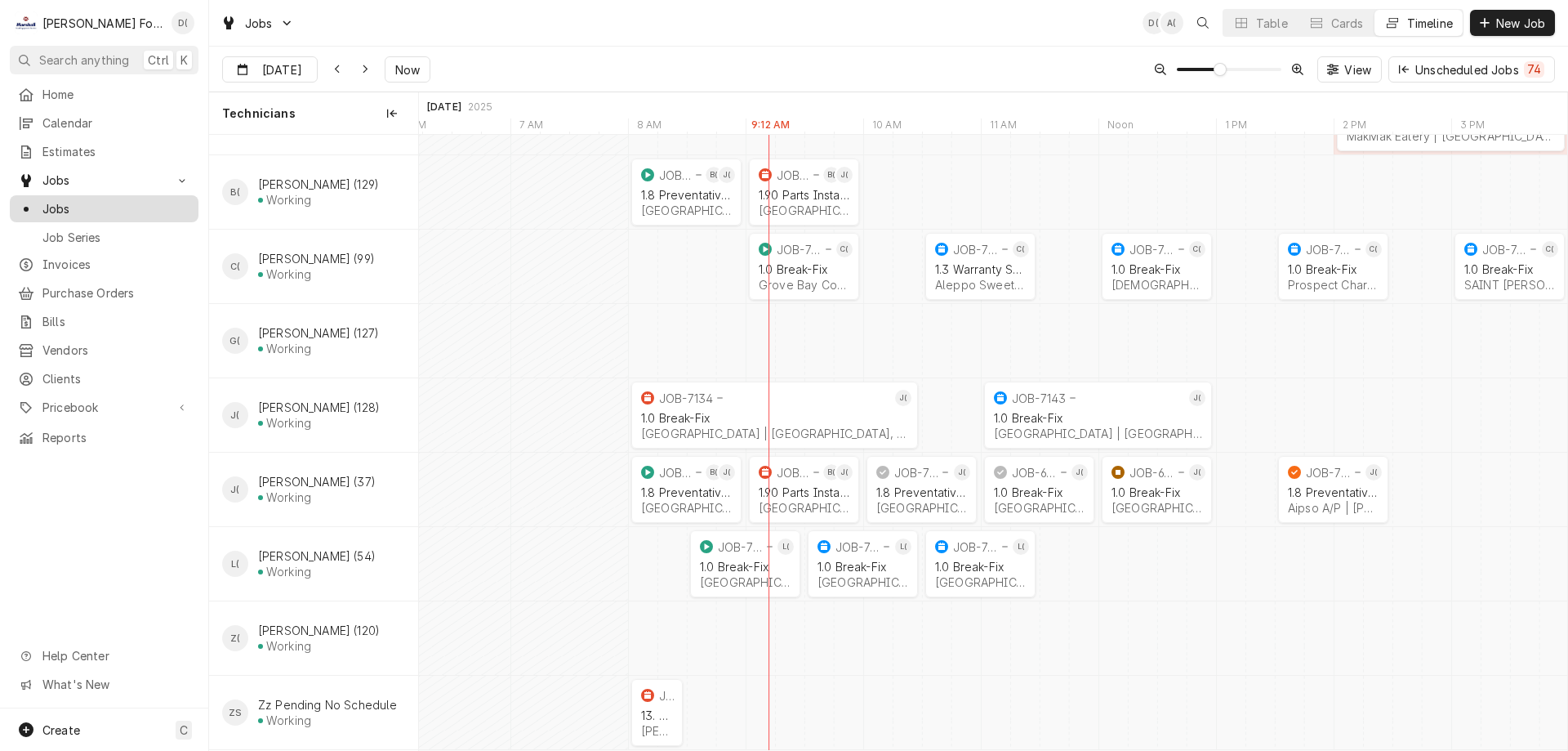
click at [142, 205] on span "Jobs" at bounding box center [116, 209] width 147 height 17
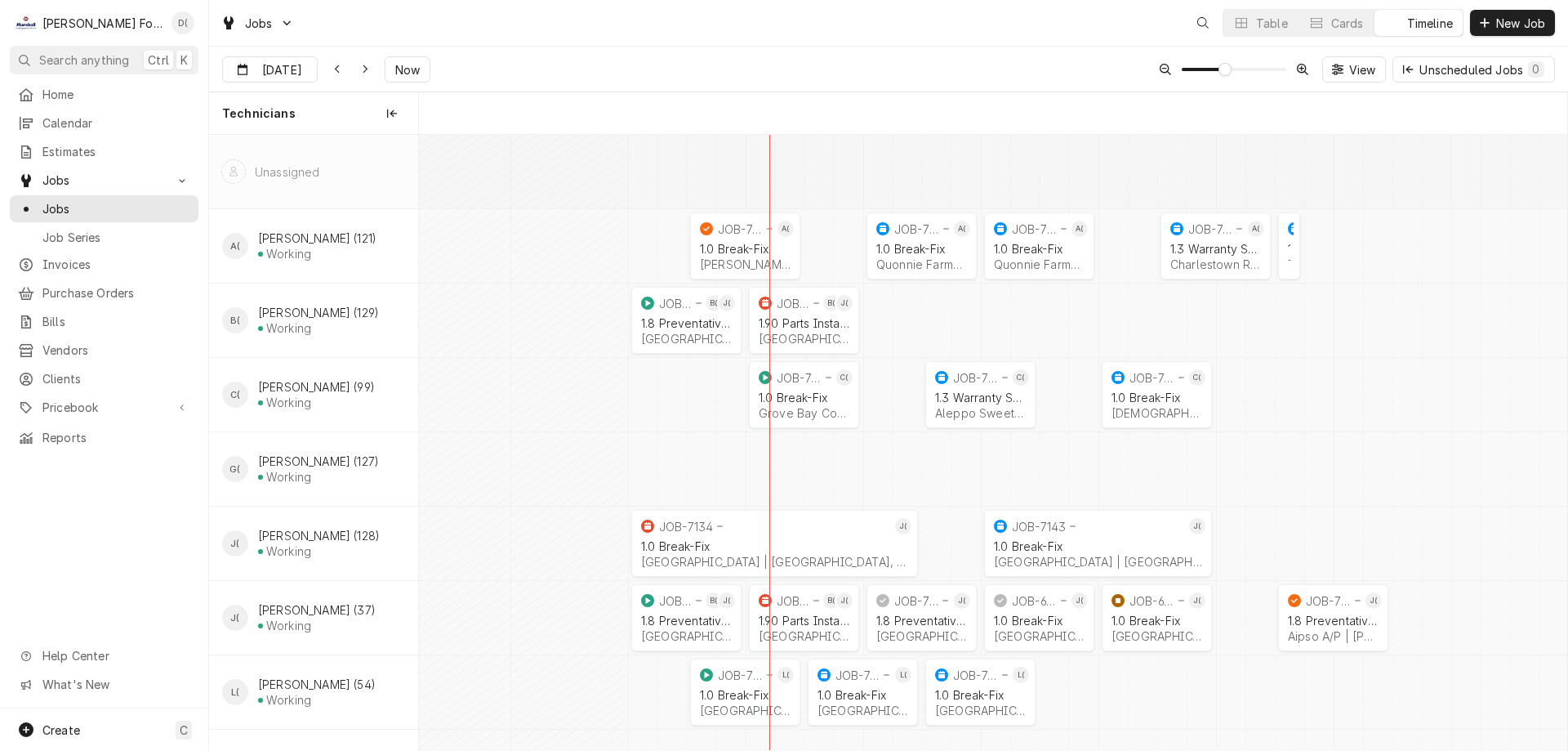
scroll to position [0, 22783]
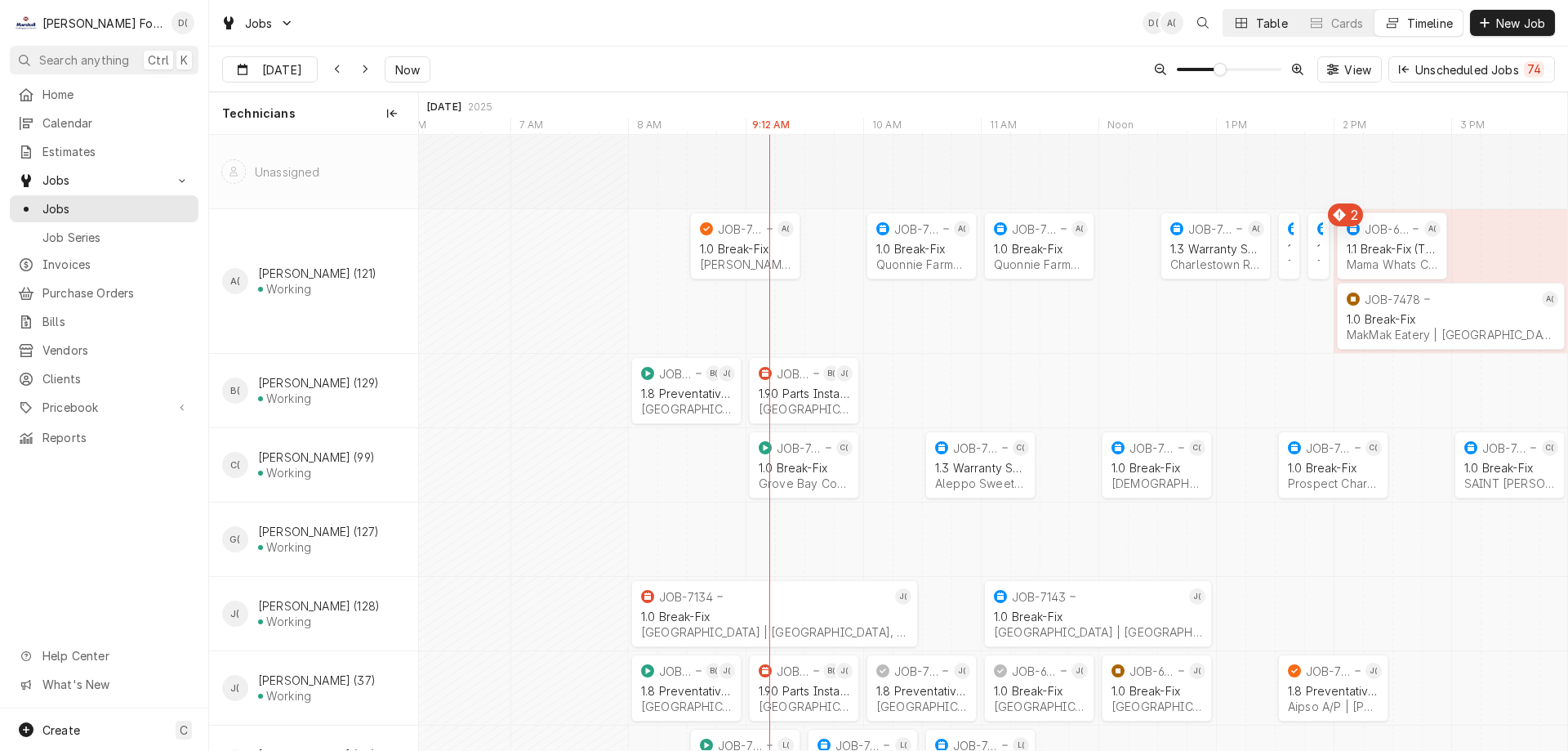
click at [1246, 19] on div "Dynamic Content Wrapper" at bounding box center [1241, 22] width 16 height 16
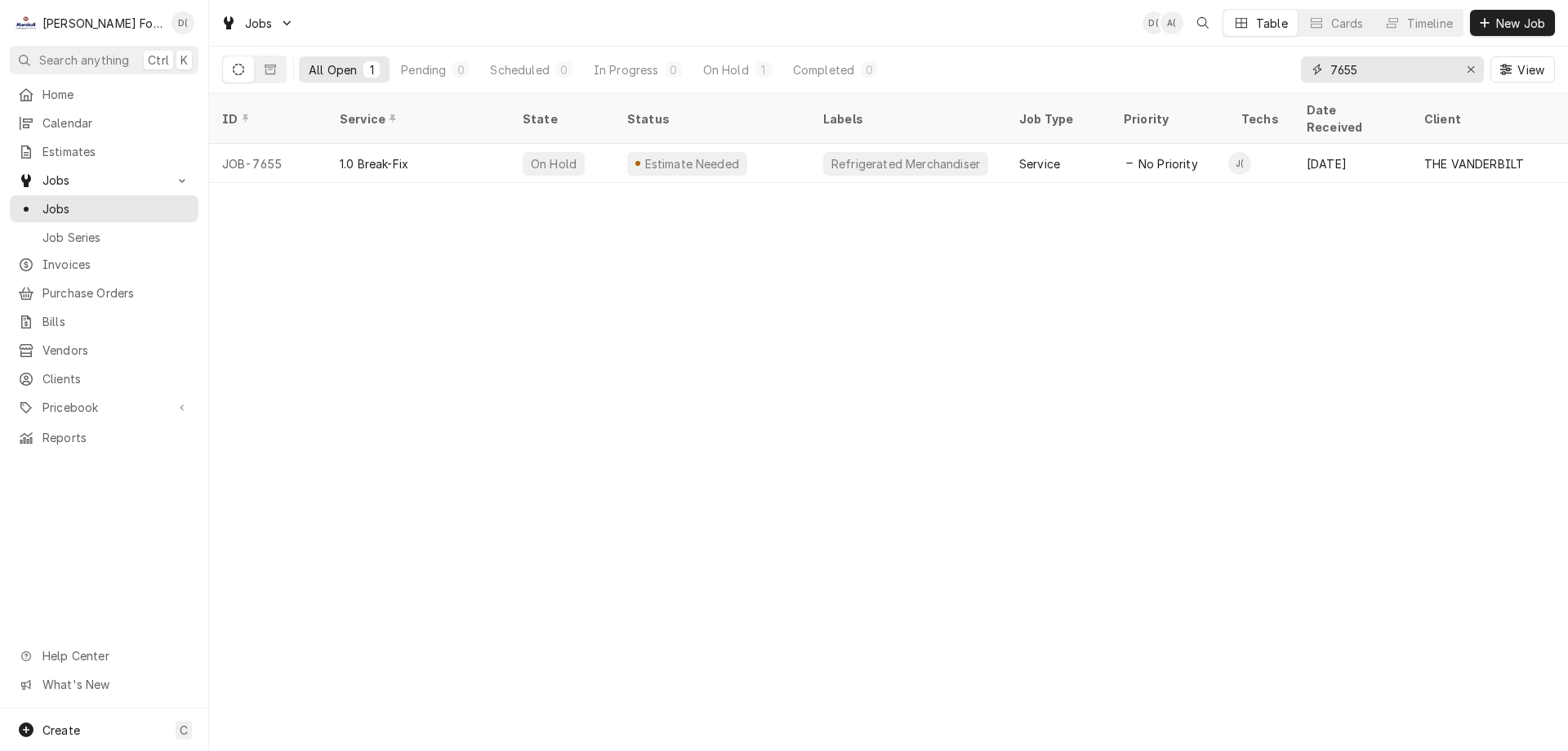
click at [1386, 76] on input "7655" at bounding box center [1391, 68] width 122 height 26
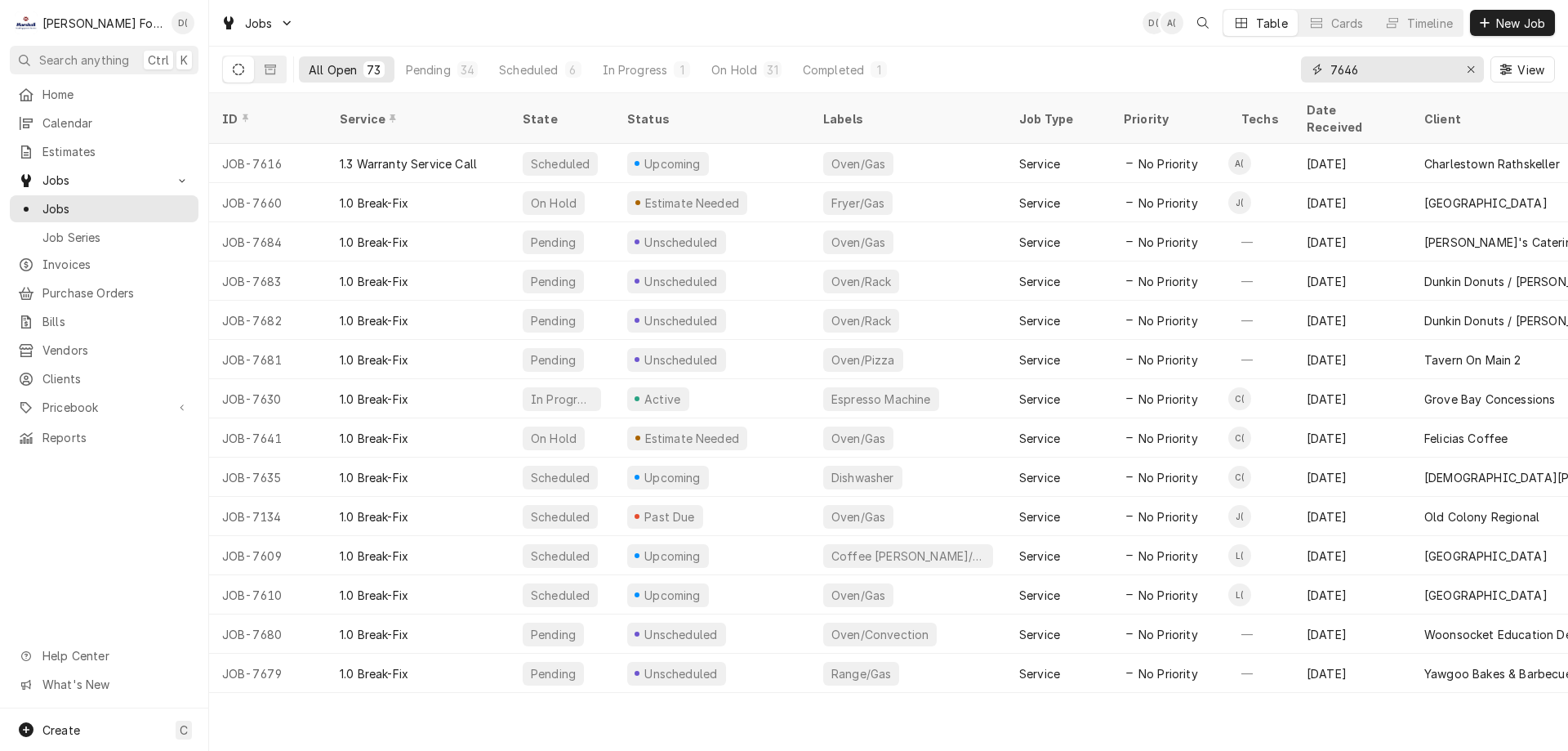
type input "7646"
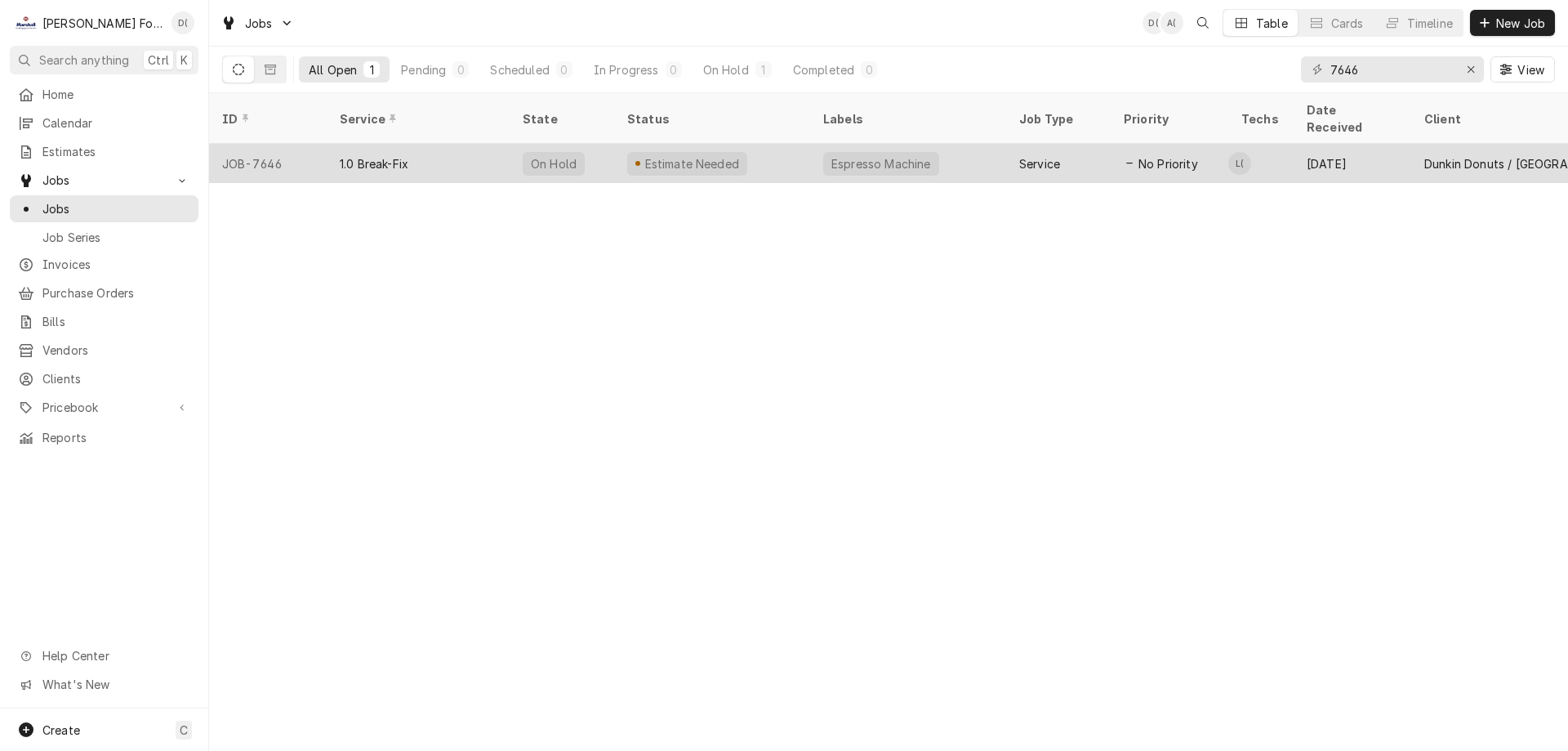
click at [757, 144] on div "Estimate Needed" at bounding box center [711, 163] width 196 height 40
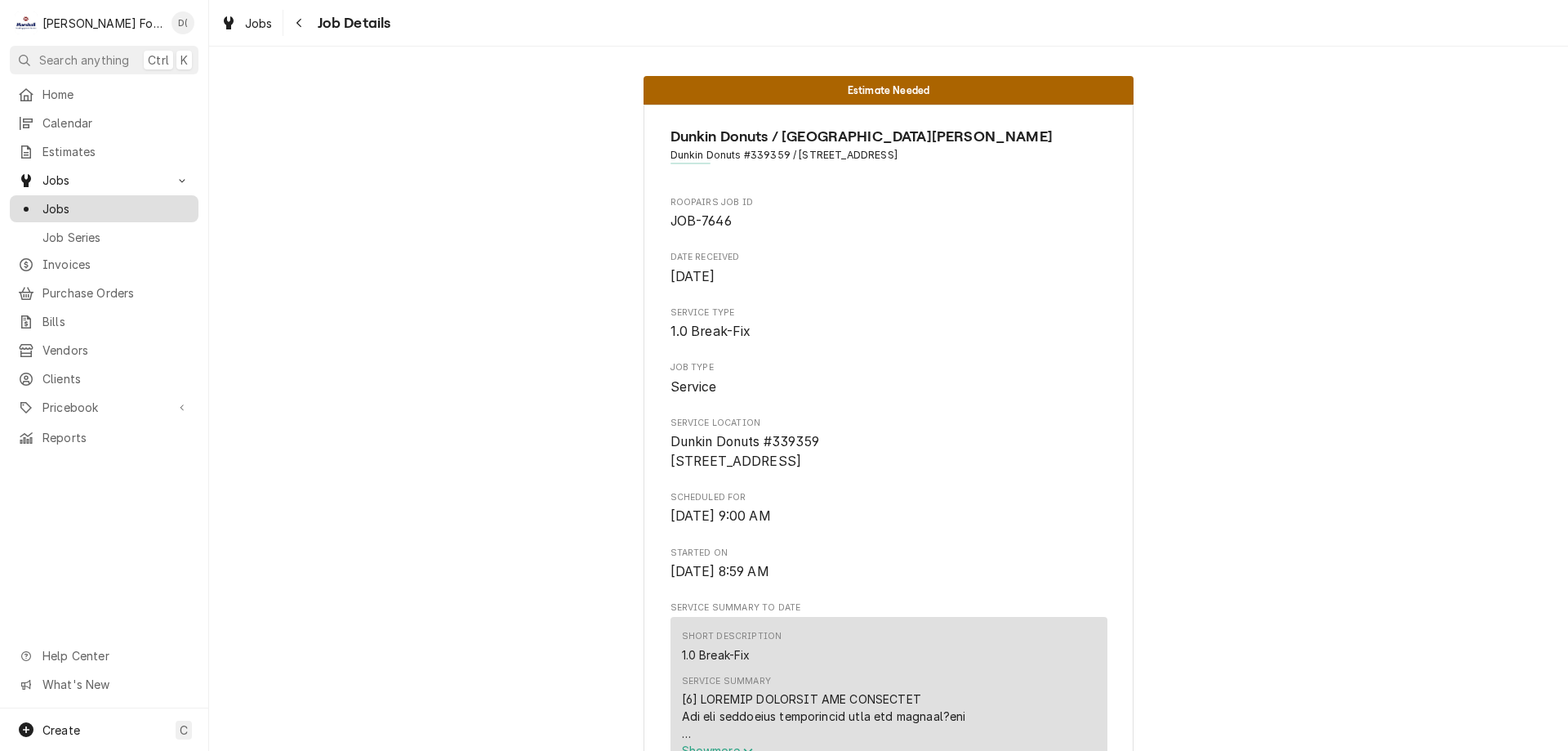
click at [108, 201] on span "Jobs" at bounding box center [116, 209] width 147 height 17
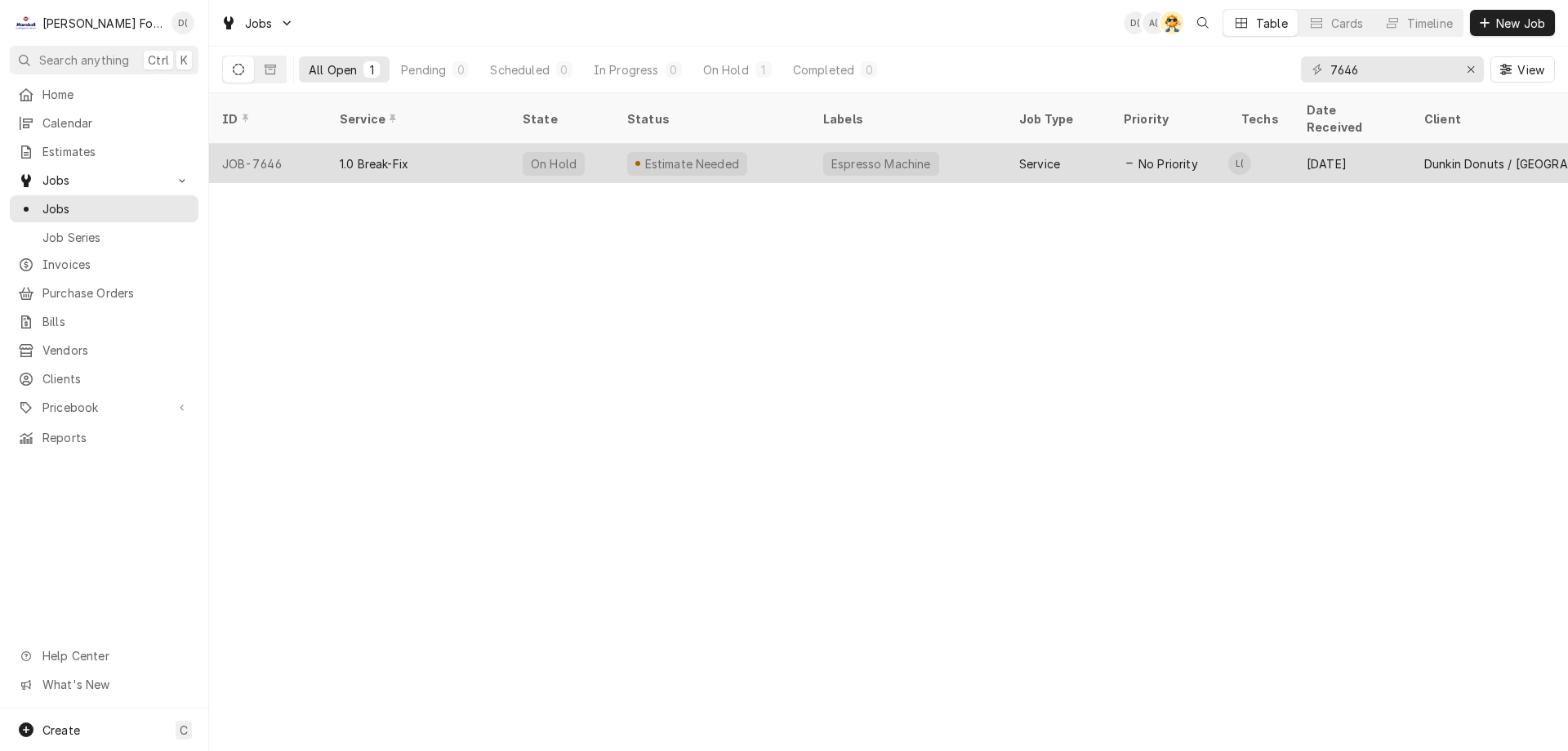
click at [758, 147] on div "Estimate Needed" at bounding box center [711, 163] width 196 height 40
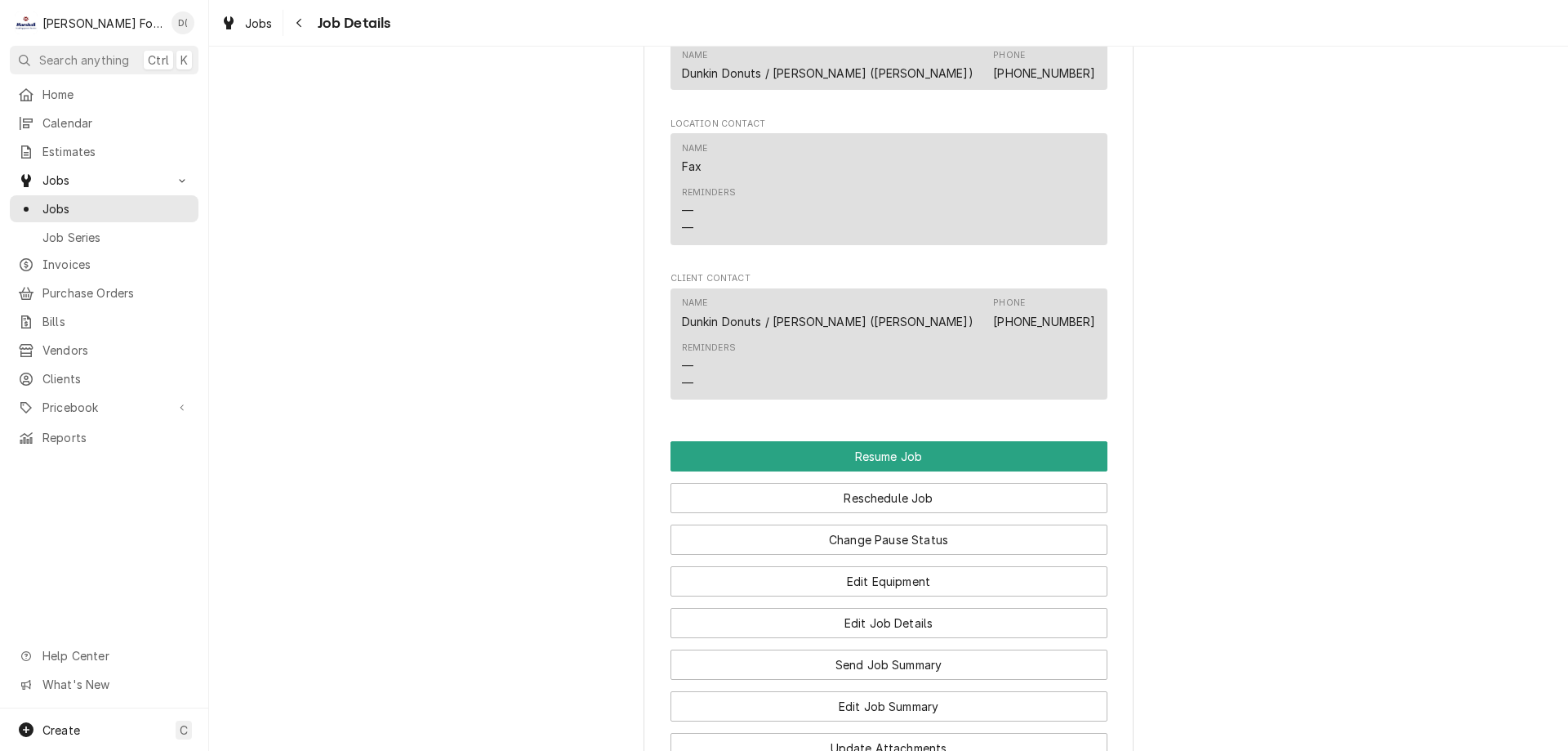
scroll to position [1634, 0]
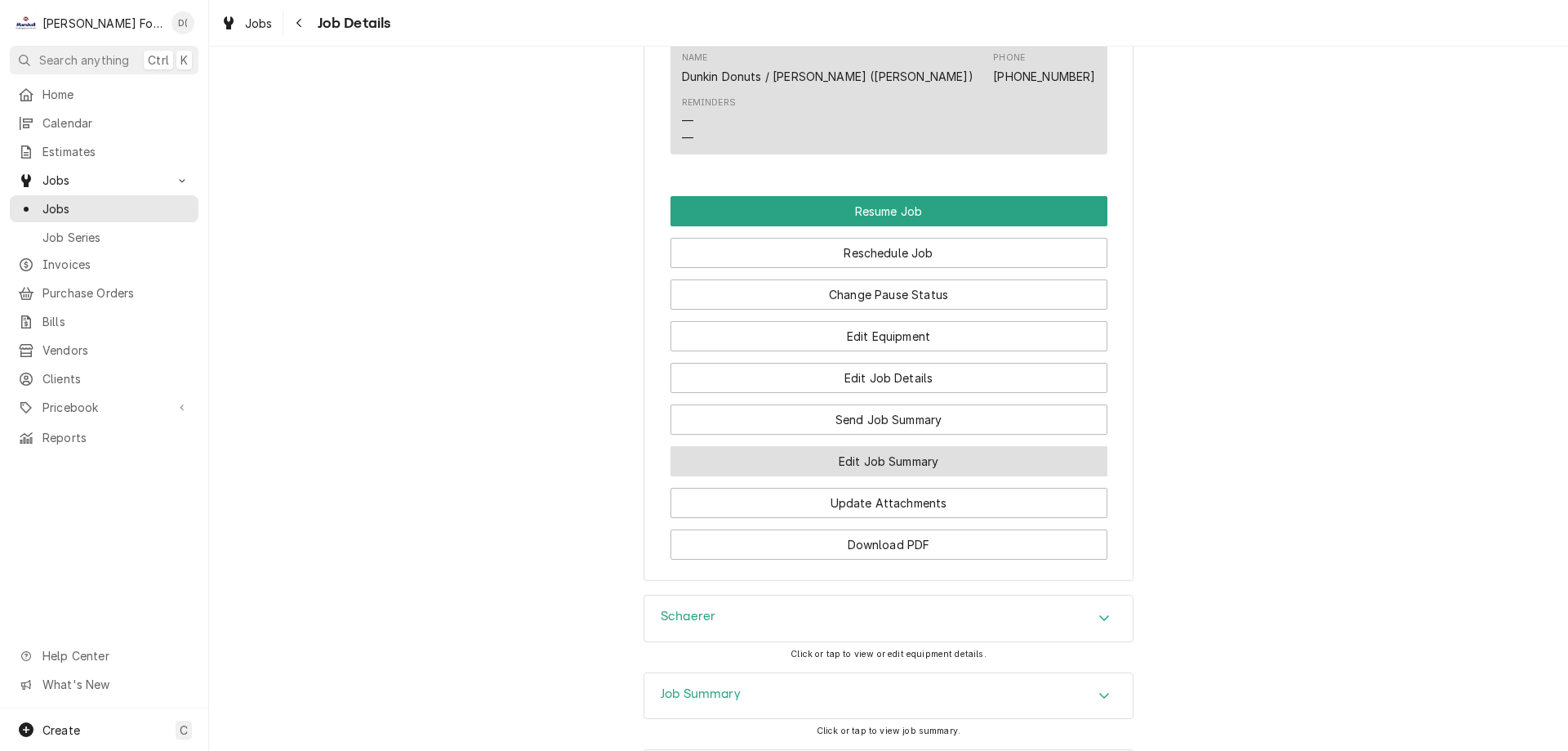
click at [806, 476] on button "Edit Job Summary" at bounding box center [889, 461] width 437 height 30
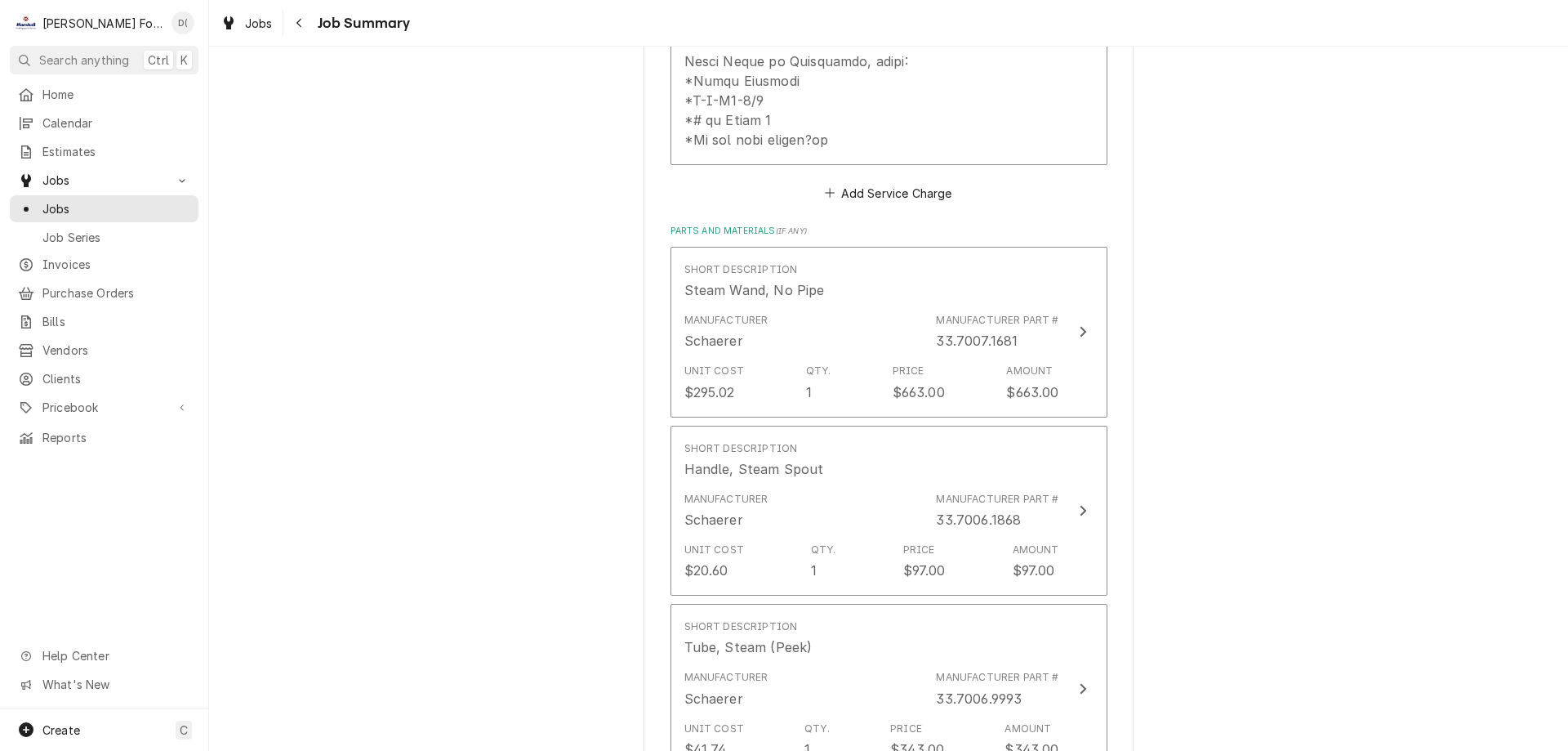
scroll to position [749, 0]
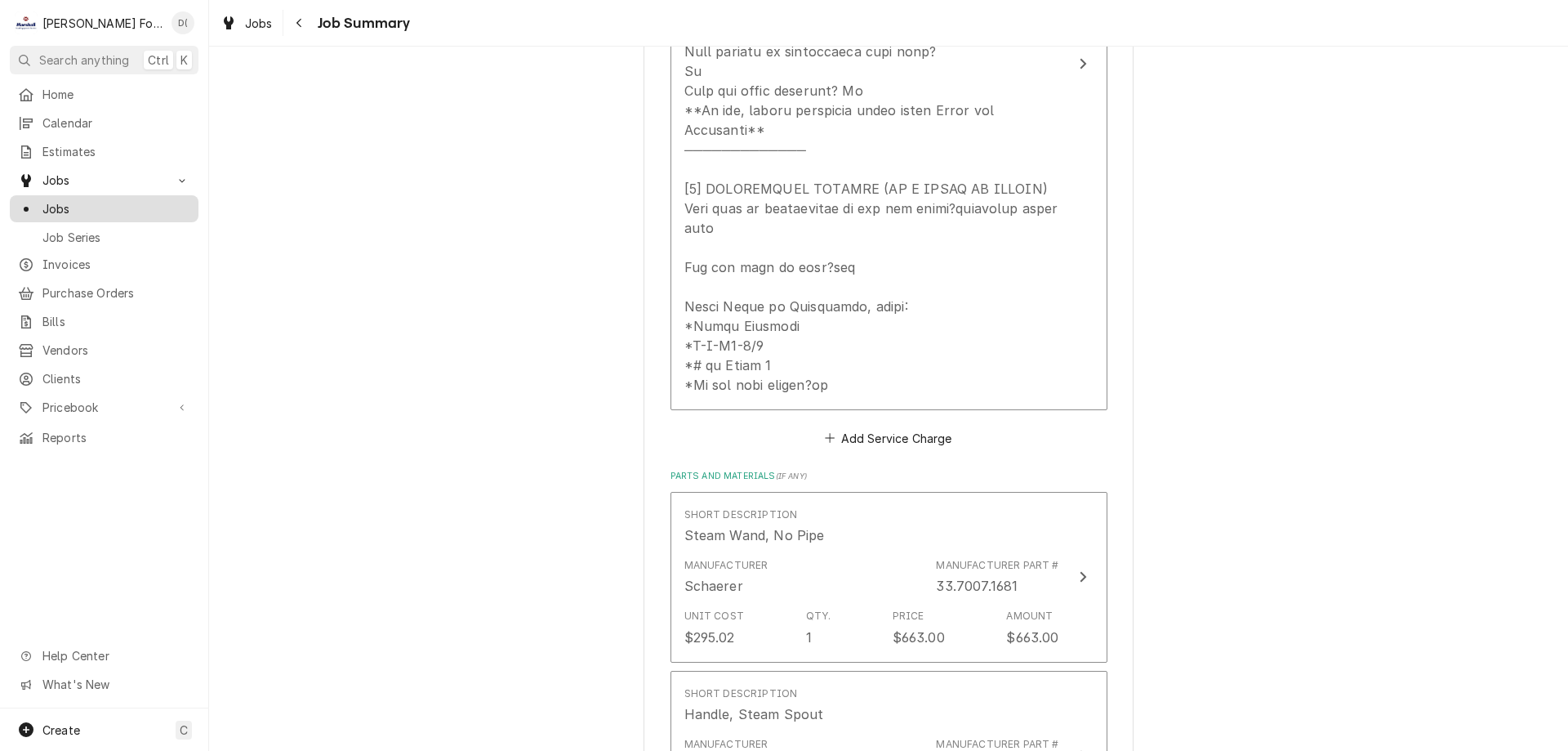
click at [128, 201] on span "Jobs" at bounding box center [116, 209] width 147 height 17
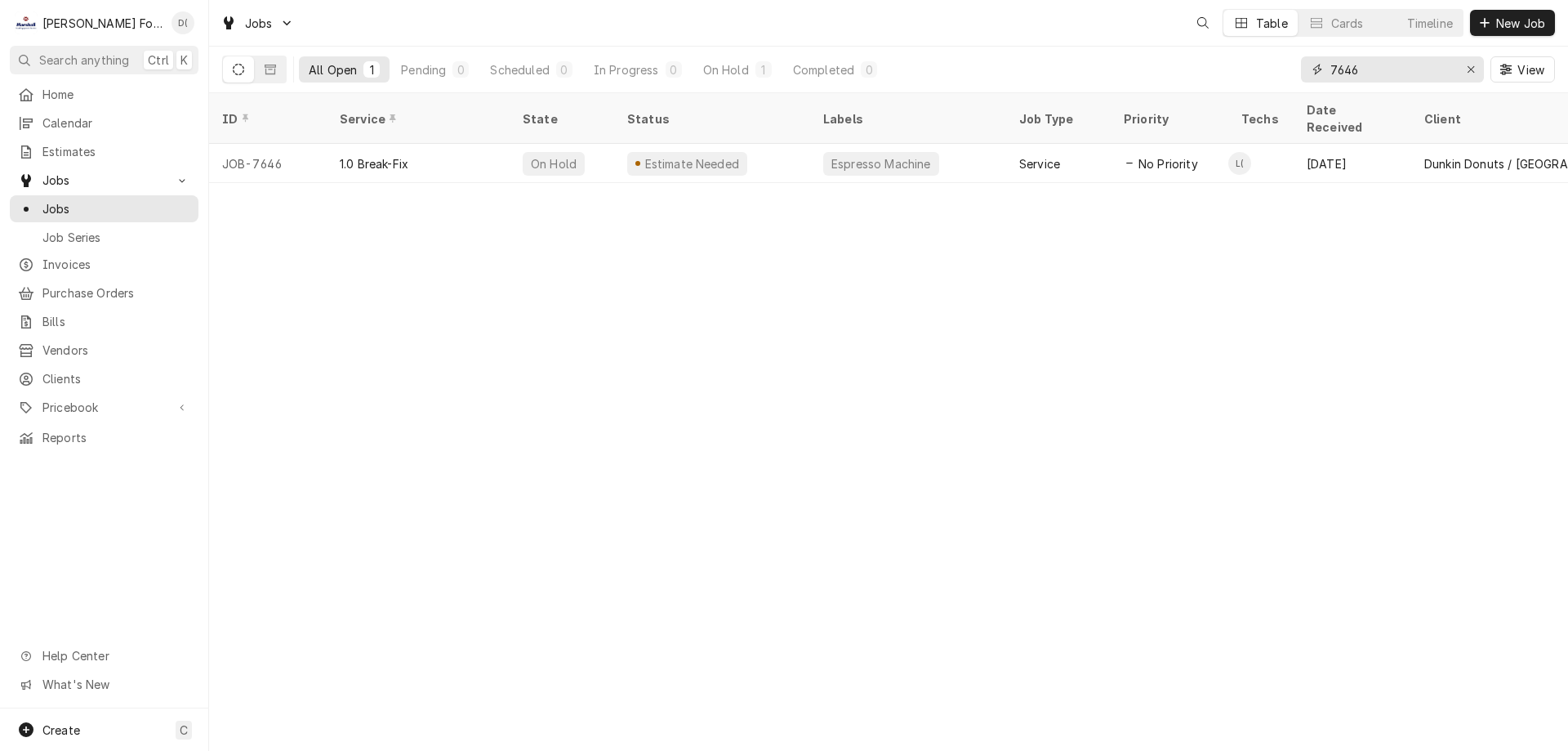
click at [1389, 69] on input "7646" at bounding box center [1391, 68] width 122 height 26
type input "7"
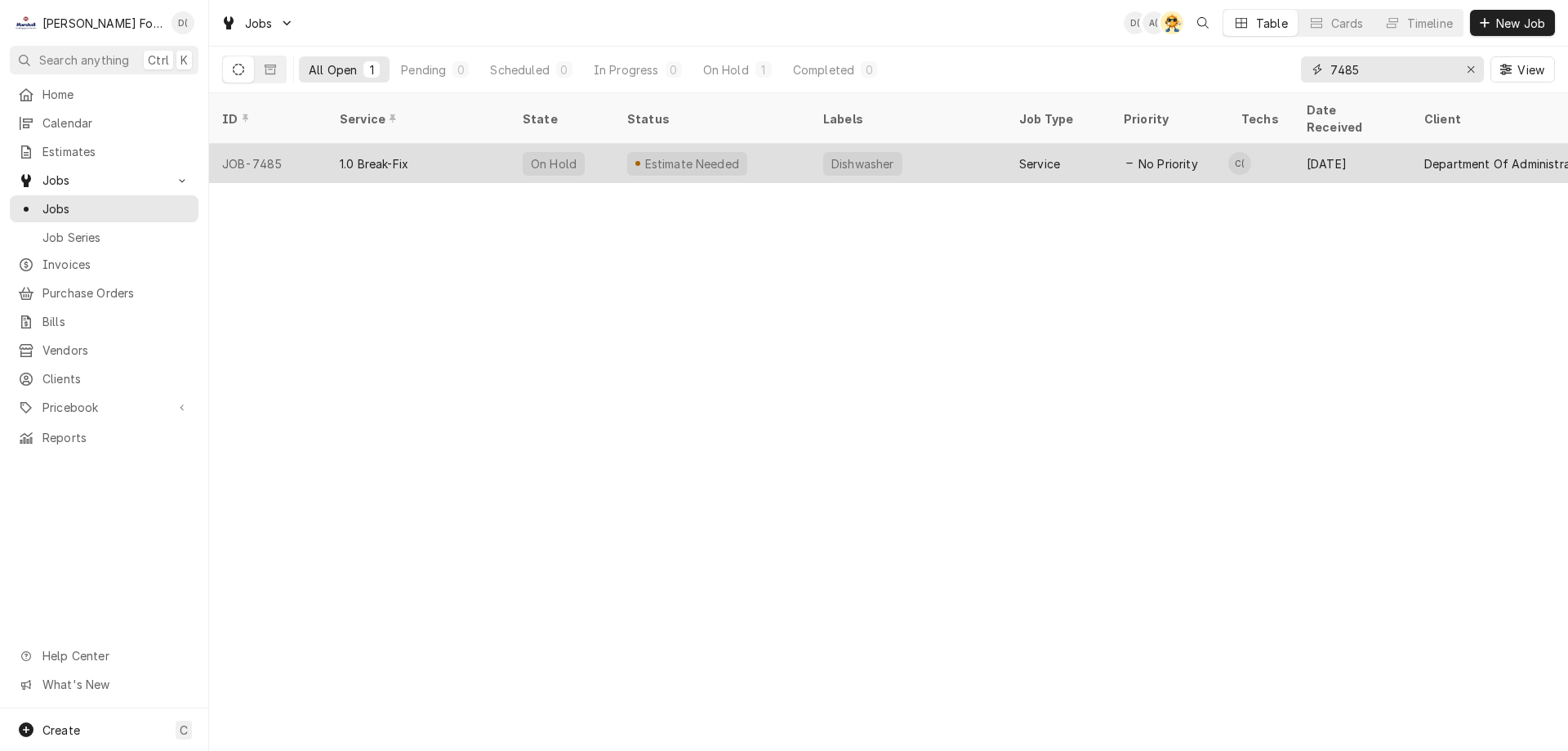
type input "7485"
click at [734, 152] on div "Estimate Needed" at bounding box center [687, 164] width 120 height 24
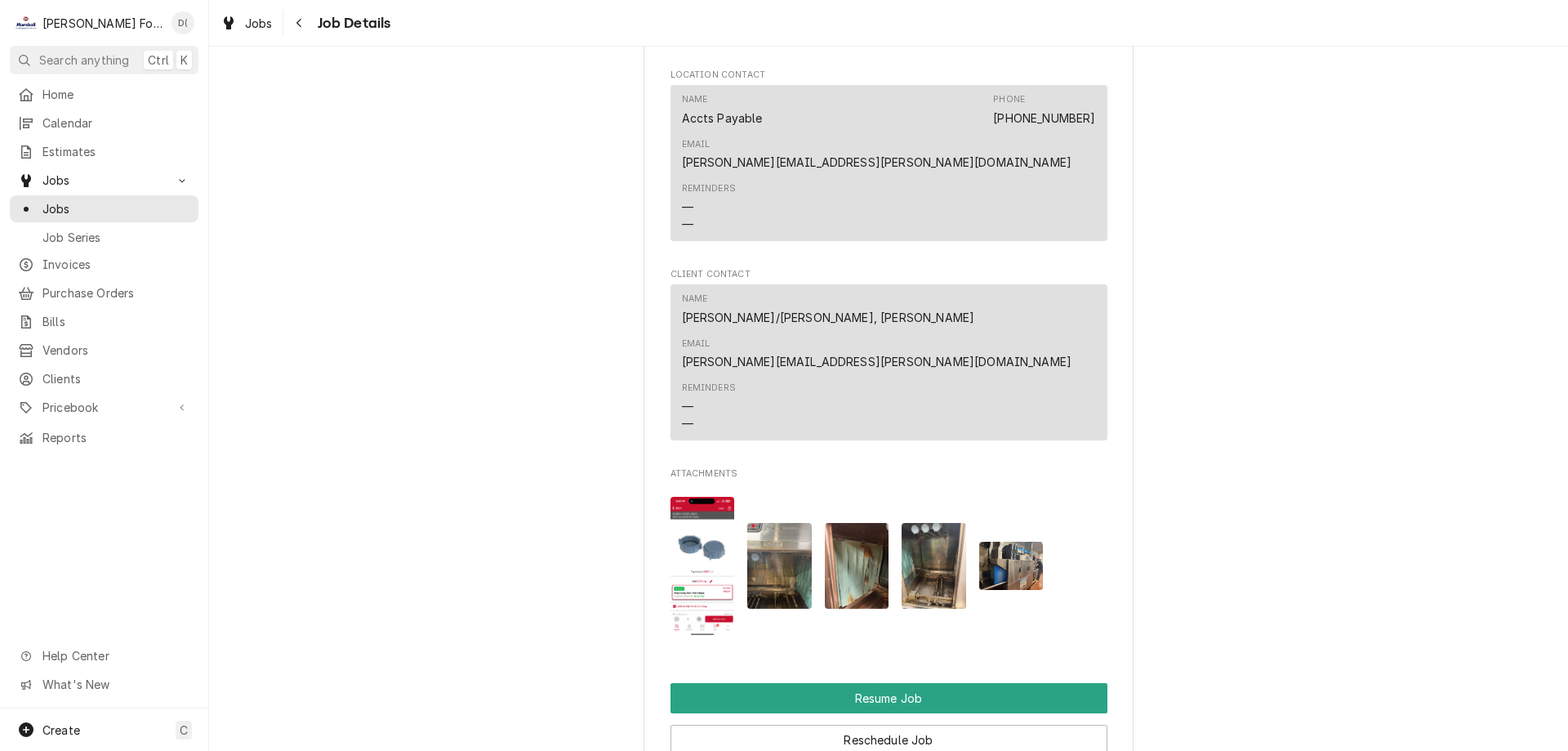
scroll to position [2288, 0]
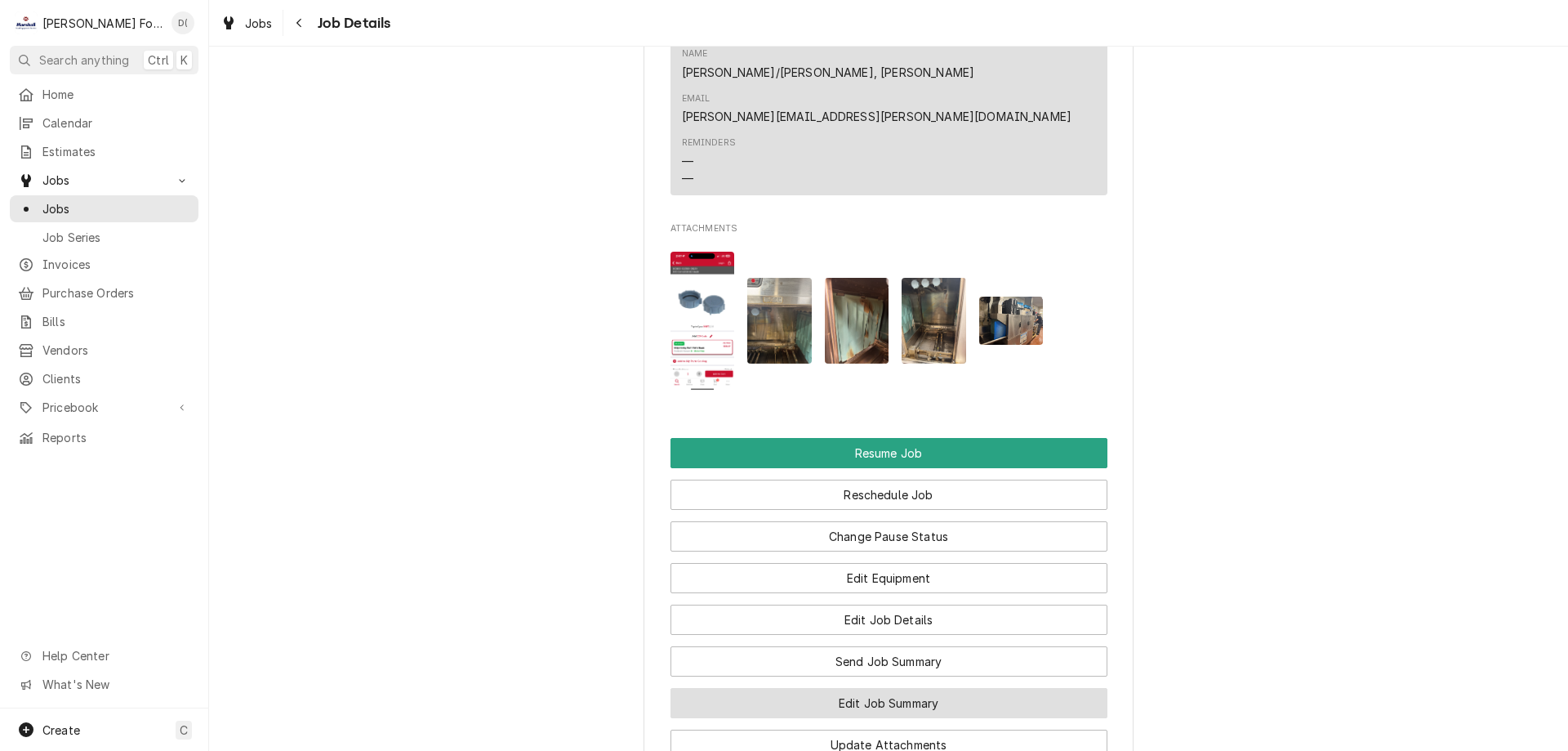
click at [845, 688] on button "Edit Job Summary" at bounding box center [889, 703] width 437 height 30
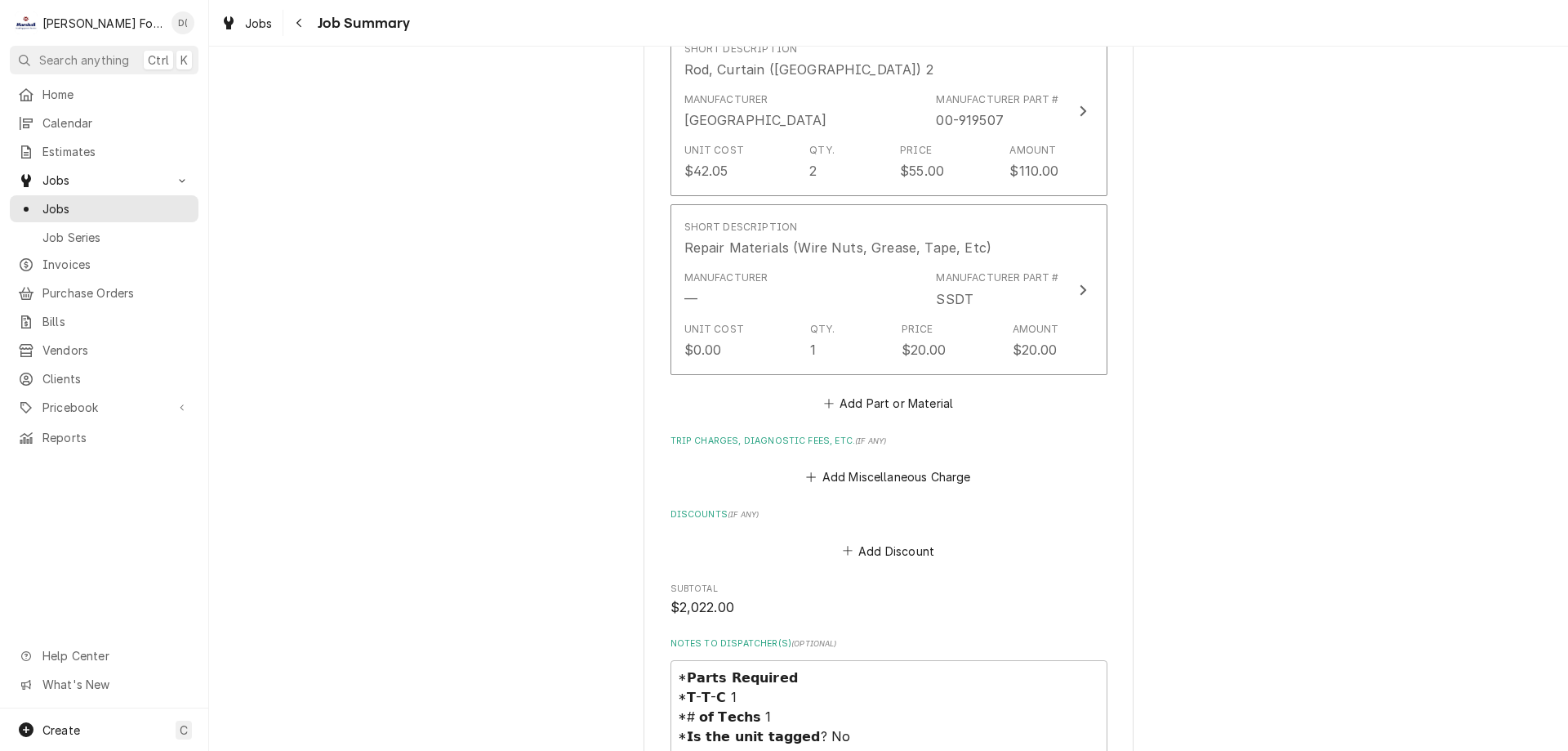
scroll to position [2288, 0]
